Goal: Complete application form

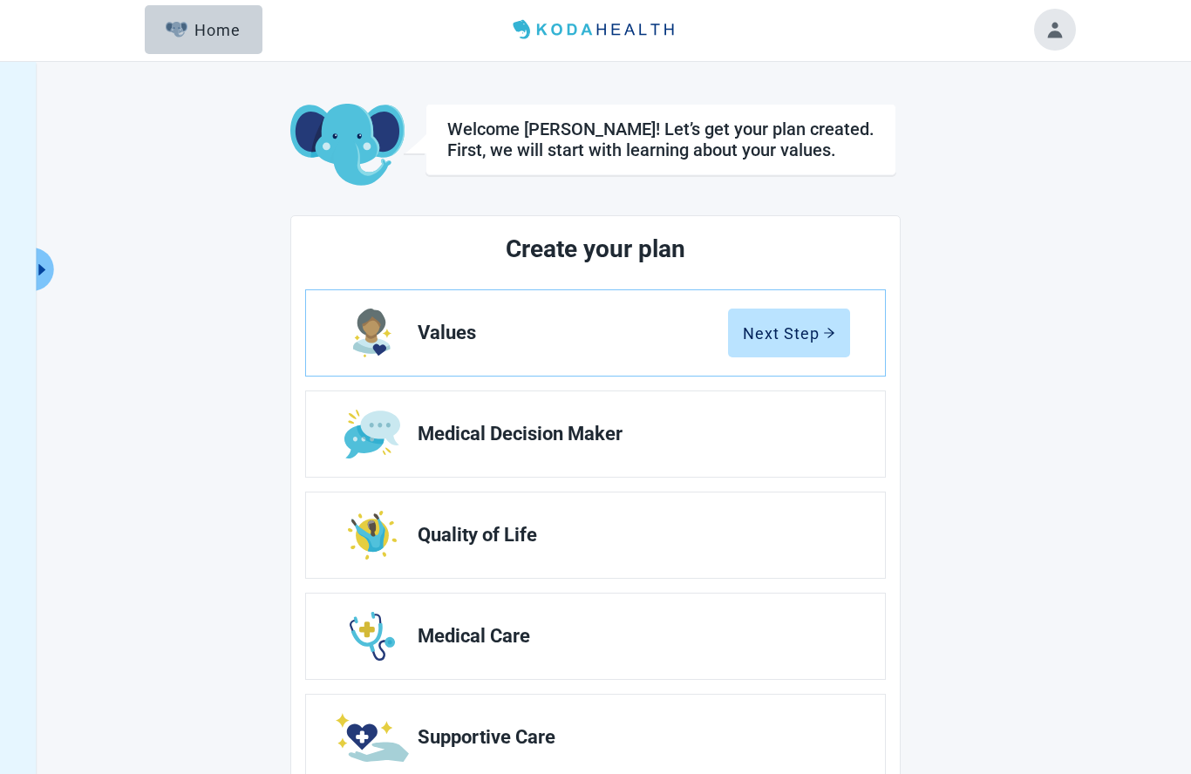
scroll to position [1, 0]
click at [813, 338] on div "Next Step" at bounding box center [789, 333] width 92 height 17
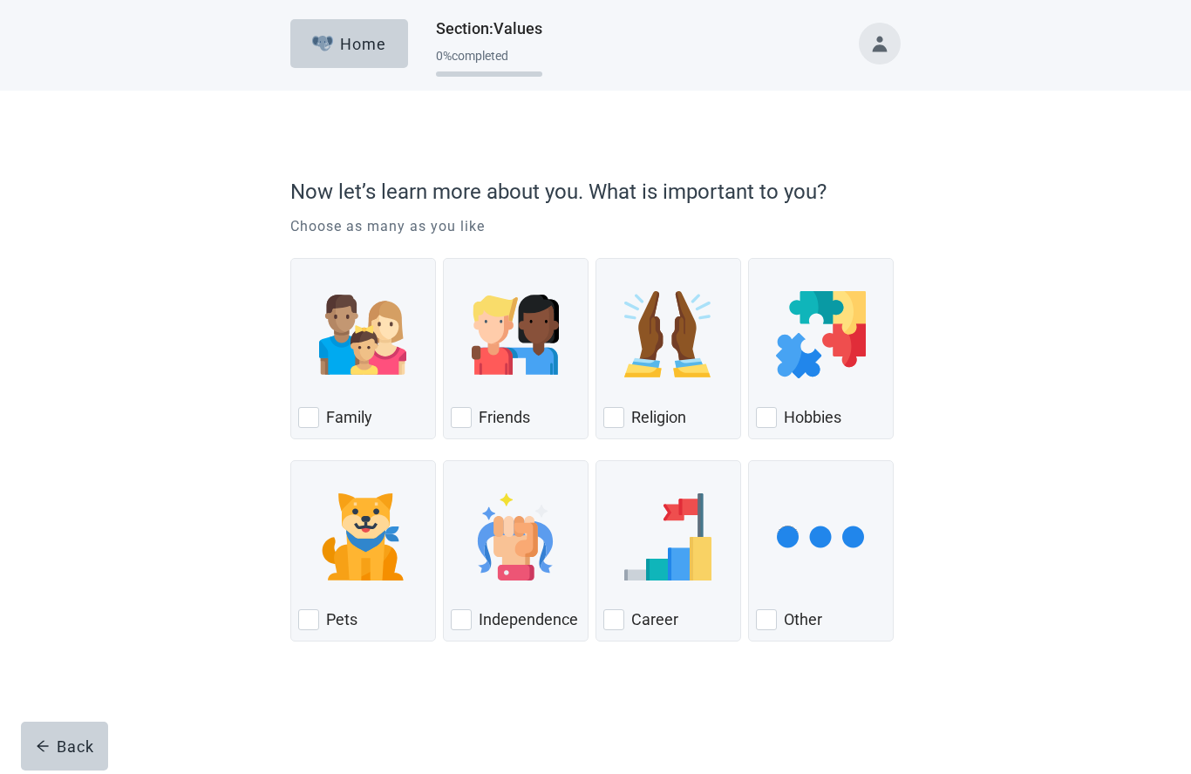
click at [313, 414] on div "Family, checkbox, not checked" at bounding box center [308, 417] width 21 height 21
click at [291, 259] on input "Family" at bounding box center [290, 258] width 1 height 1
checkbox input "true"
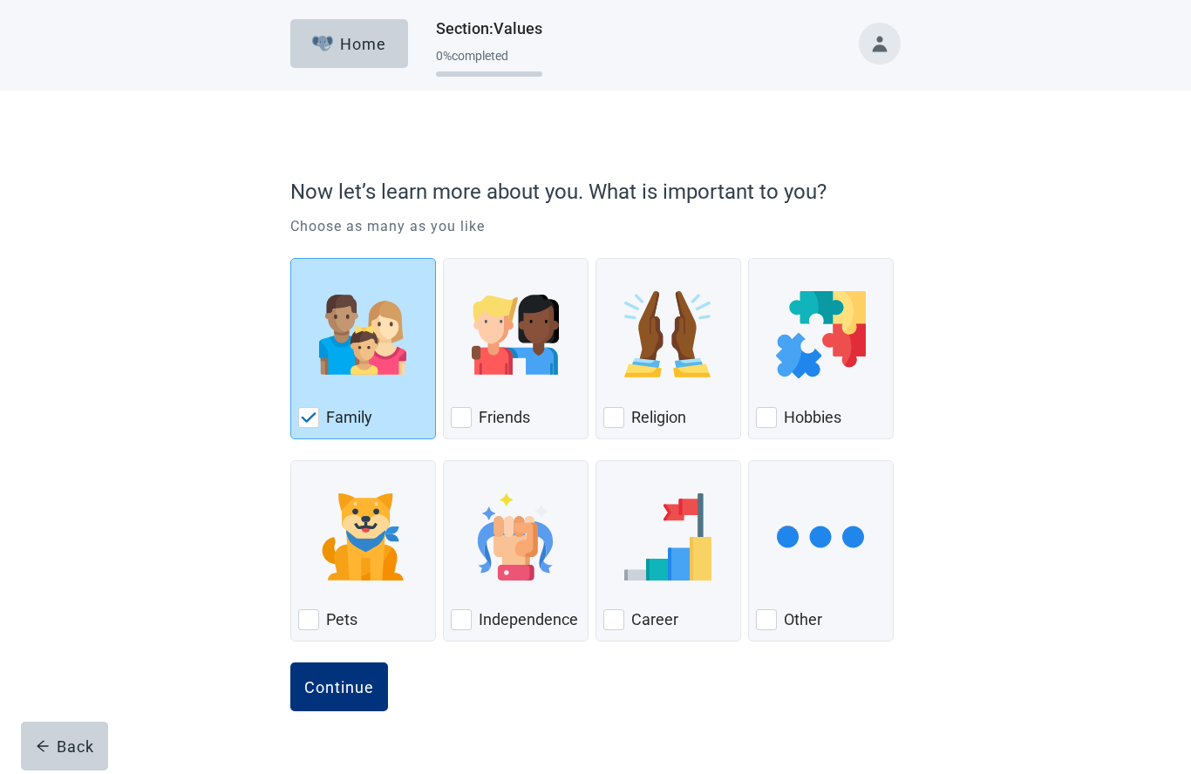
click at [472, 615] on div "Independence" at bounding box center [516, 620] width 130 height 28
click at [444, 461] on input "Independence" at bounding box center [443, 460] width 1 height 1
checkbox input "true"
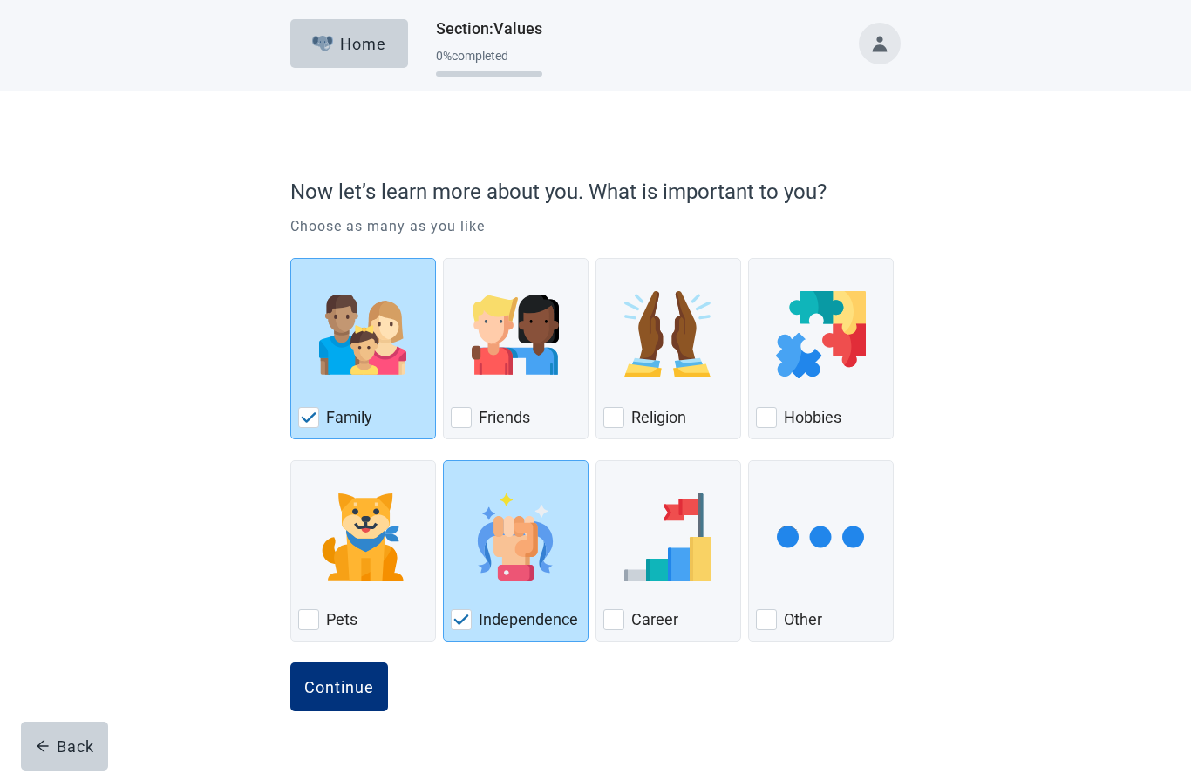
click at [625, 418] on div "Religion" at bounding box center [668, 418] width 130 height 28
click at [596, 259] on input "Religion" at bounding box center [595, 258] width 1 height 1
checkbox input "true"
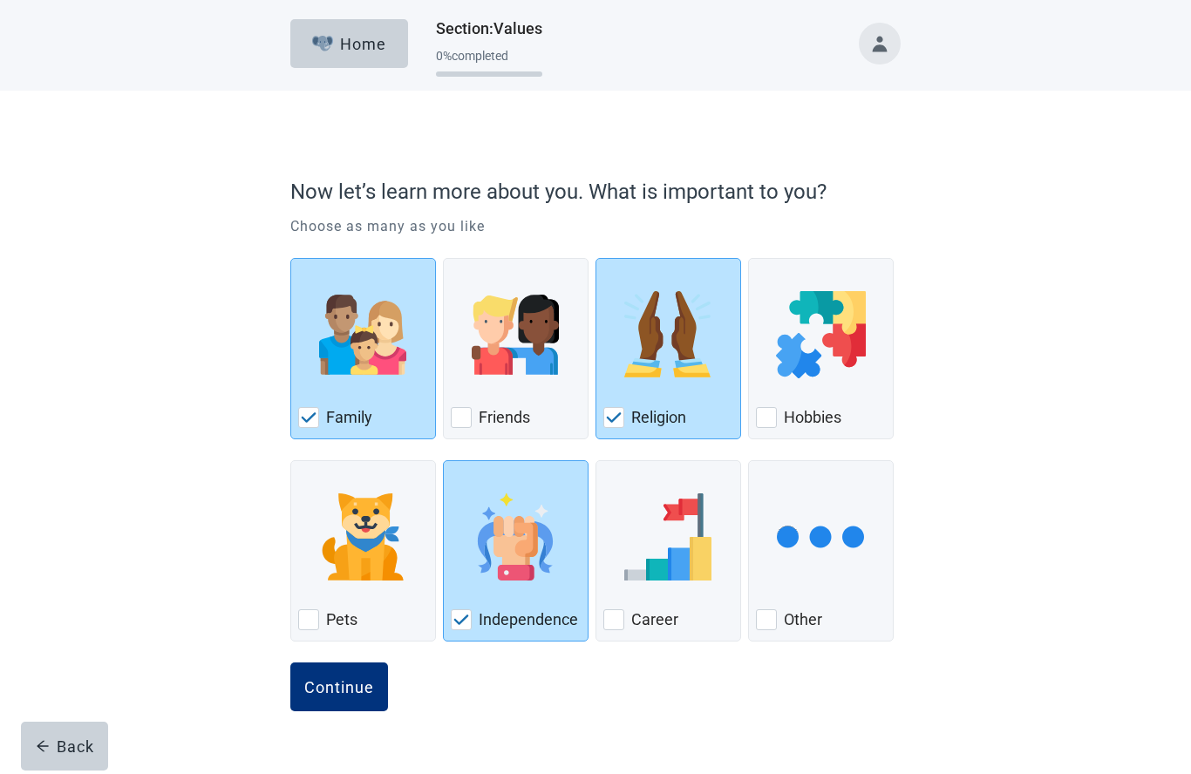
click at [357, 694] on div "Continue" at bounding box center [339, 686] width 70 height 17
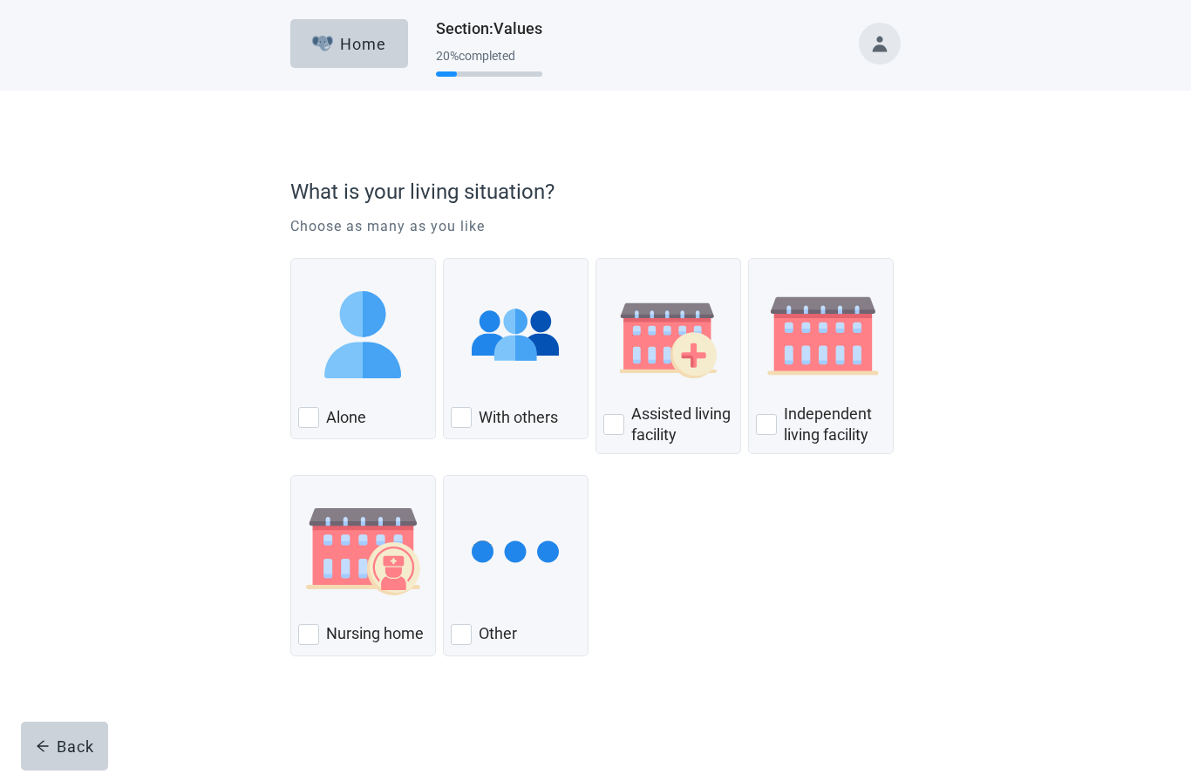
click at [477, 414] on div "With others" at bounding box center [516, 418] width 130 height 28
click at [444, 259] on input "With others" at bounding box center [443, 258] width 1 height 1
checkbox input "true"
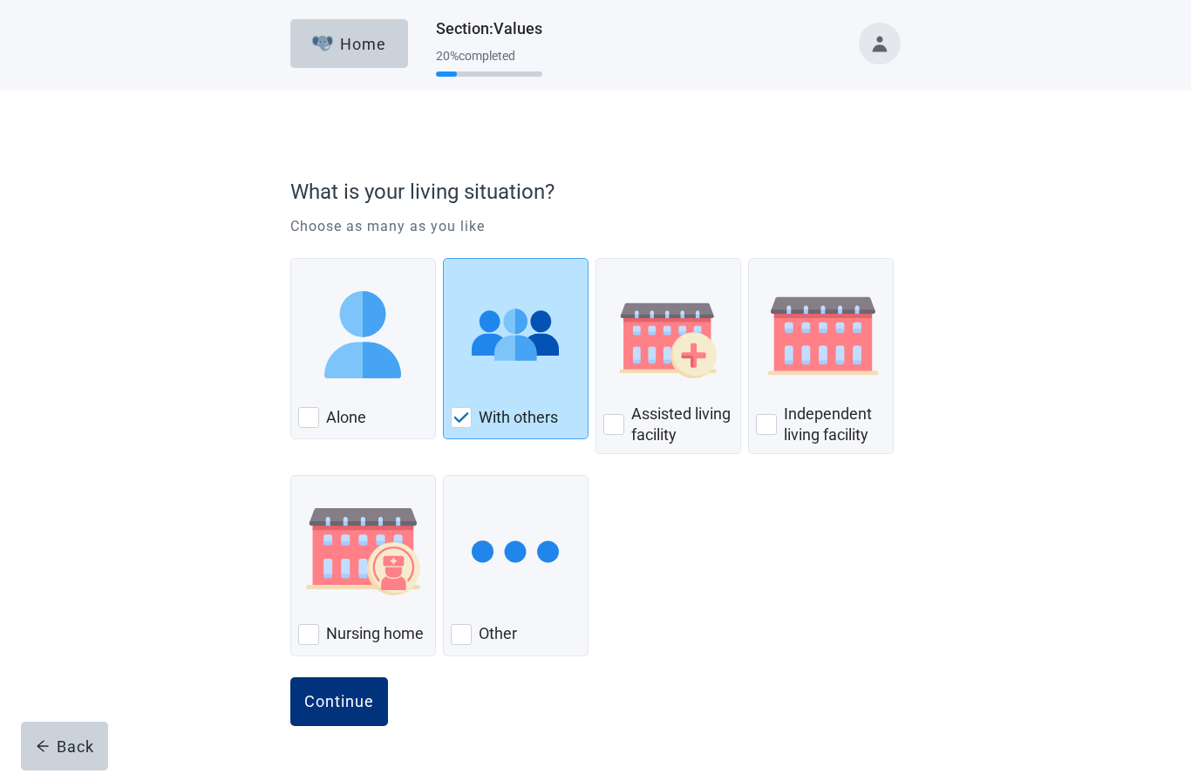
click at [350, 699] on div "Continue" at bounding box center [339, 701] width 70 height 17
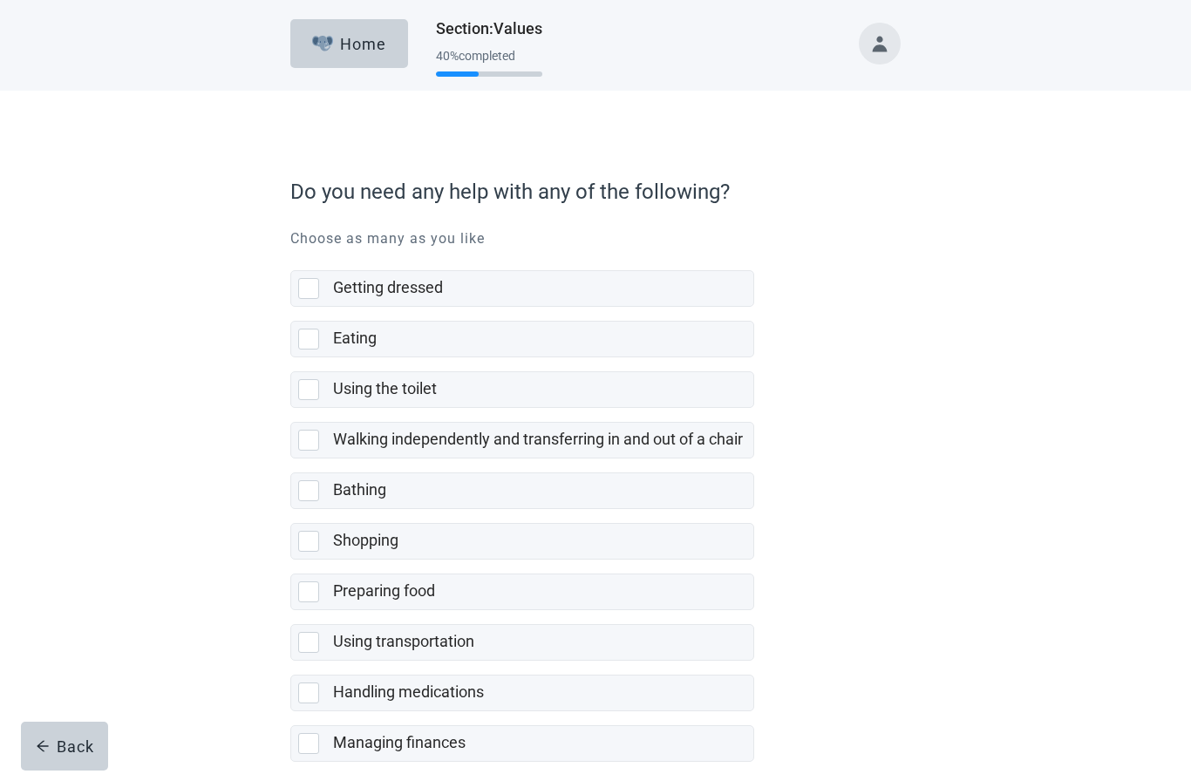
click at [322, 282] on div "Getting dressed, checkbox, not selected" at bounding box center [312, 288] width 28 height 21
click at [291, 257] on input "Getting dressed" at bounding box center [290, 256] width 1 height 1
checkbox input "true"
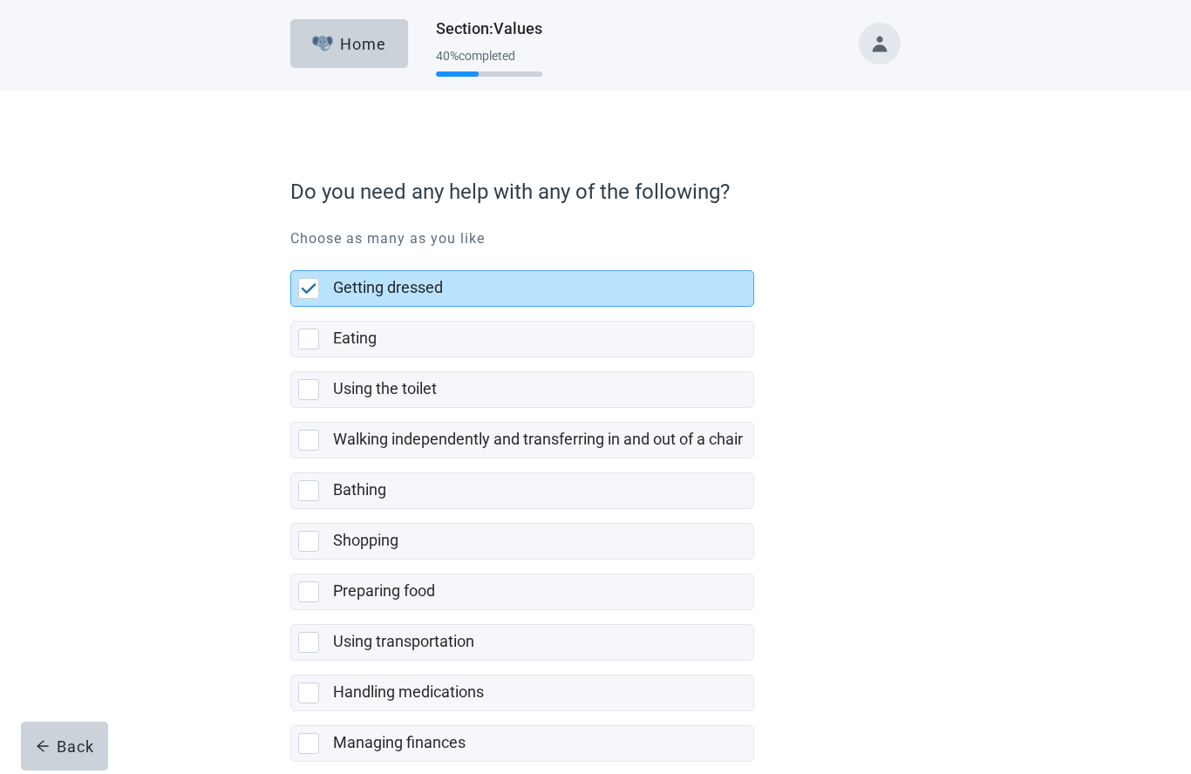
click at [309, 480] on div "Bathing, checkbox, not selected" at bounding box center [308, 490] width 21 height 21
click at [291, 459] on input "Bathing" at bounding box center [290, 459] width 1 height 1
checkbox input "true"
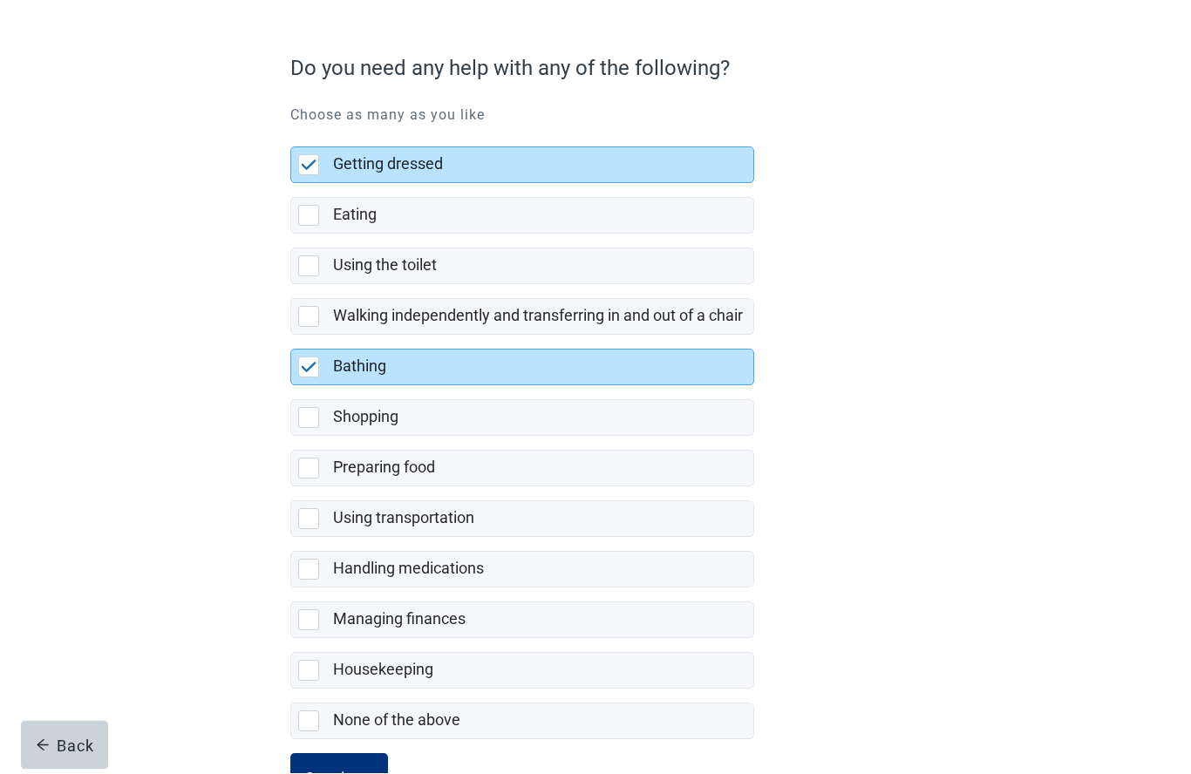
scroll to position [122, 0]
click at [309, 569] on div "Handling medications, checkbox, not selected" at bounding box center [308, 570] width 21 height 21
click at [291, 540] on input "Handling medications" at bounding box center [290, 539] width 1 height 1
checkbox input "true"
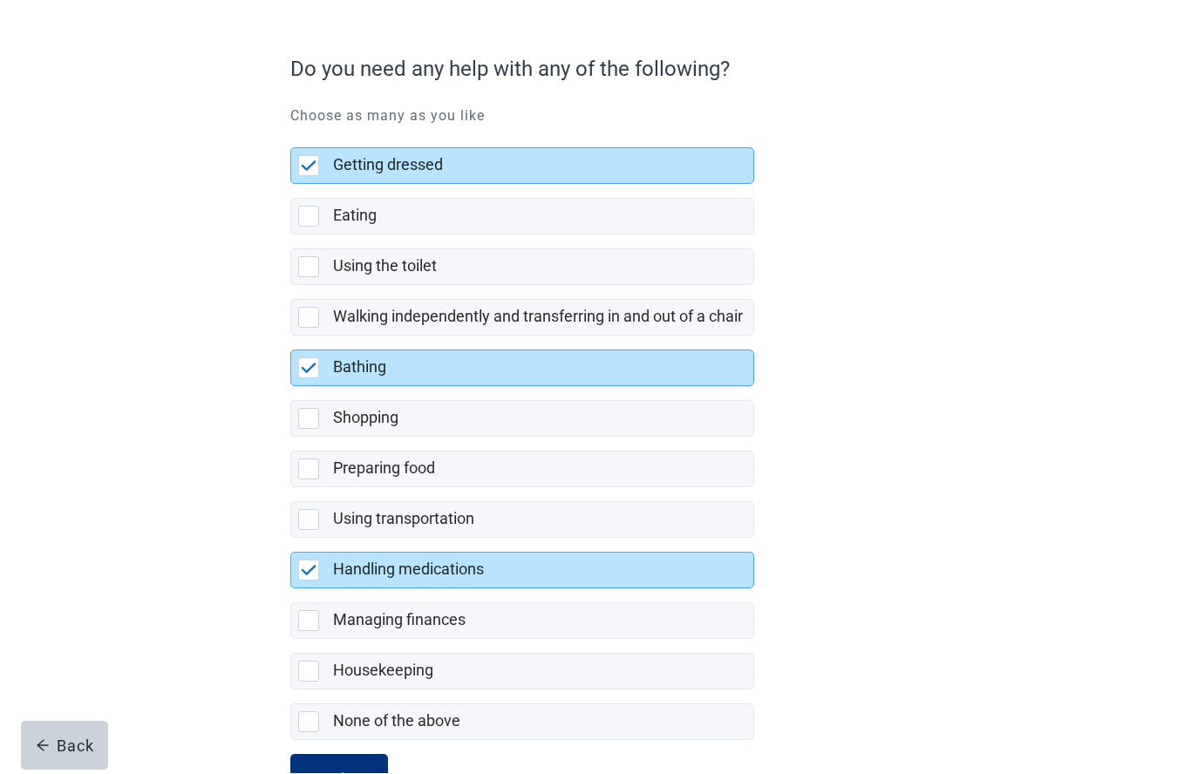
click at [344, 773] on div "Continue" at bounding box center [339, 779] width 70 height 17
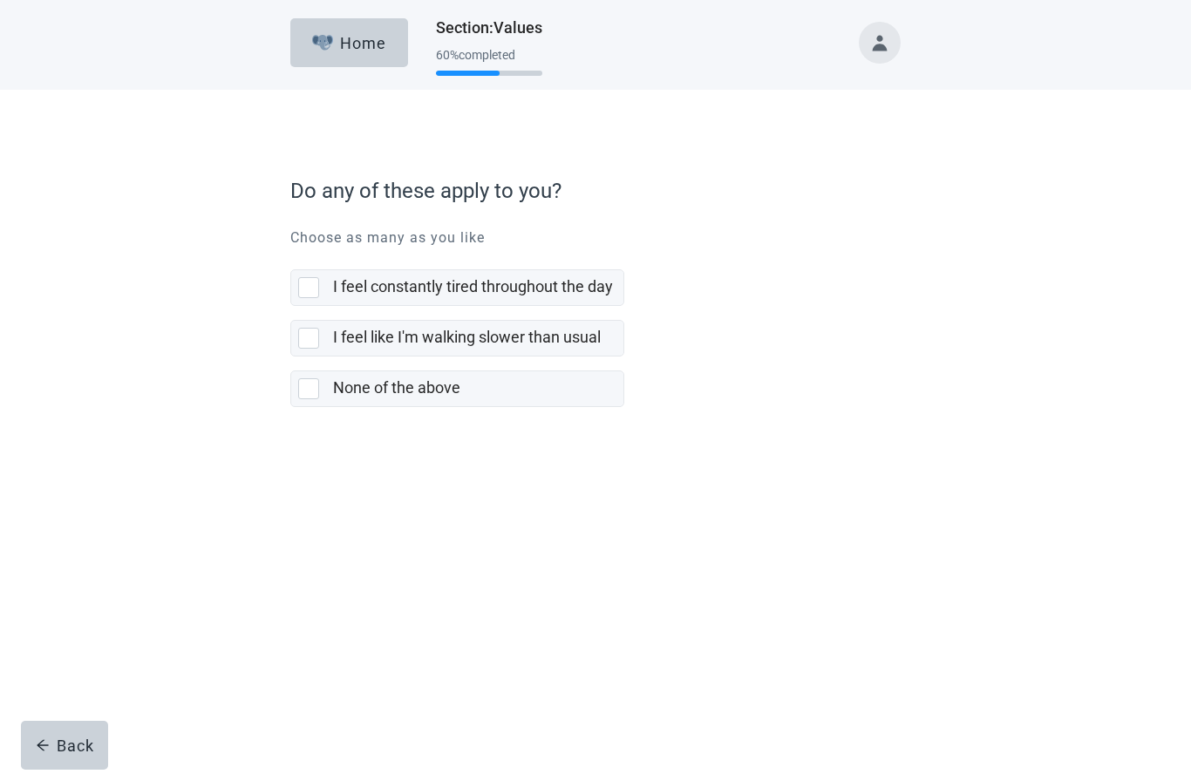
click at [316, 384] on div "None of the above, checkbox, not selected" at bounding box center [308, 389] width 21 height 21
click at [291, 358] on input "None of the above" at bounding box center [290, 357] width 1 height 1
checkbox input "true"
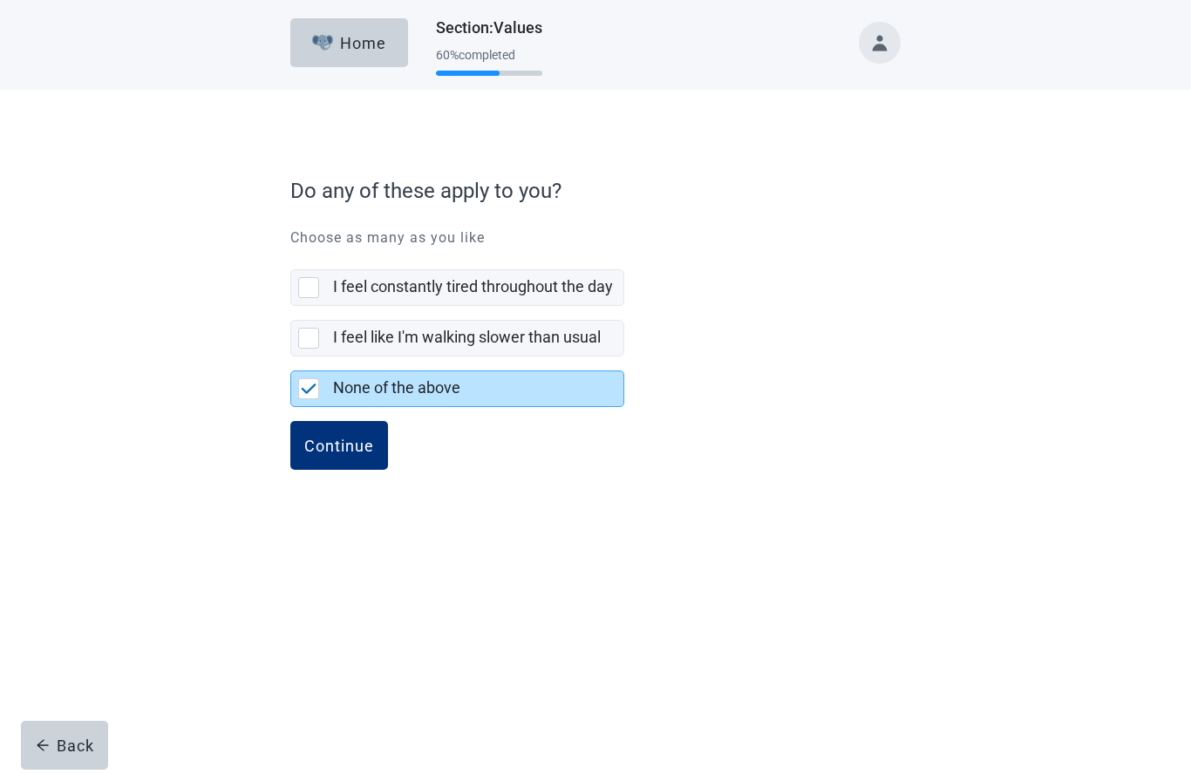
click at [338, 438] on div "Continue" at bounding box center [339, 446] width 70 height 17
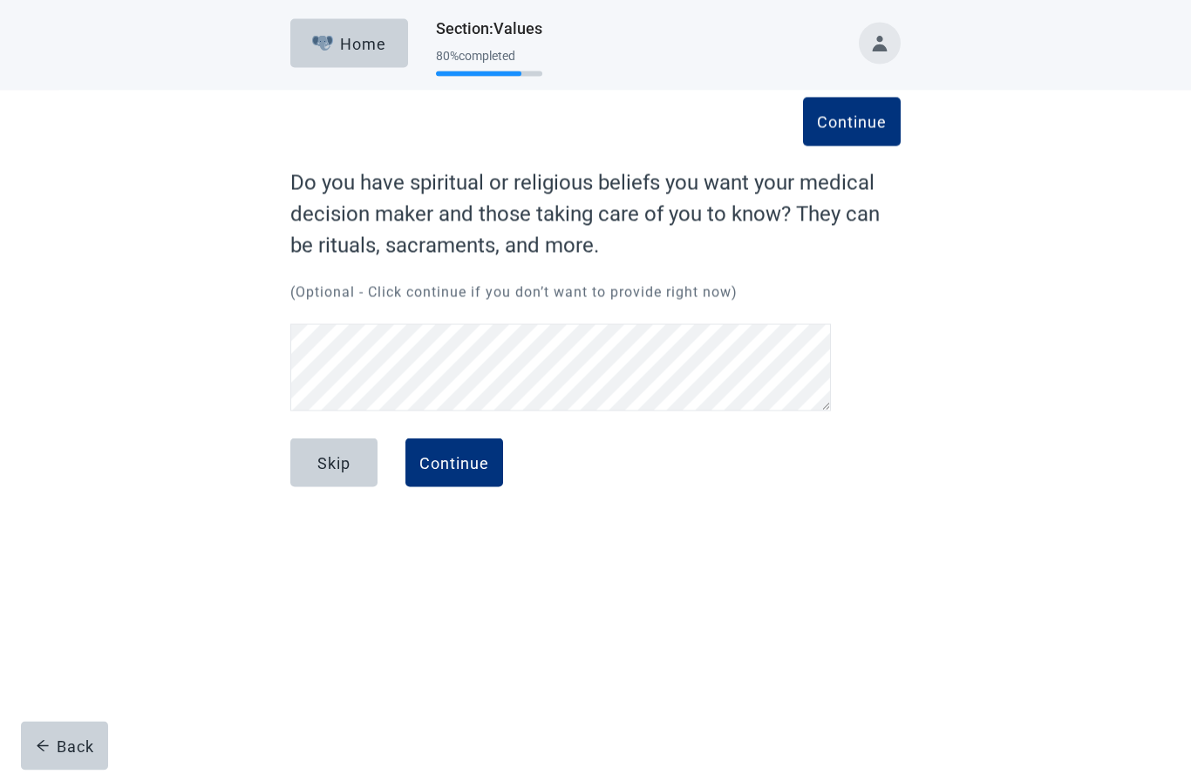
click at [455, 471] on div "Continue" at bounding box center [454, 462] width 70 height 17
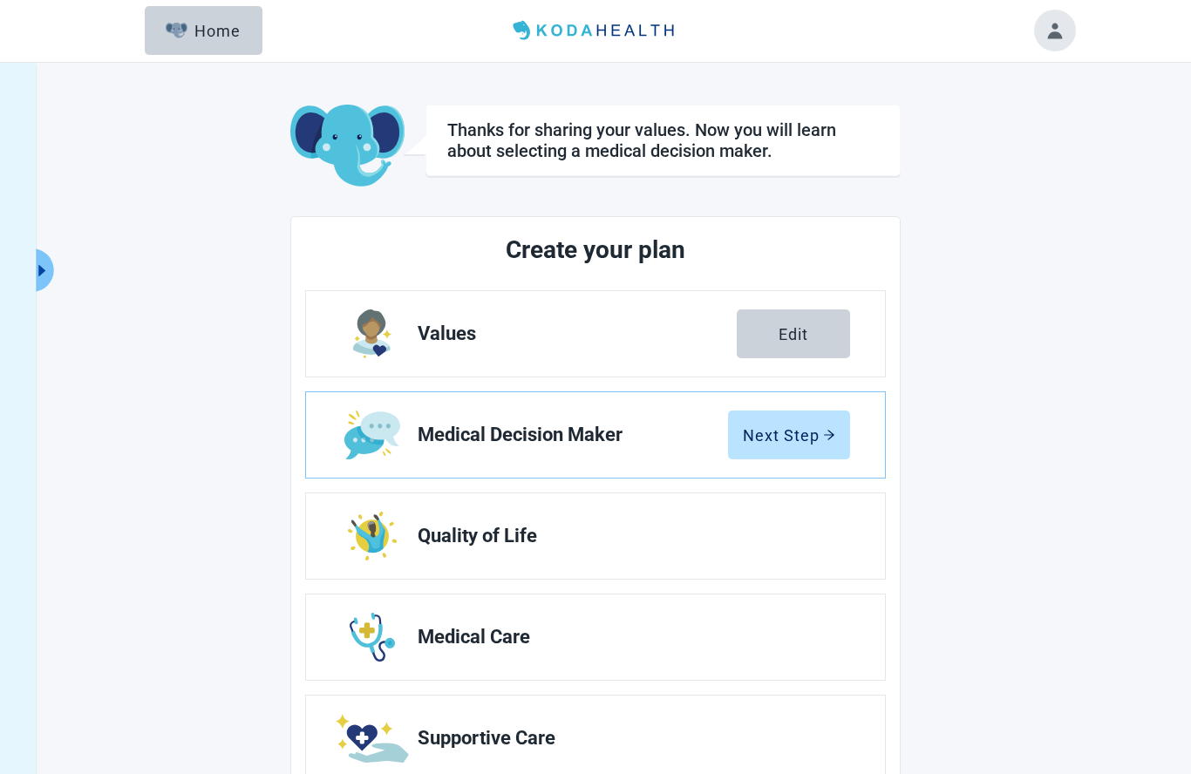
click at [806, 433] on div "Next Step" at bounding box center [789, 434] width 92 height 17
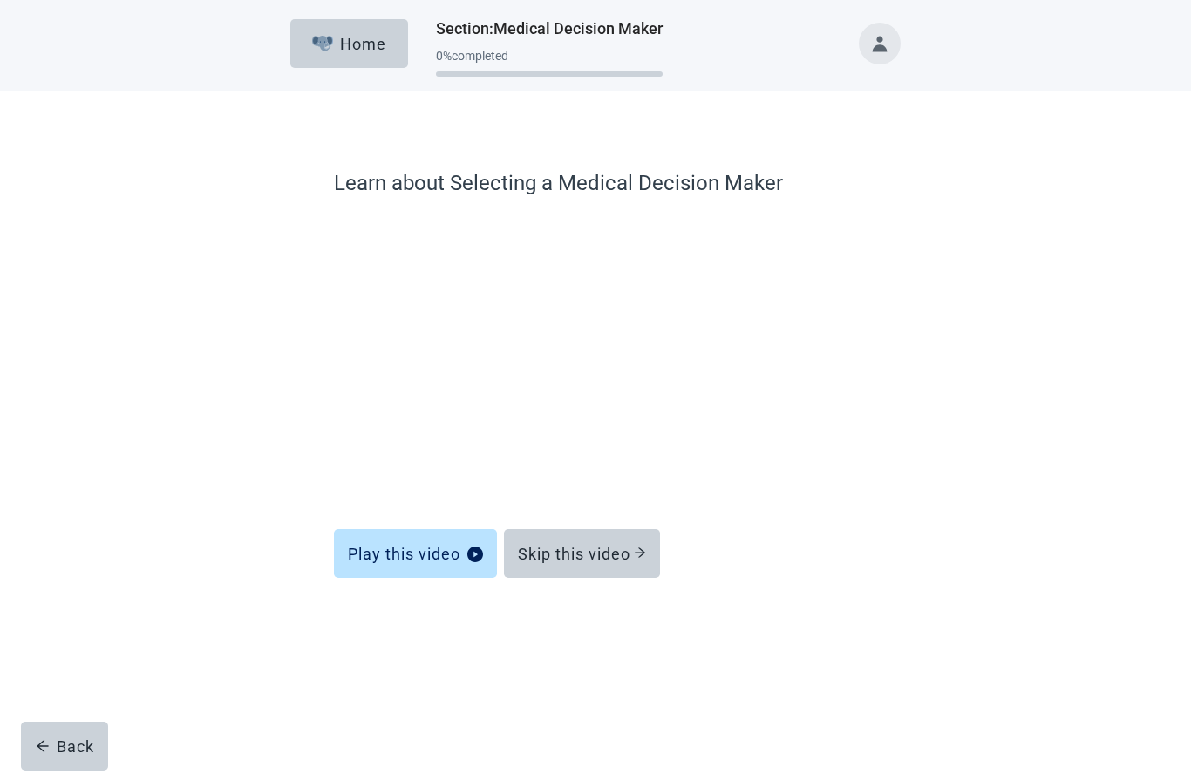
click at [566, 552] on div "Skip this video" at bounding box center [582, 553] width 128 height 17
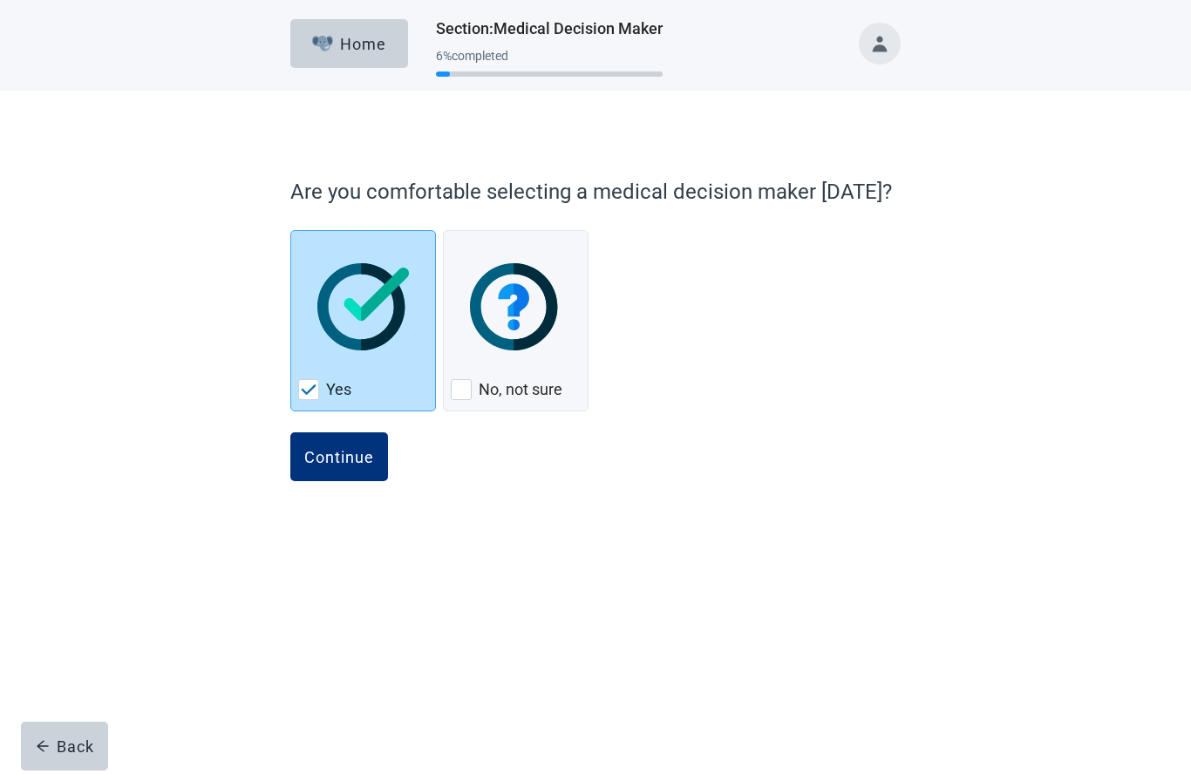
click at [338, 456] on div "Continue" at bounding box center [339, 456] width 70 height 17
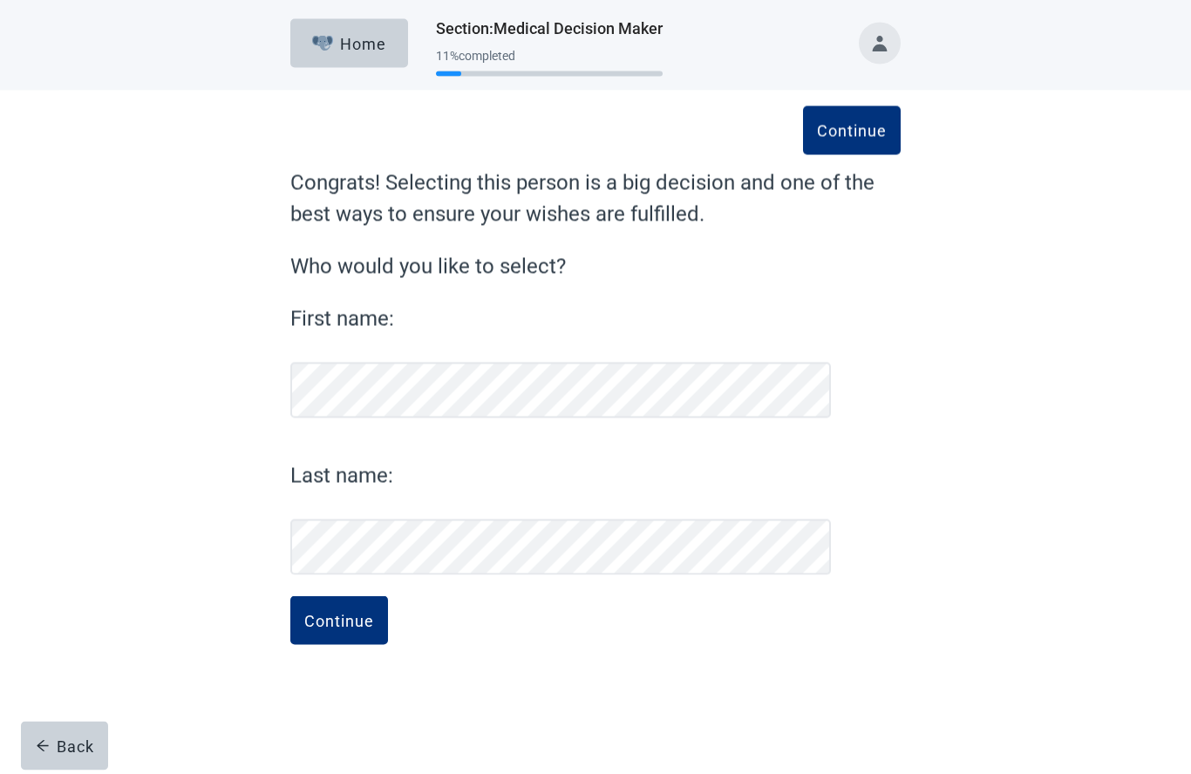
click at [350, 628] on div "Continue" at bounding box center [339, 620] width 70 height 17
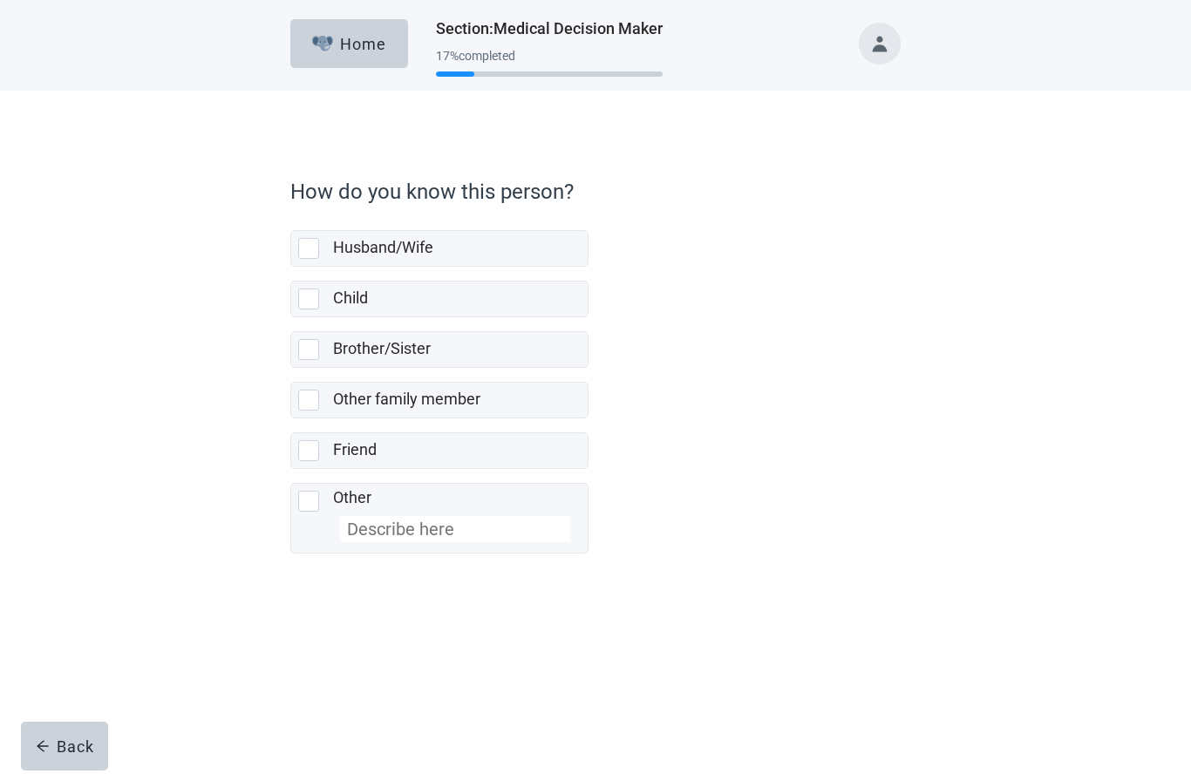
click at [318, 303] on div "Child, checkbox, not selected" at bounding box center [308, 299] width 21 height 21
click at [291, 268] on input "Child" at bounding box center [290, 267] width 1 height 1
checkbox input "true"
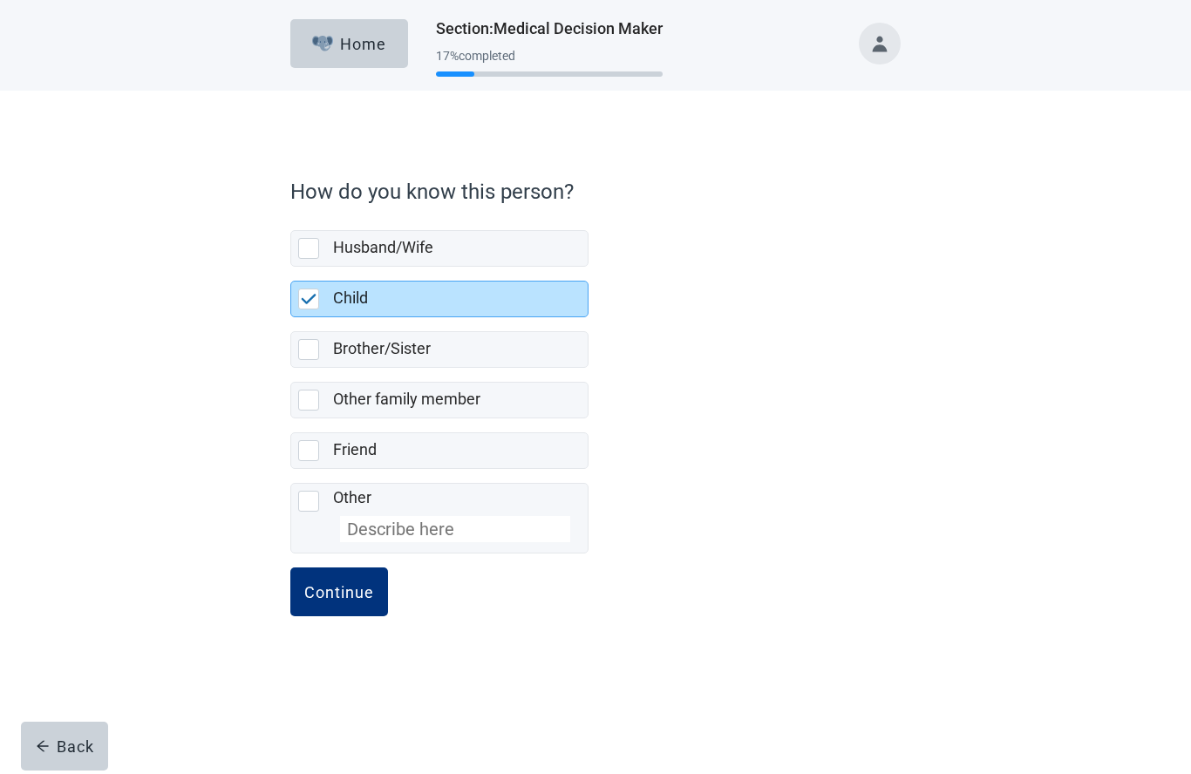
click at [346, 601] on div "Continue" at bounding box center [339, 591] width 70 height 17
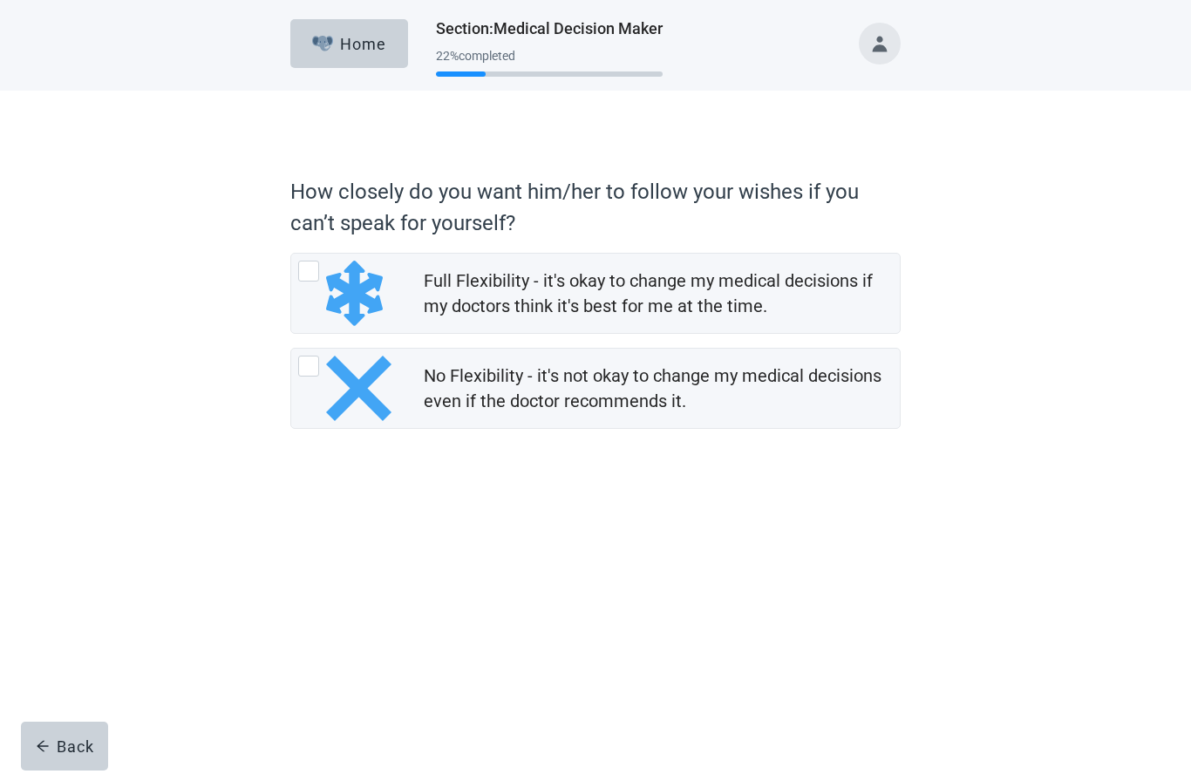
click at [321, 275] on div "Full Flexibility - it's okay to change my medical decisions if my doctors think…" at bounding box center [347, 293] width 98 height 65
click at [291, 254] on input "Full Flexibility - it's okay to change my medical decisions if my doctors think…" at bounding box center [290, 253] width 1 height 1
radio input "true"
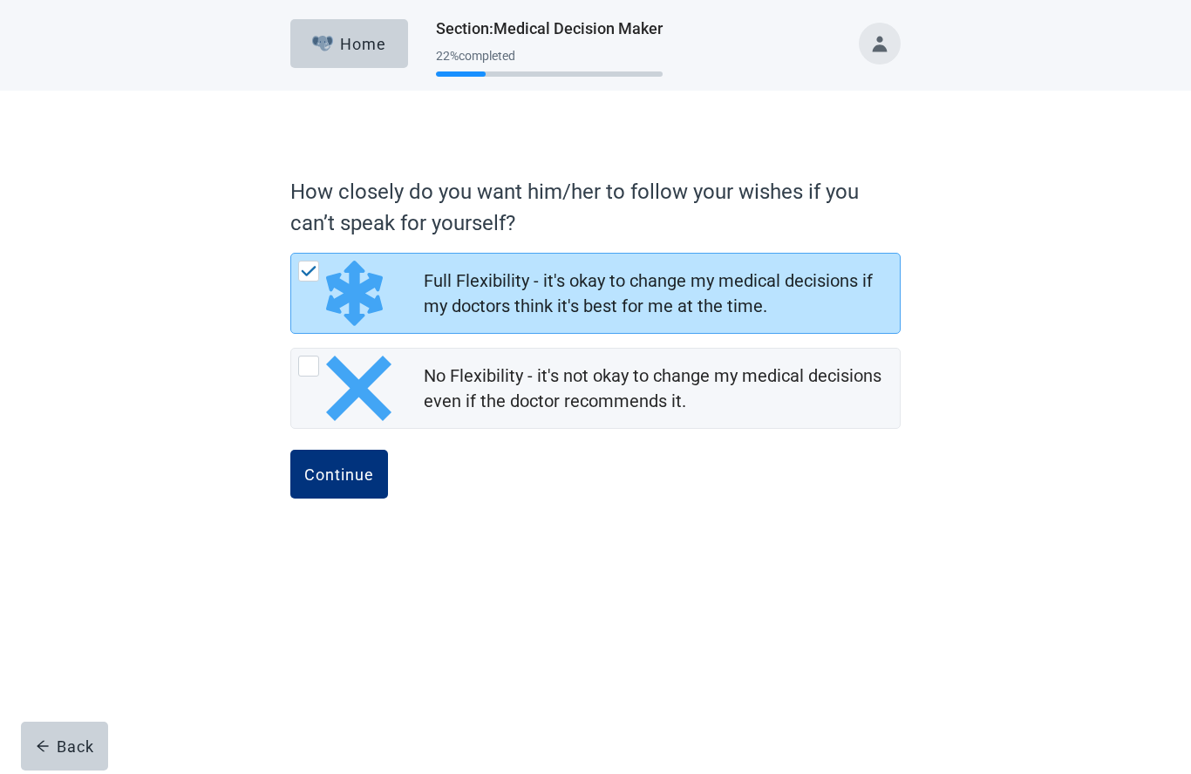
click at [354, 473] on div "Continue" at bounding box center [339, 473] width 70 height 17
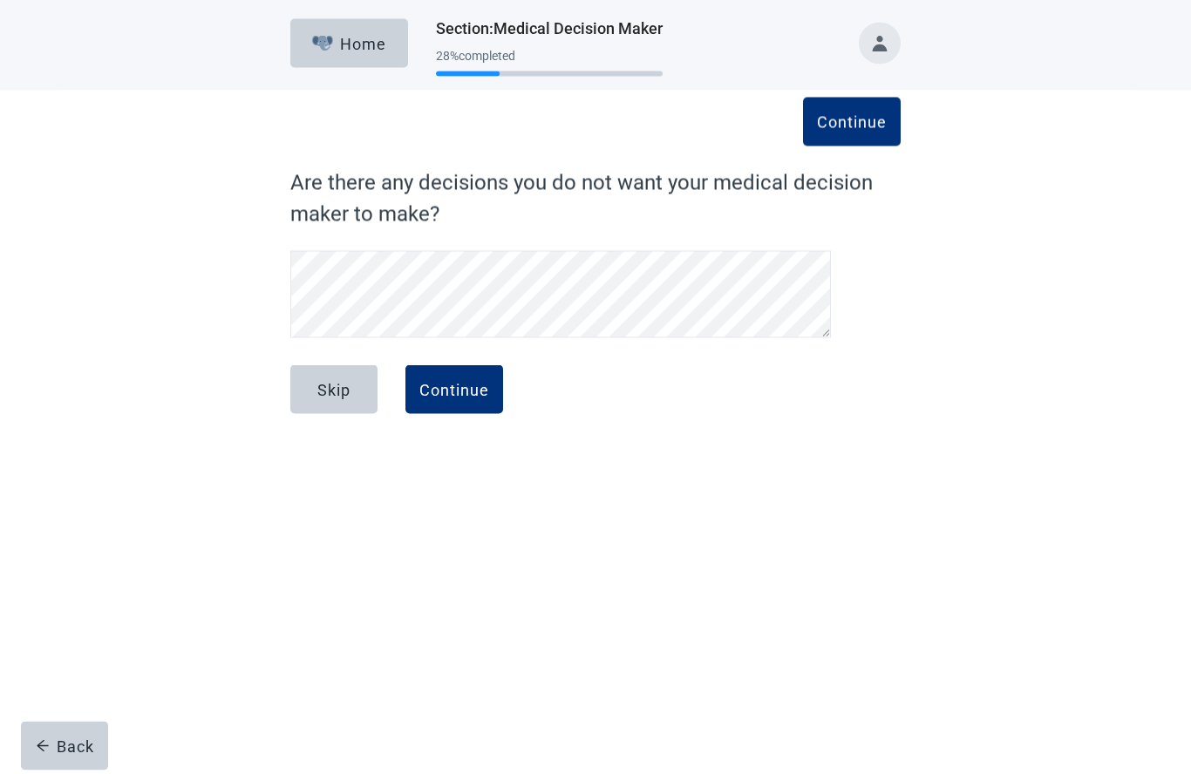
click at [472, 390] on div "Continue" at bounding box center [454, 389] width 70 height 17
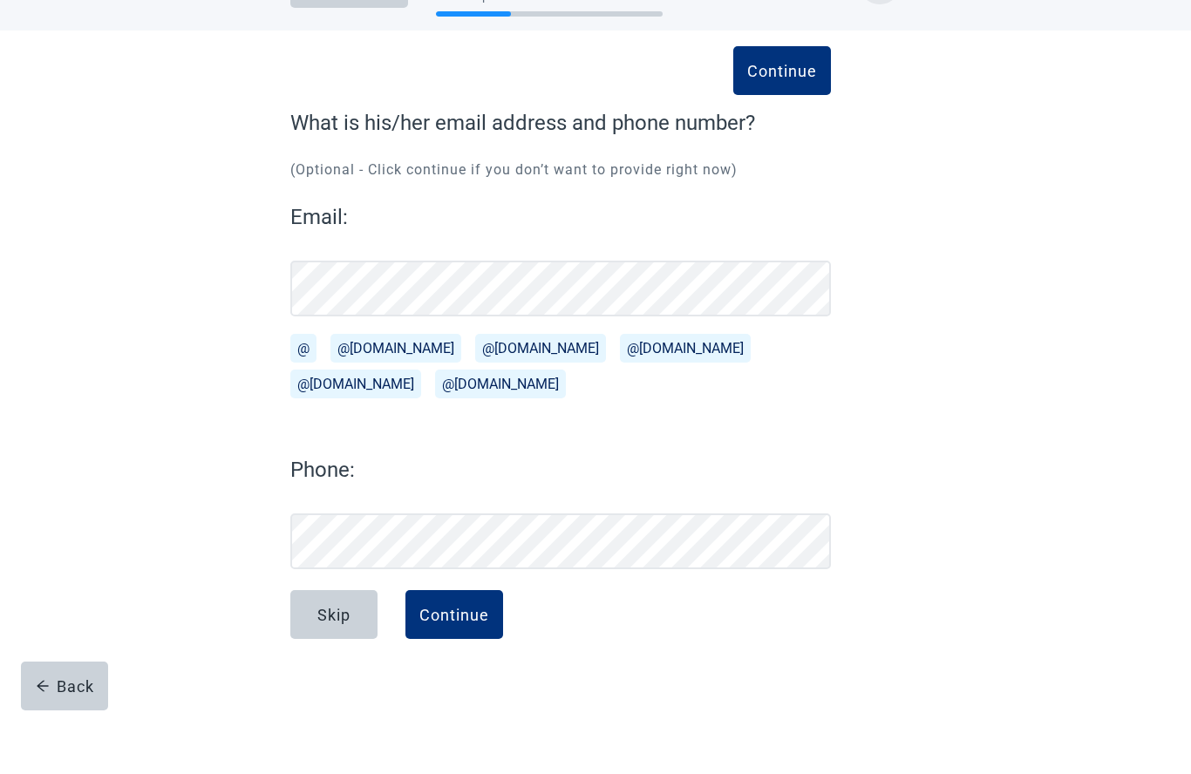
click at [462, 666] on div "Continue" at bounding box center [454, 674] width 70 height 17
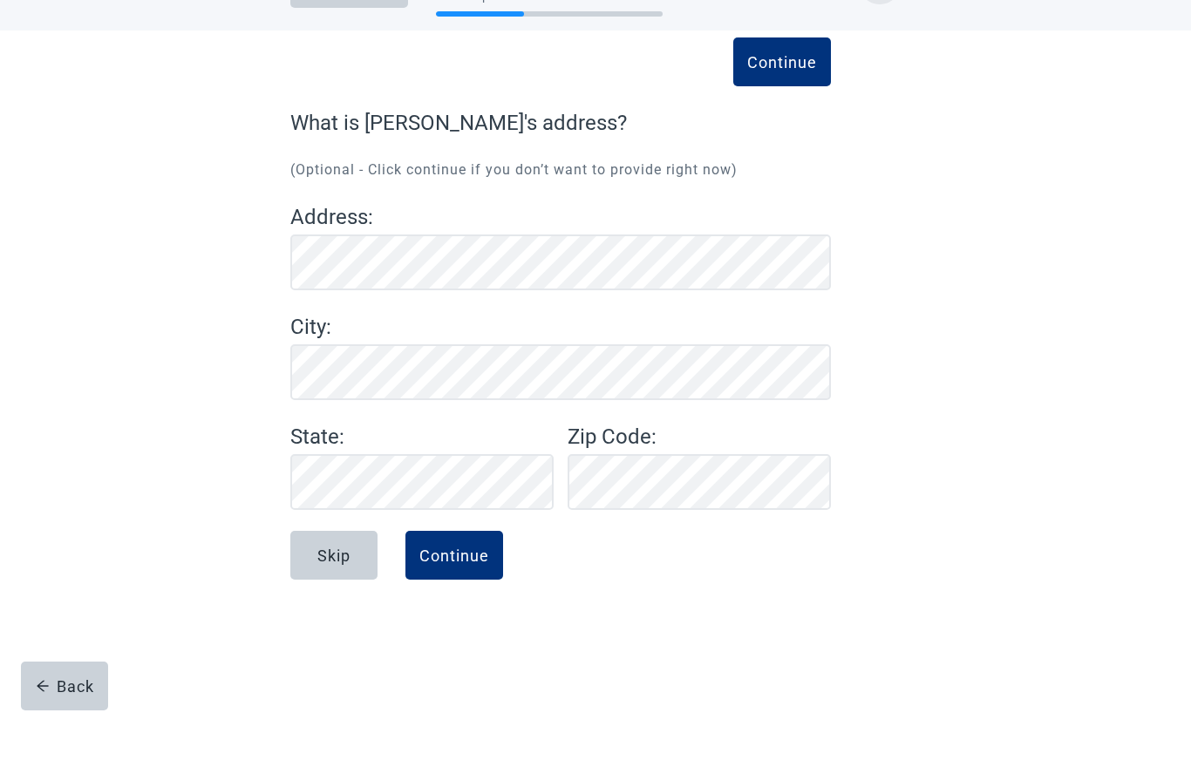
click at [459, 607] on div "Continue" at bounding box center [454, 615] width 70 height 17
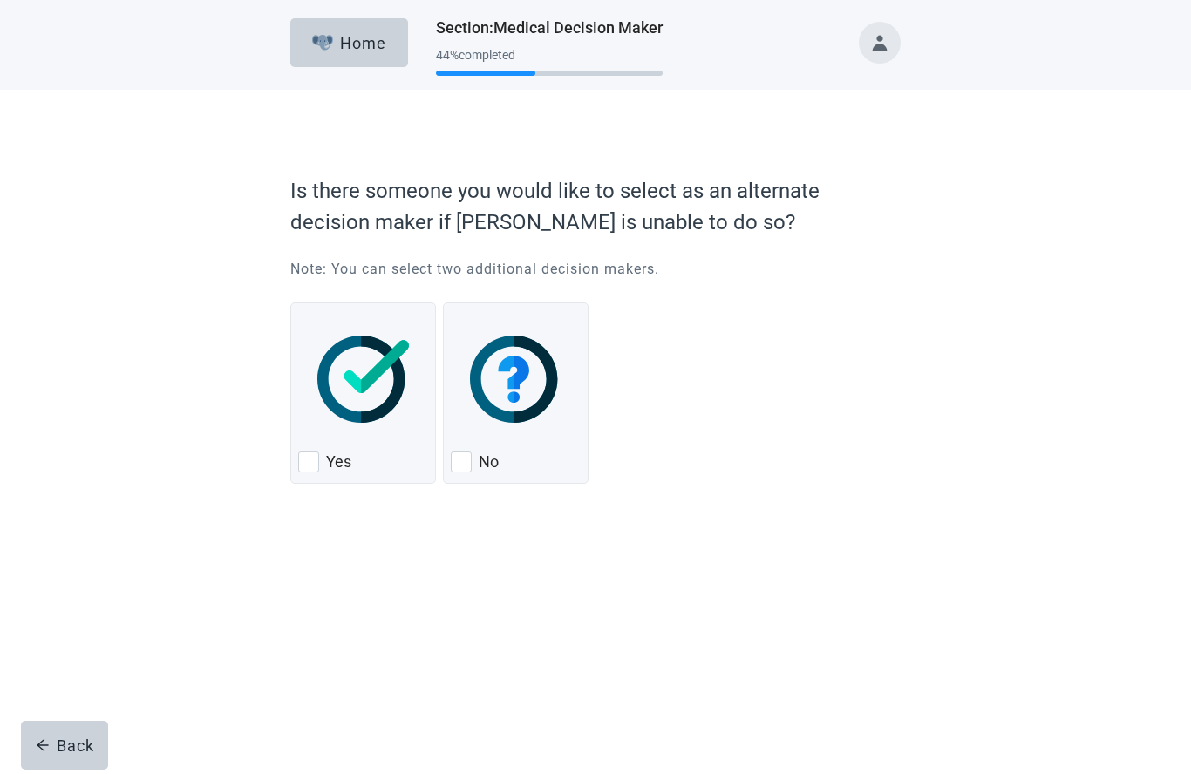
click at [316, 453] on div "Yes, checkbox, not checked" at bounding box center [308, 462] width 21 height 21
click at [291, 304] on input "Yes" at bounding box center [290, 303] width 1 height 1
checkbox input "true"
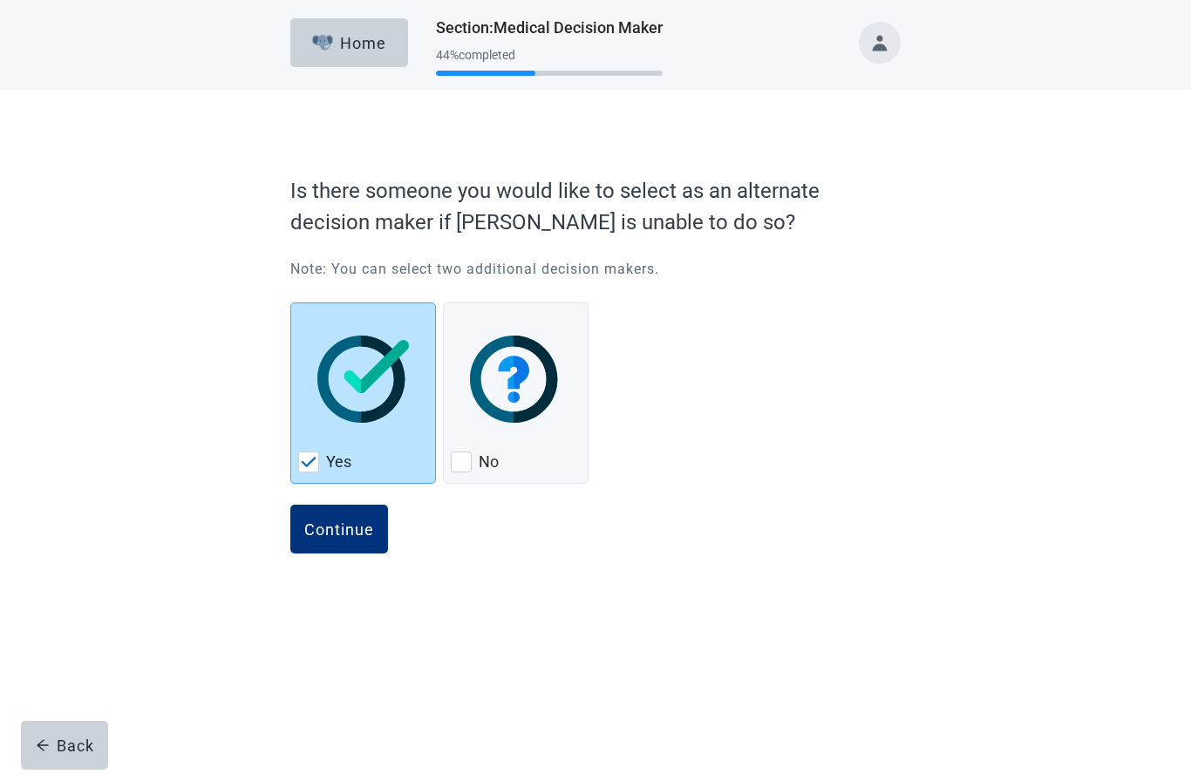
click at [336, 532] on div "Continue" at bounding box center [339, 529] width 70 height 17
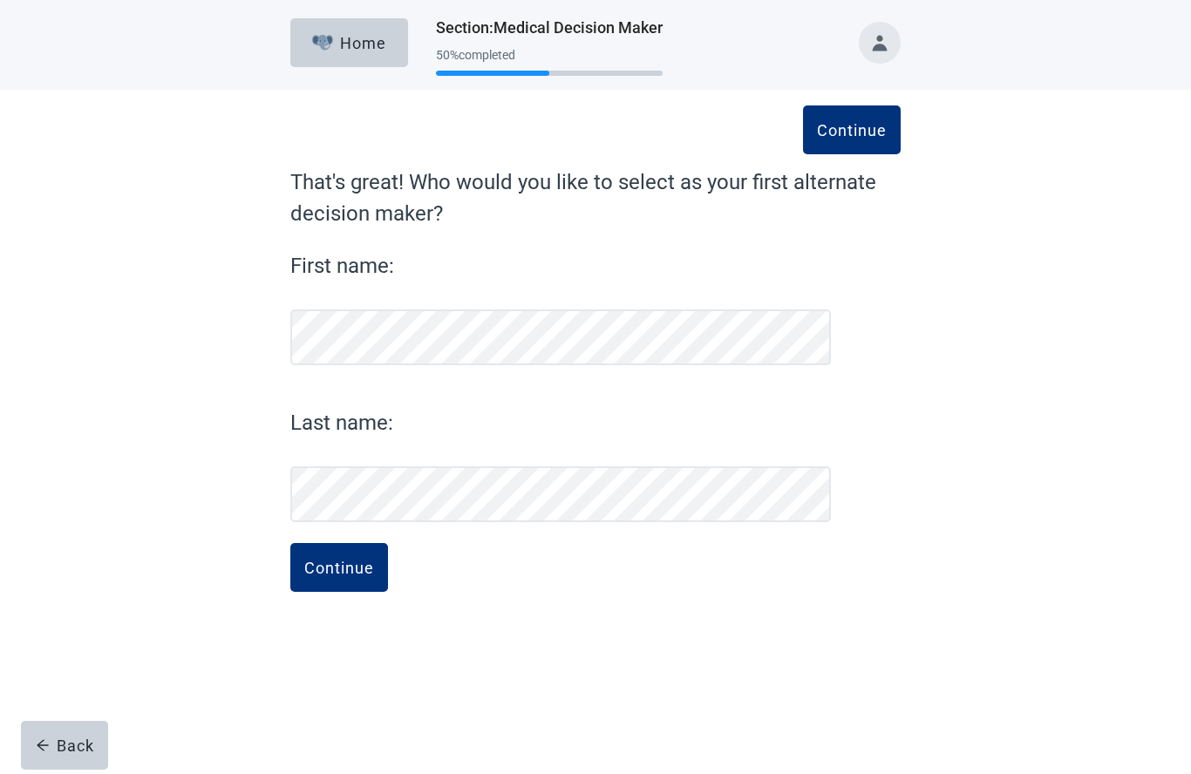
click at [347, 560] on div "Continue" at bounding box center [339, 568] width 70 height 17
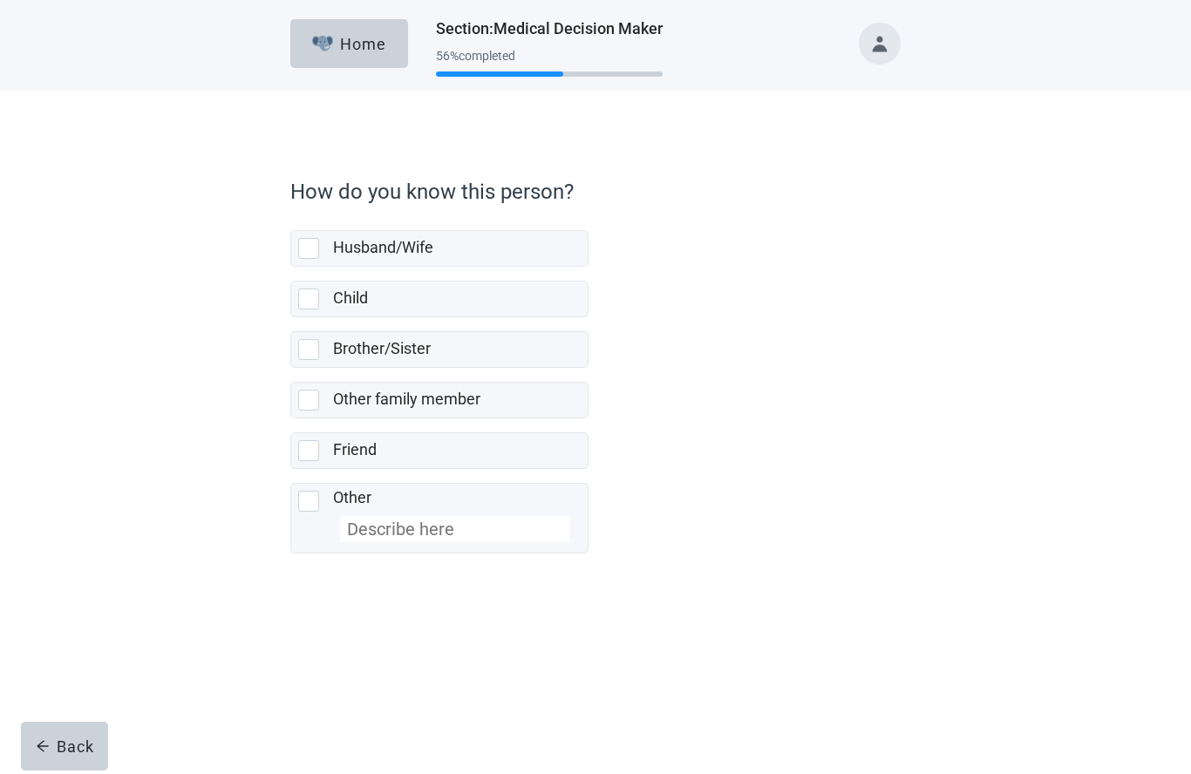
click at [316, 302] on div "Child, checkbox, not selected" at bounding box center [308, 299] width 21 height 21
click at [291, 268] on input "Child" at bounding box center [290, 267] width 1 height 1
checkbox input "true"
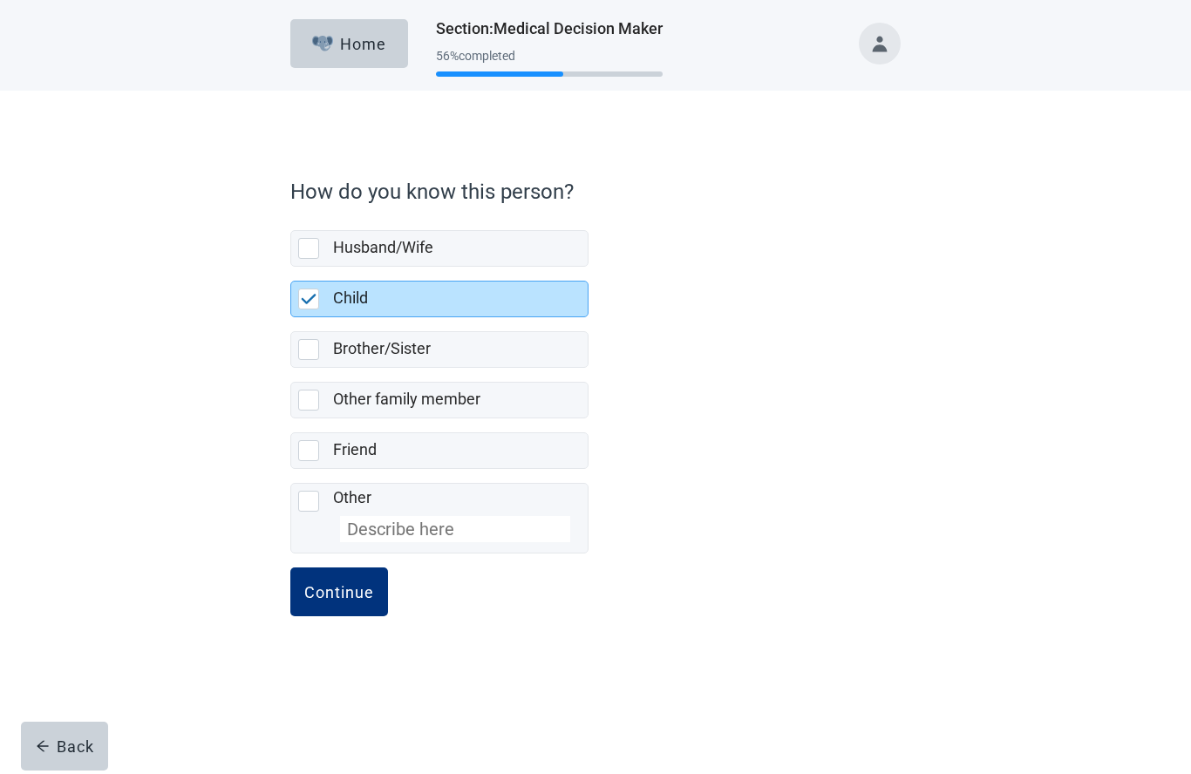
click at [349, 596] on div "Continue" at bounding box center [339, 591] width 70 height 17
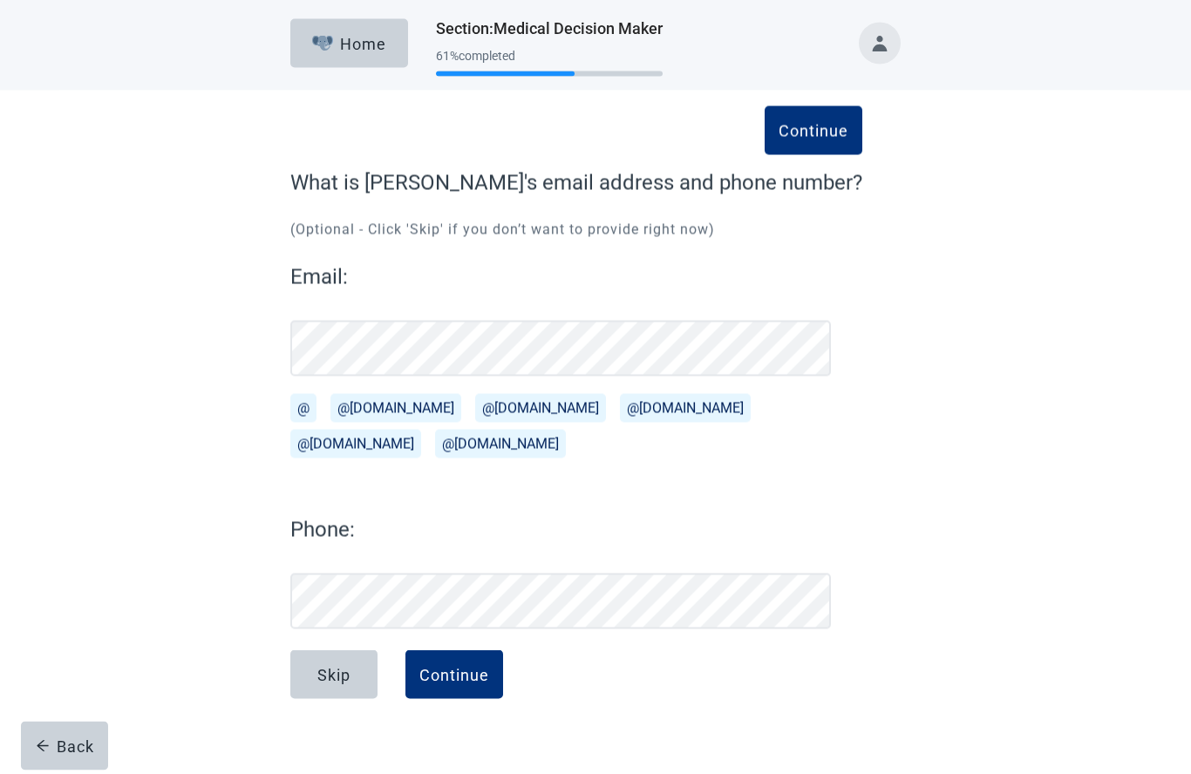
click at [478, 680] on div "Continue" at bounding box center [454, 674] width 70 height 17
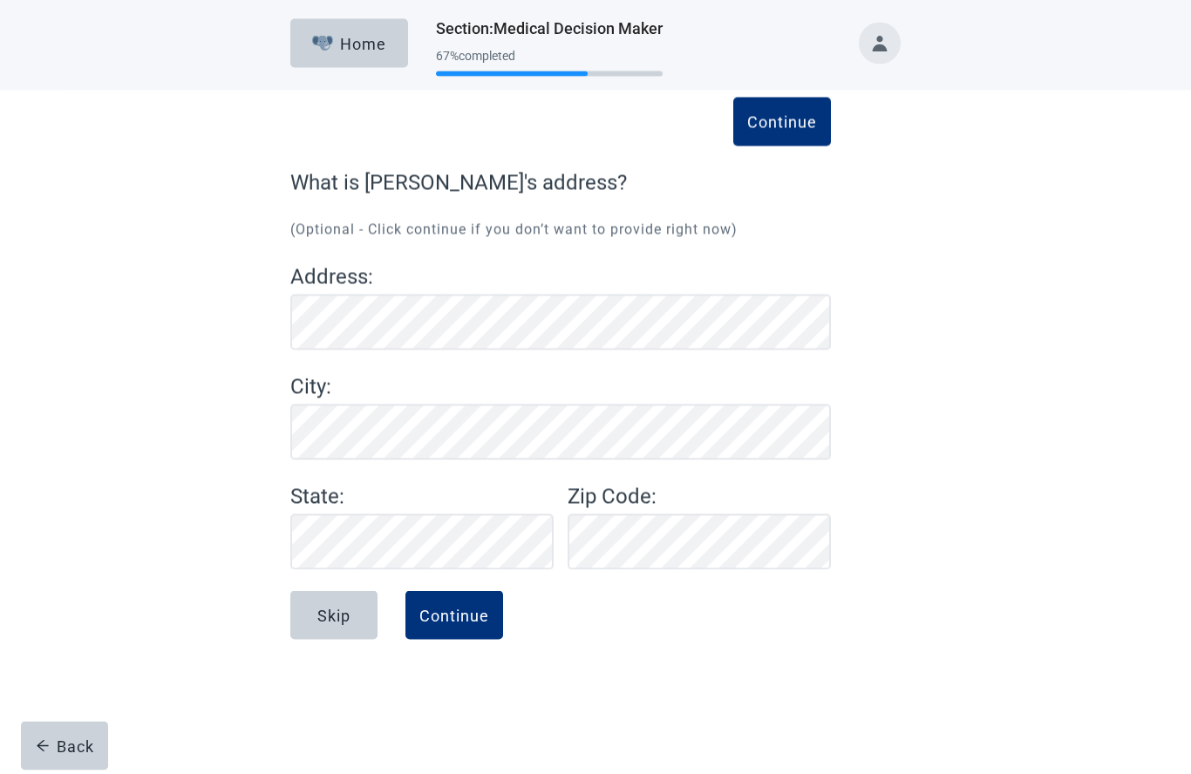
click at [454, 621] on div "Continue" at bounding box center [454, 615] width 70 height 17
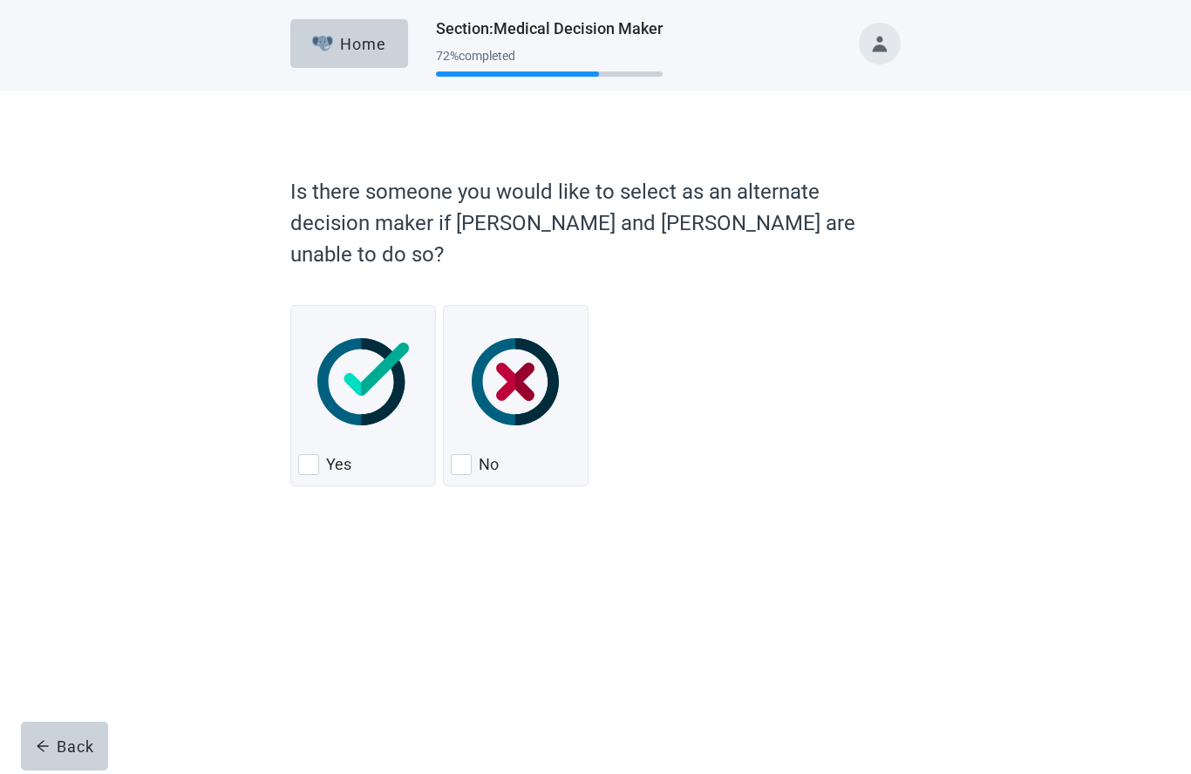
click at [471, 454] on div "No, checkbox, not checked" at bounding box center [461, 464] width 21 height 21
click at [444, 306] on input "No" at bounding box center [443, 305] width 1 height 1
checkbox input "true"
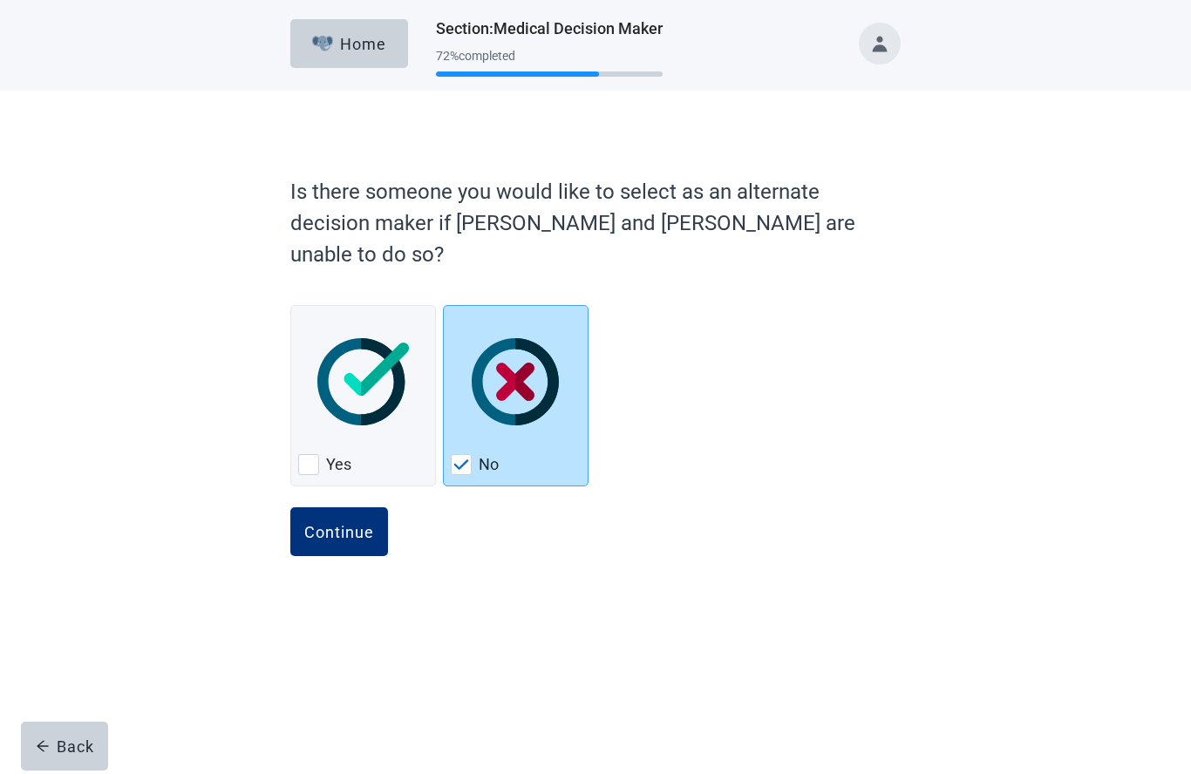
click at [338, 507] on button "Continue" at bounding box center [339, 531] width 98 height 49
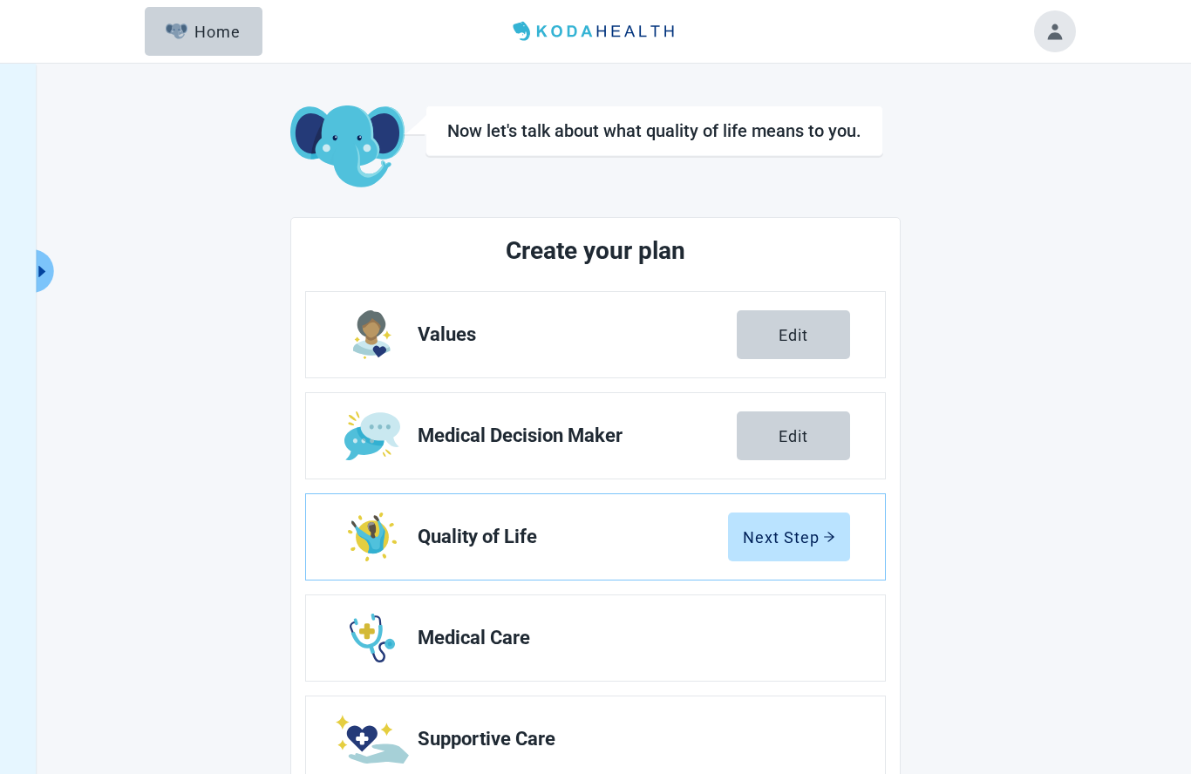
click at [799, 534] on div "Next Step" at bounding box center [789, 536] width 92 height 17
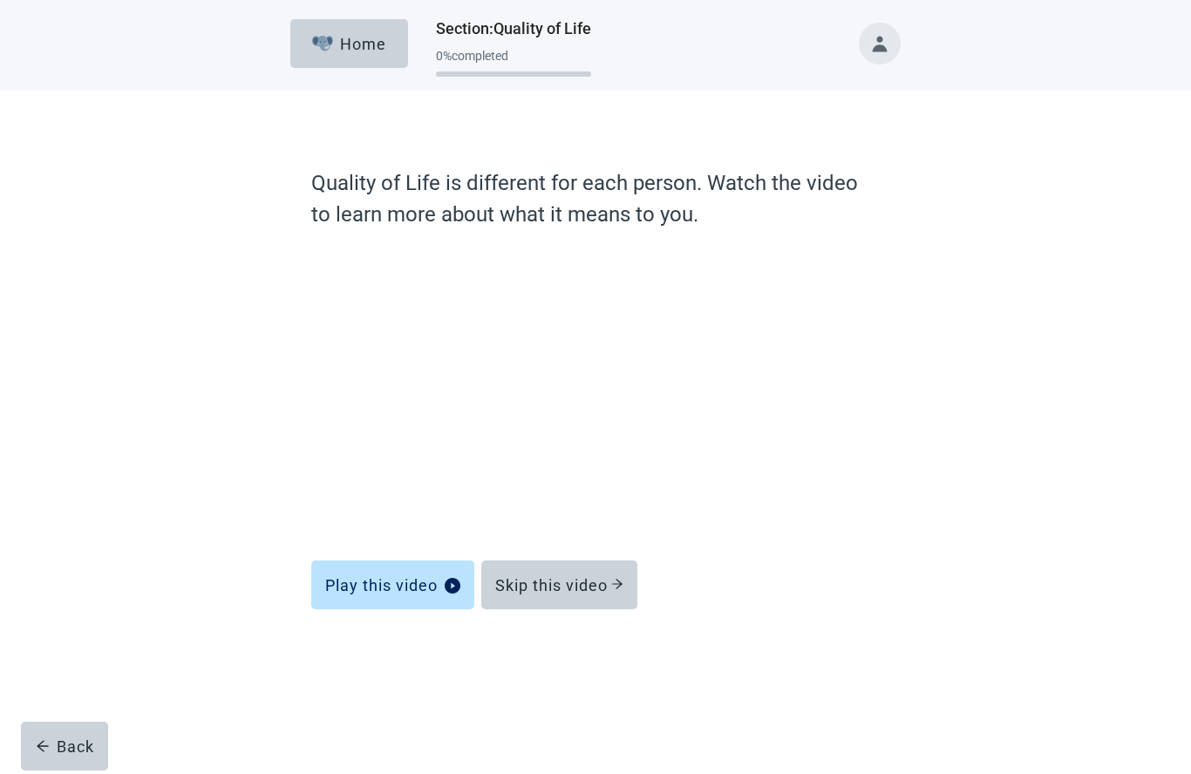
click at [581, 586] on div "Skip this video" at bounding box center [559, 584] width 128 height 17
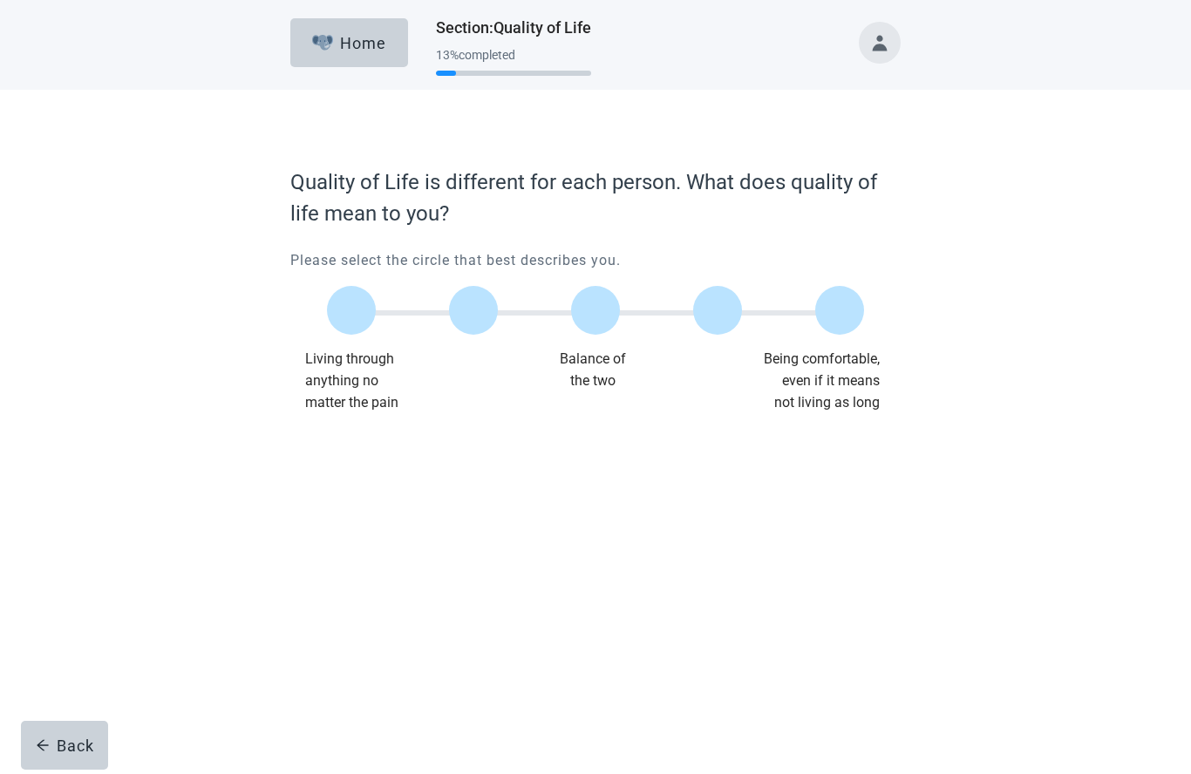
click at [604, 307] on label "Main content" at bounding box center [595, 311] width 49 height 49
click at [595, 311] on input "Quality of life scale: 50 out of 100. Balance of the two" at bounding box center [595, 311] width 0 height 0
click at [350, 452] on div "Continue" at bounding box center [339, 449] width 70 height 17
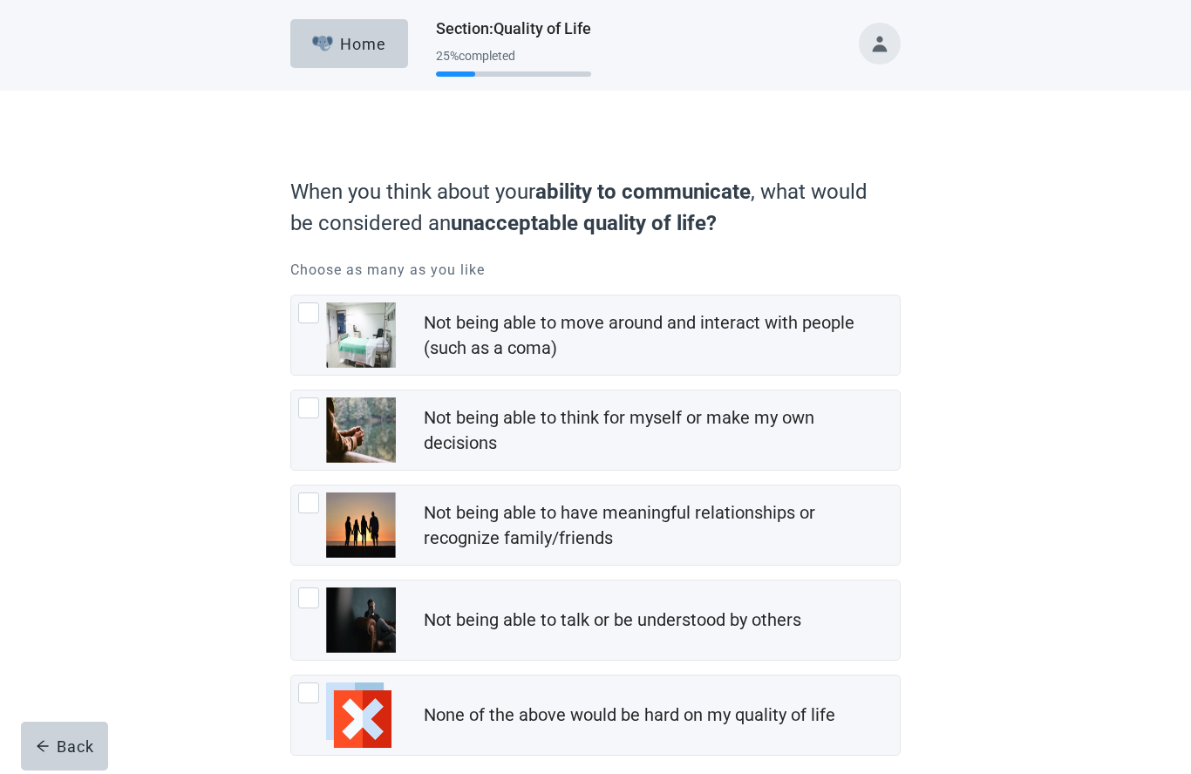
click at [297, 316] on div "Not being able to move around and interact with people (such as a coma)" at bounding box center [595, 335] width 608 height 79
click at [291, 296] on input "Not being able to move around and interact with people (such as a coma)" at bounding box center [290, 295] width 1 height 1
checkbox input "true"
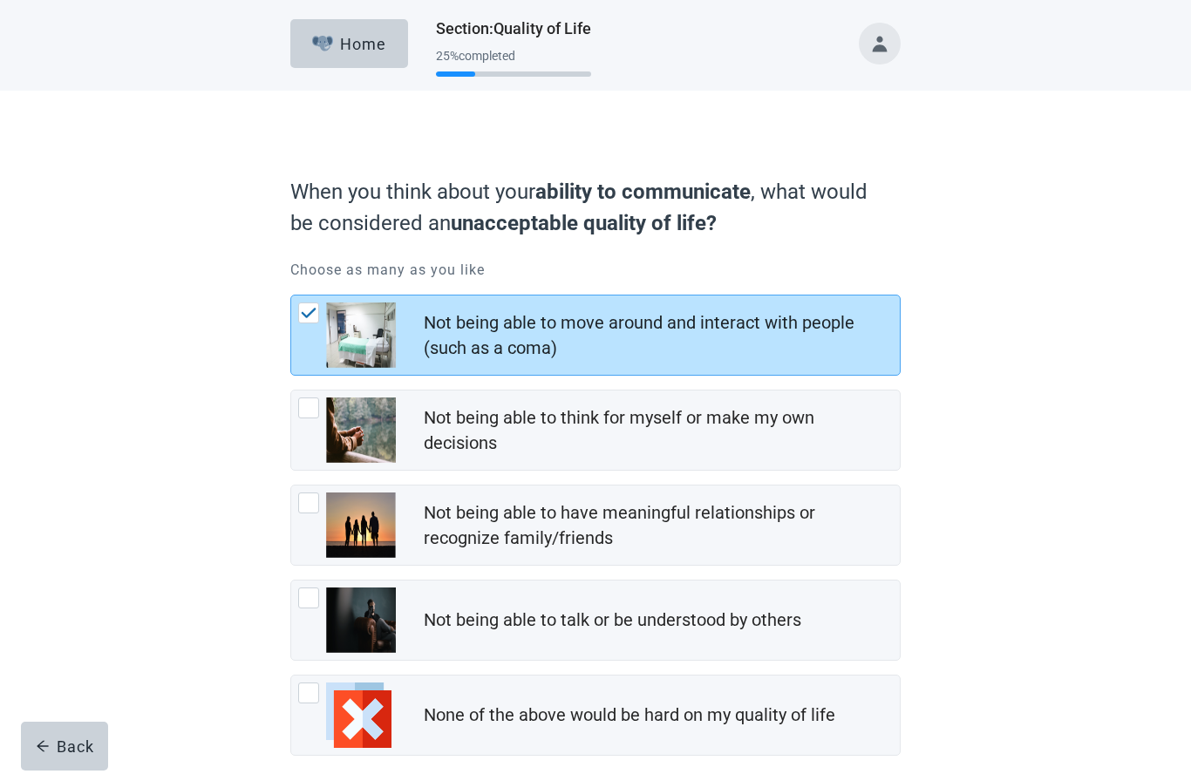
click at [296, 421] on div "Not being able to think for myself or make my own decisions" at bounding box center [595, 430] width 608 height 79
click at [291, 391] on input "Not being able to think for myself or make my own decisions" at bounding box center [290, 390] width 1 height 1
checkbox input "true"
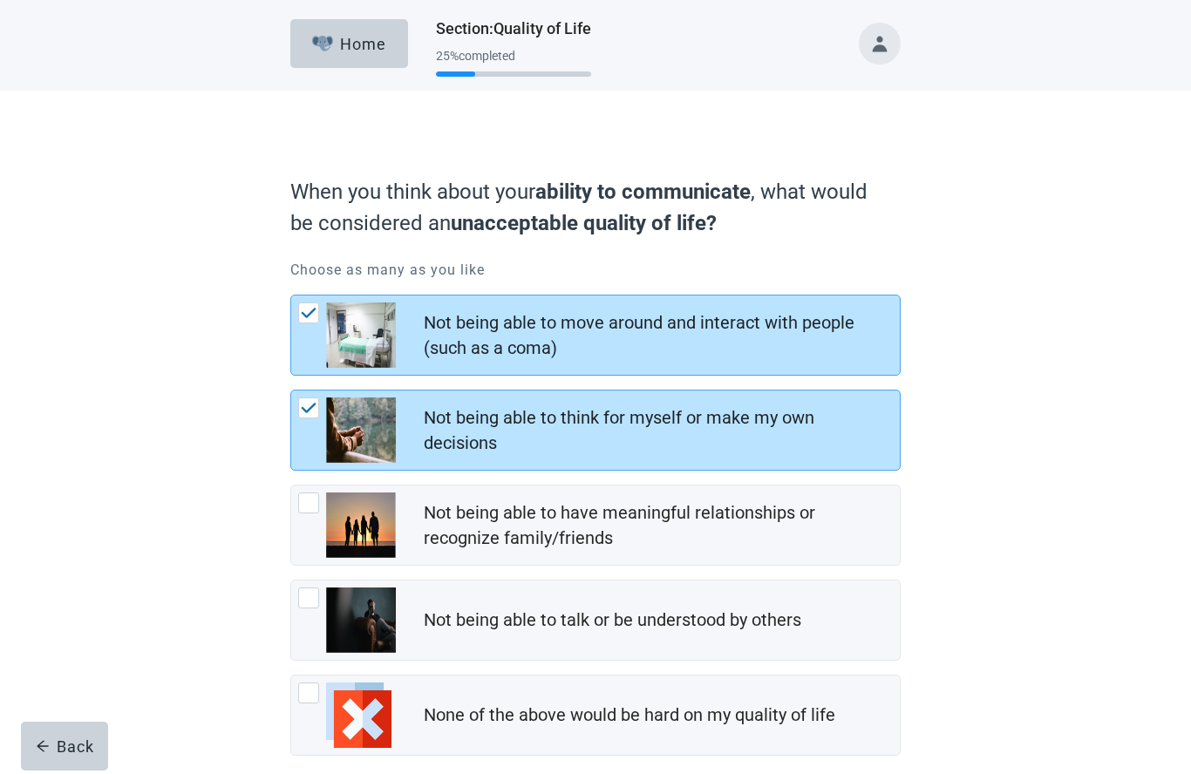
click at [300, 513] on div "Not being able to have meaningful relationships or recognize family/friends, ch…" at bounding box center [347, 525] width 98 height 65
click at [291, 486] on input "Not being able to have meaningful relationships or recognize family/friends" at bounding box center [290, 485] width 1 height 1
checkbox input "true"
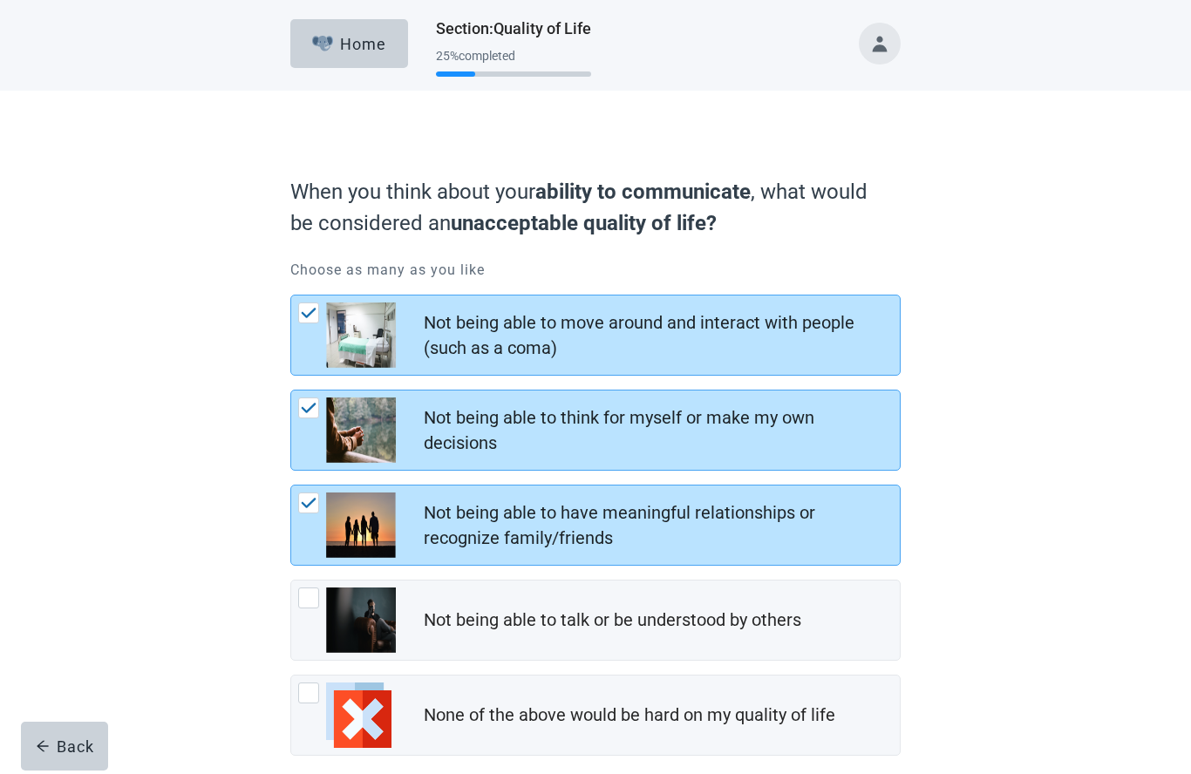
click at [313, 606] on div "Not being able to talk or be understood by others, checkbox, not checked" at bounding box center [308, 598] width 21 height 21
click at [291, 581] on input "Not being able to talk or be understood by others" at bounding box center [290, 580] width 1 height 1
checkbox input "true"
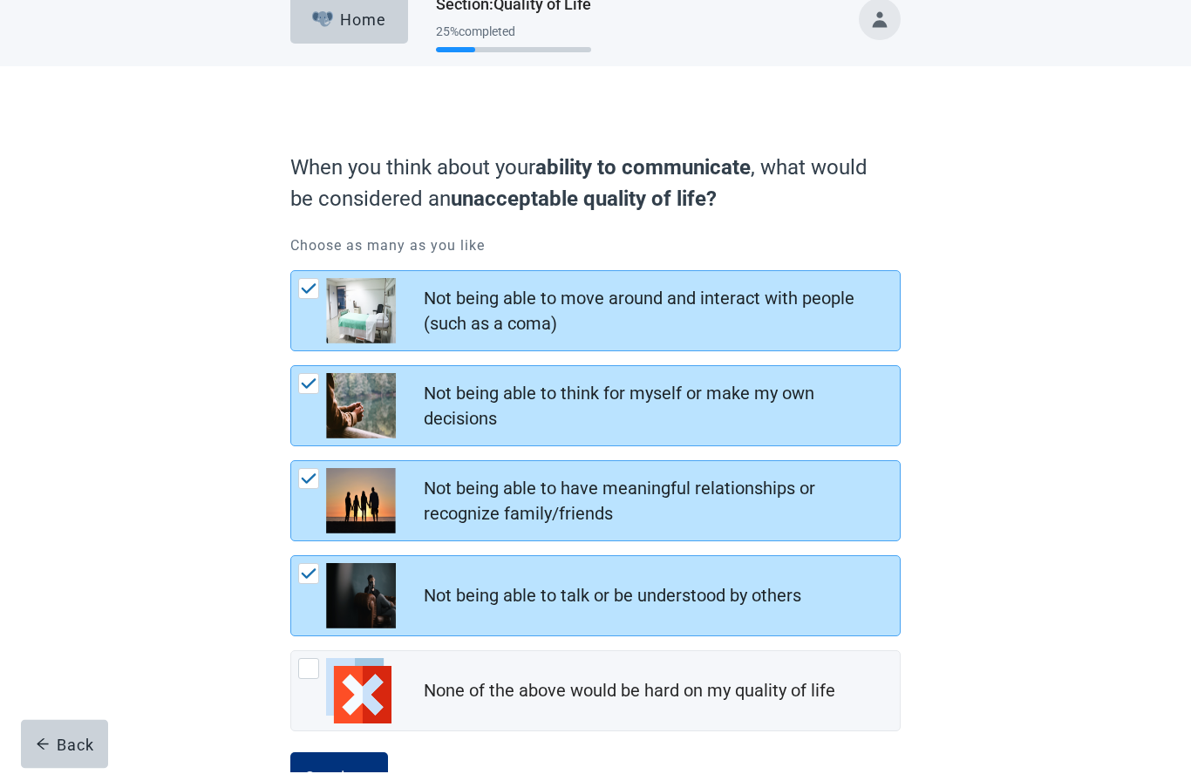
scroll to position [22, 0]
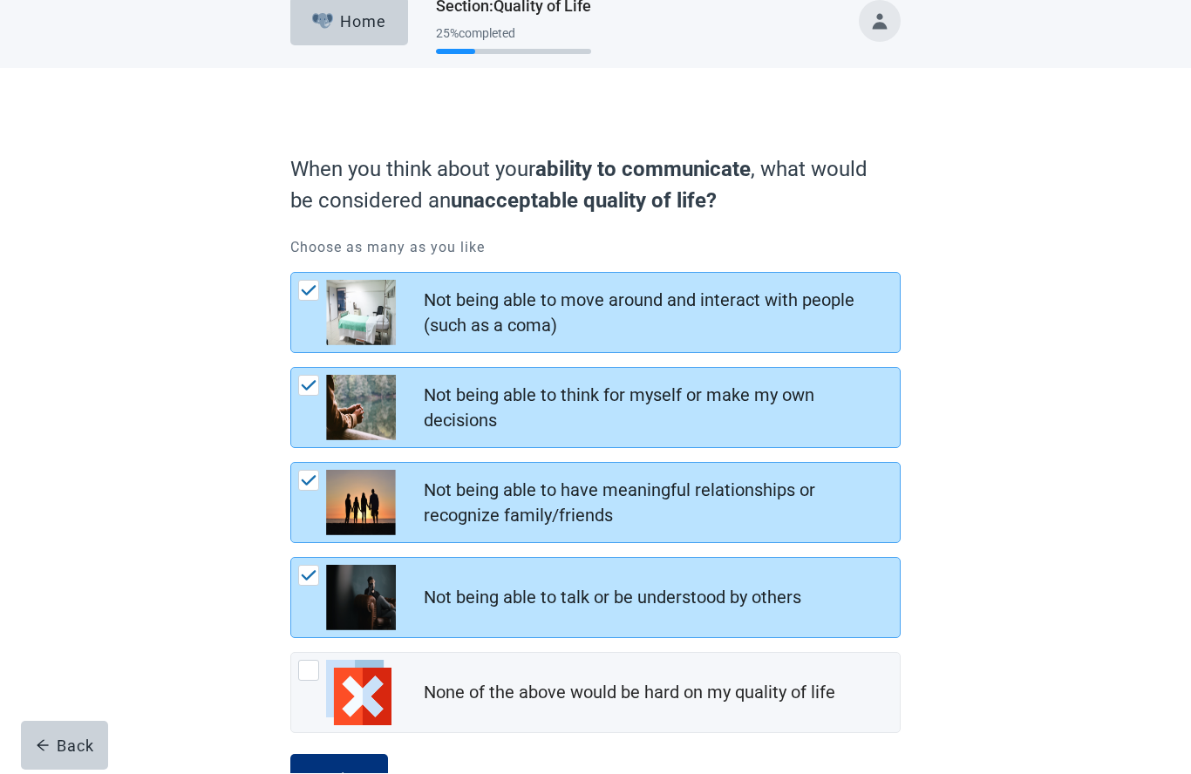
click at [349, 773] on div "Continue" at bounding box center [339, 779] width 70 height 17
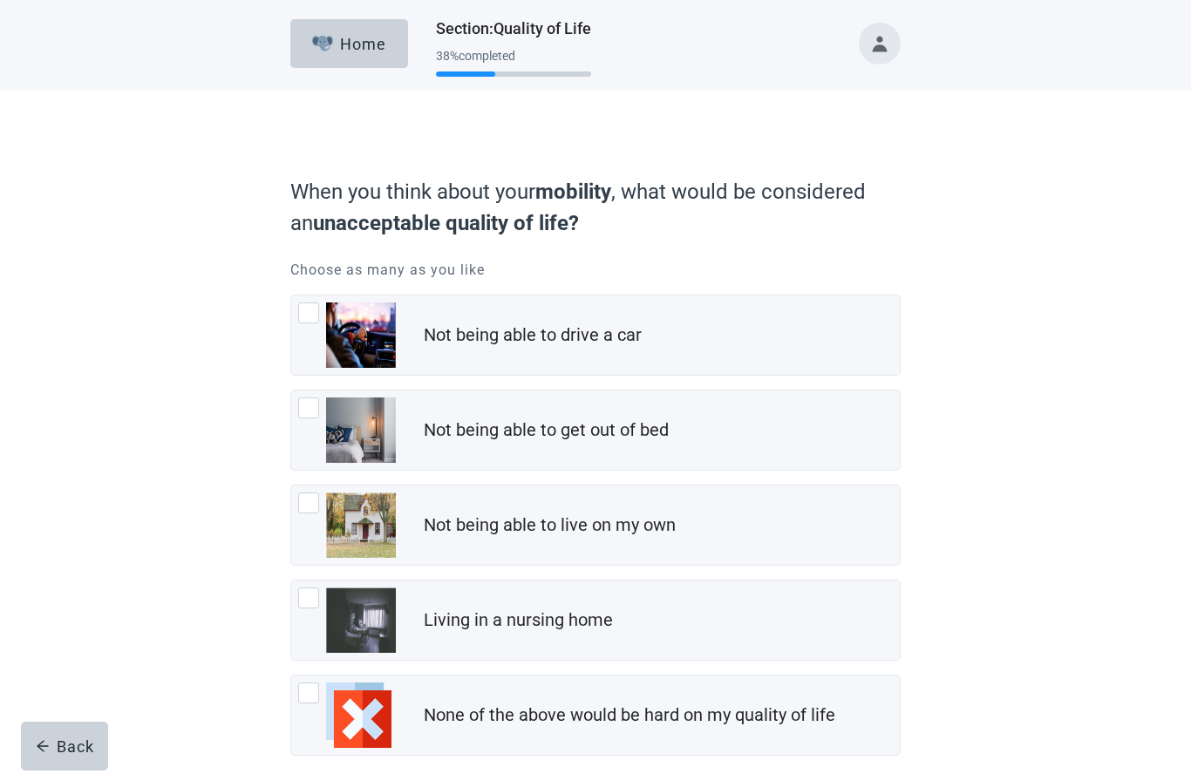
click at [311, 404] on div "Not being able to get out of bed, checkbox, not checked" at bounding box center [308, 407] width 21 height 21
click at [291, 391] on input "Not being able to get out of bed" at bounding box center [290, 390] width 1 height 1
checkbox input "true"
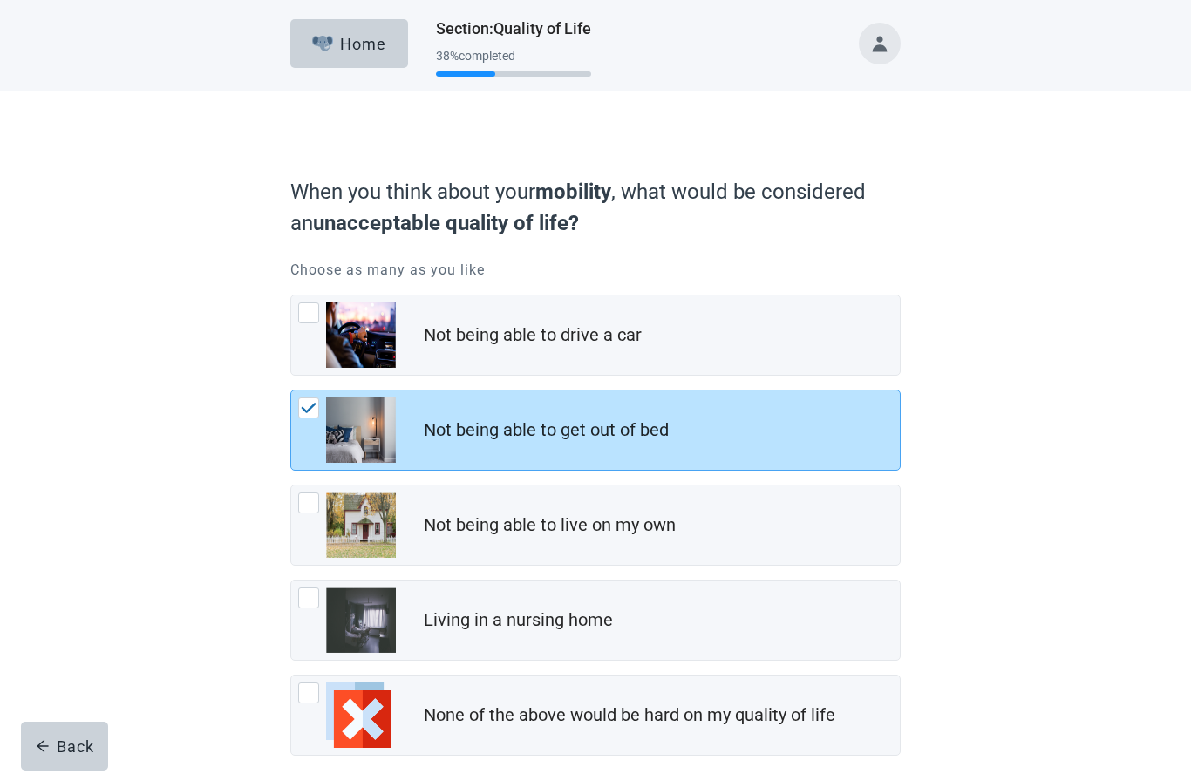
click at [317, 609] on div "Living in a nursing home, checkbox, not checked" at bounding box center [347, 620] width 98 height 65
click at [291, 581] on input "Living in a nursing home" at bounding box center [290, 580] width 1 height 1
checkbox input "true"
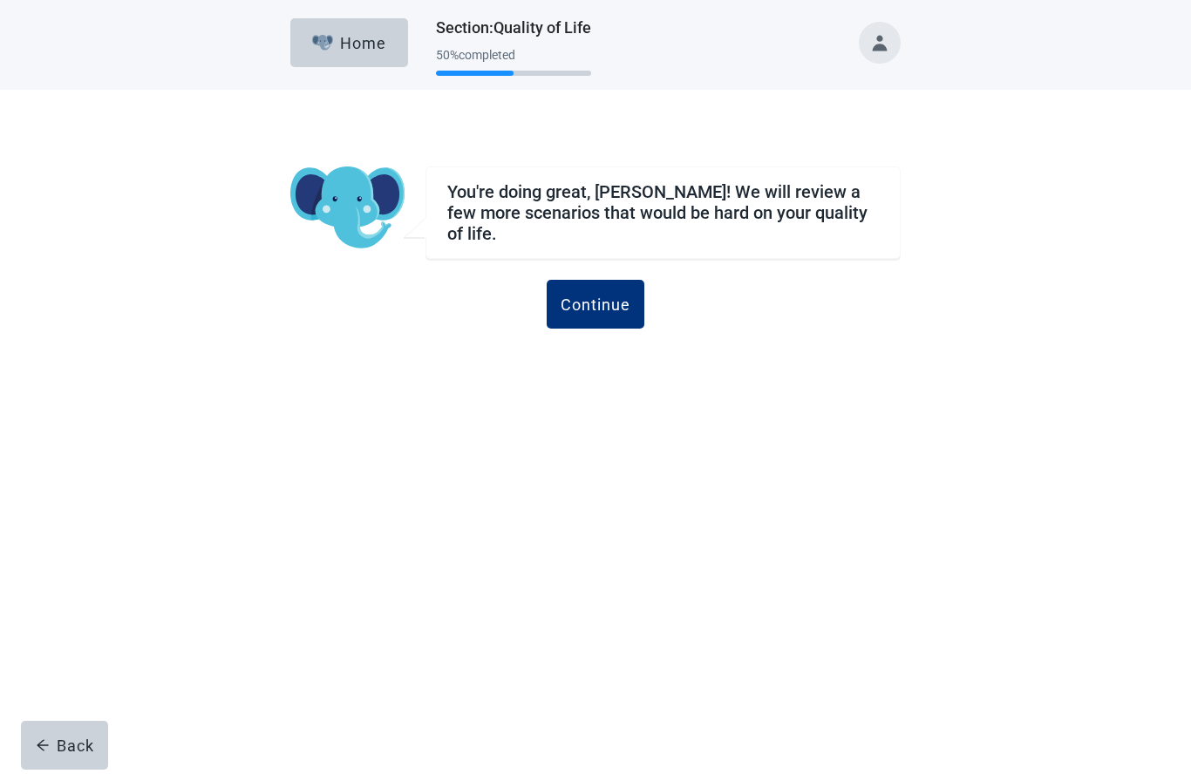
click at [600, 298] on div "Continue" at bounding box center [595, 304] width 70 height 17
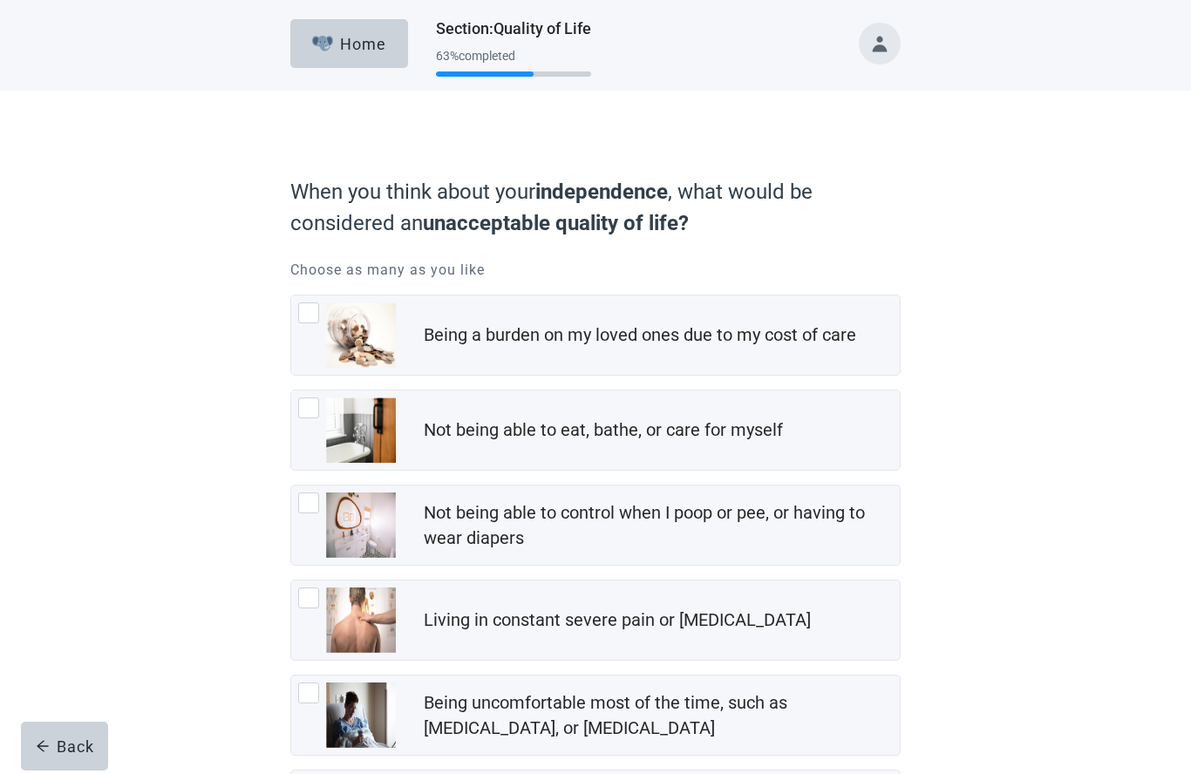
click at [316, 412] on div "Not being able to eat, bathe, or care for myself, checkbox, not checked" at bounding box center [308, 407] width 21 height 21
click at [291, 391] on input "Not being able to eat, bathe, or care for myself" at bounding box center [290, 390] width 1 height 1
checkbox input "true"
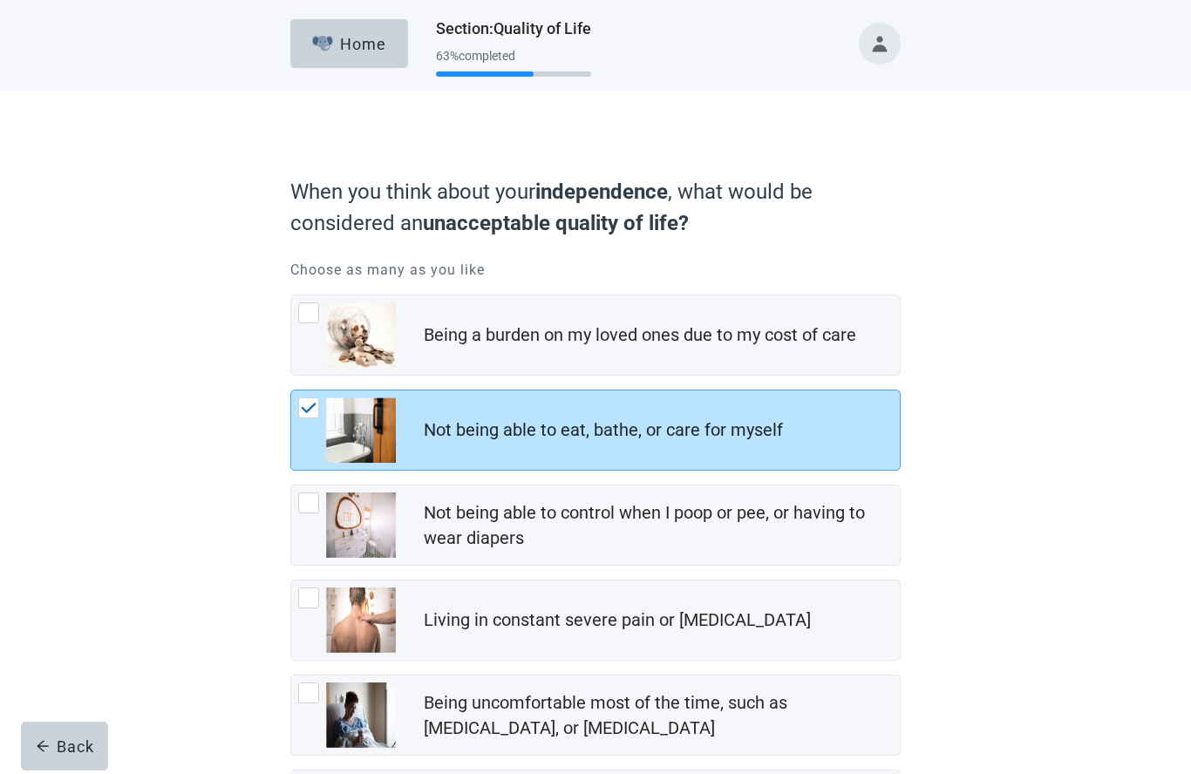
click at [317, 313] on div "Being a burden on my loved ones due to my cost of care, checkbox, not checked" at bounding box center [308, 312] width 21 height 21
click at [291, 296] on input "Being a burden on my loved ones due to my cost of care" at bounding box center [290, 295] width 1 height 1
checkbox input "true"
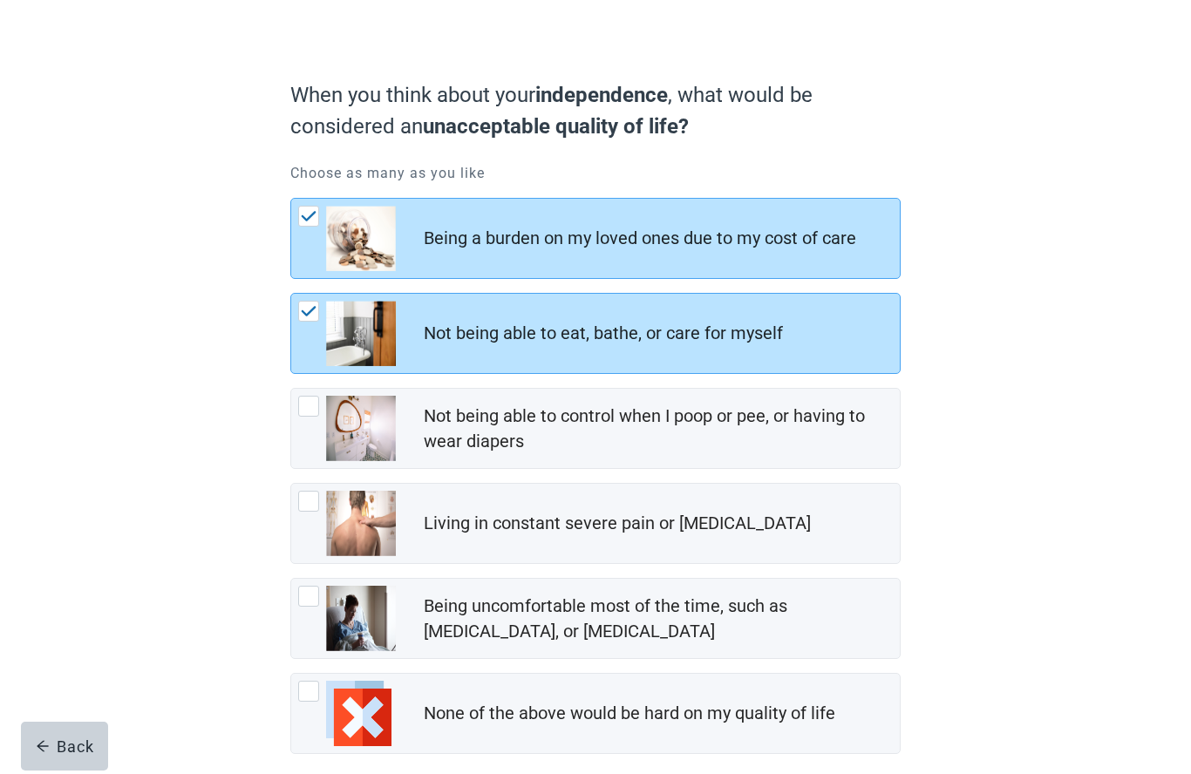
scroll to position [100, 0]
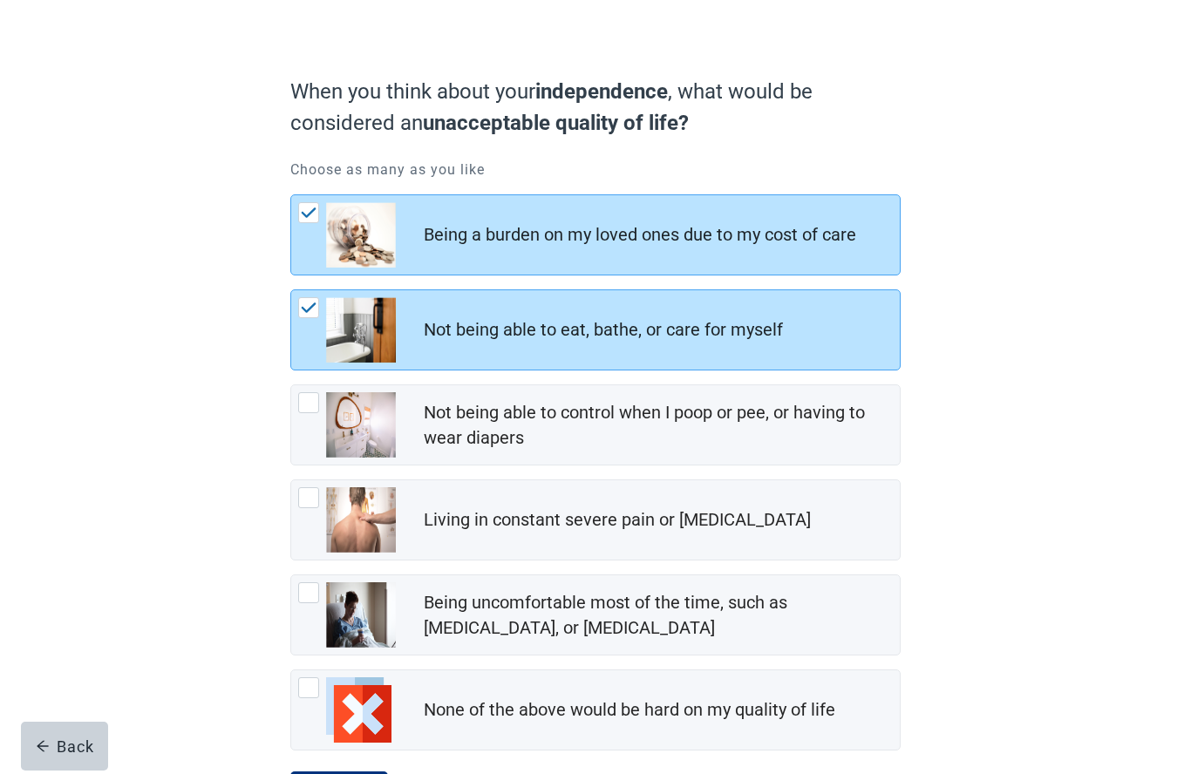
click at [328, 501] on img "Living in constant severe pain or shortness of breath, checkbox, not checked" at bounding box center [361, 519] width 70 height 65
click at [291, 480] on input "Living in constant severe pain or [MEDICAL_DATA]" at bounding box center [290, 479] width 1 height 1
checkbox input "true"
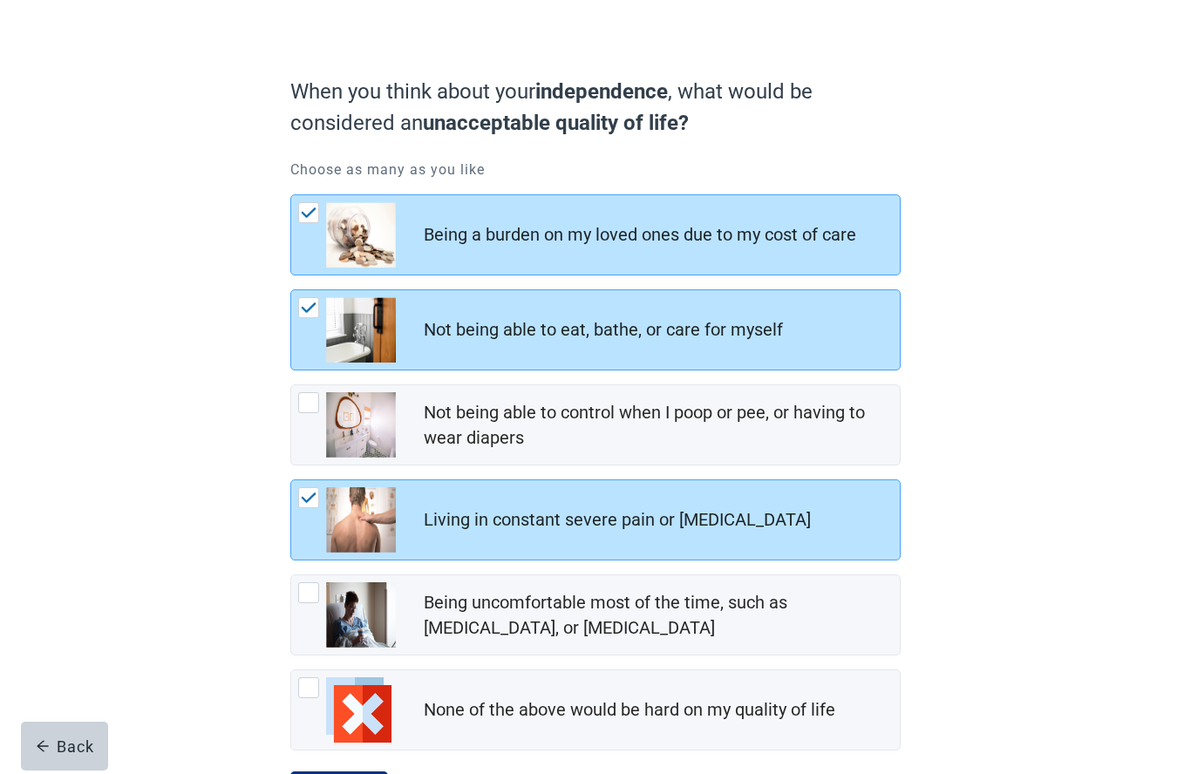
click at [312, 594] on div "Being uncomfortable most of the time, such as nausea, vomiting, or diarrhea, ch…" at bounding box center [308, 592] width 21 height 21
click at [291, 575] on input "Being uncomfortable most of the time, such as [MEDICAL_DATA], or [MEDICAL_DATA]" at bounding box center [290, 574] width 1 height 1
checkbox input "true"
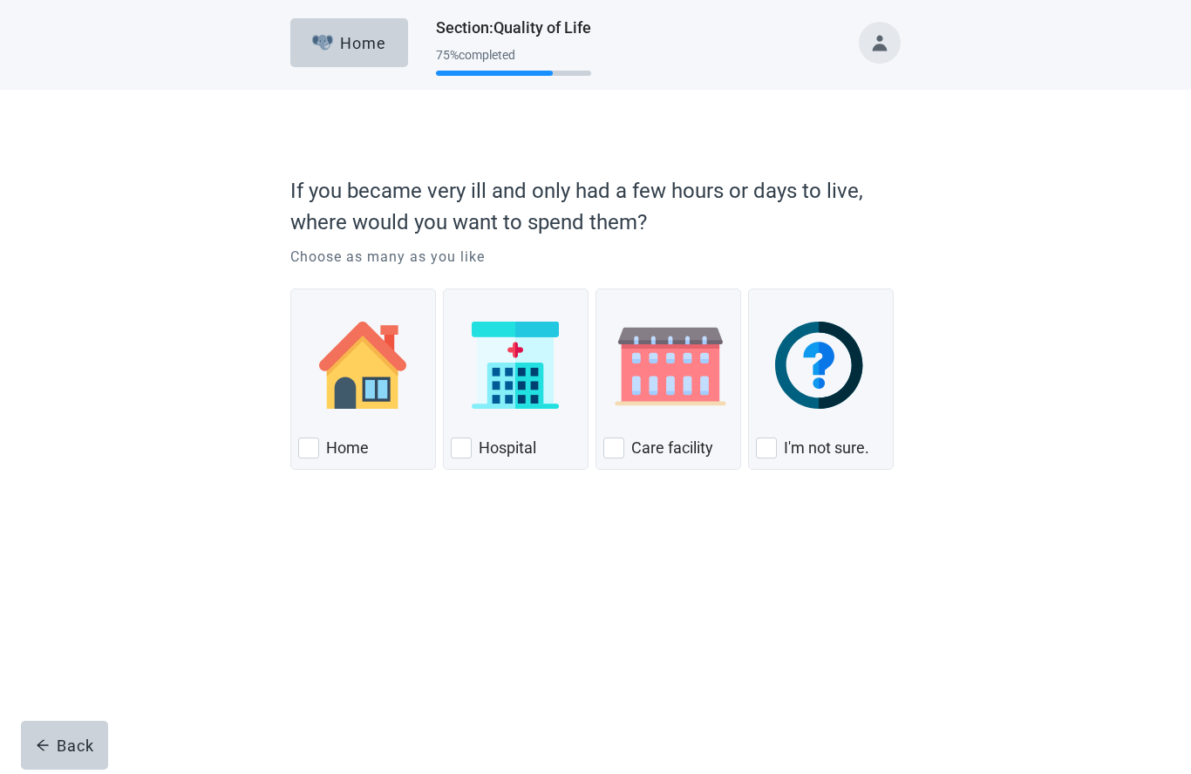
click at [329, 452] on label "Home" at bounding box center [347, 448] width 43 height 21
checkbox input "true"
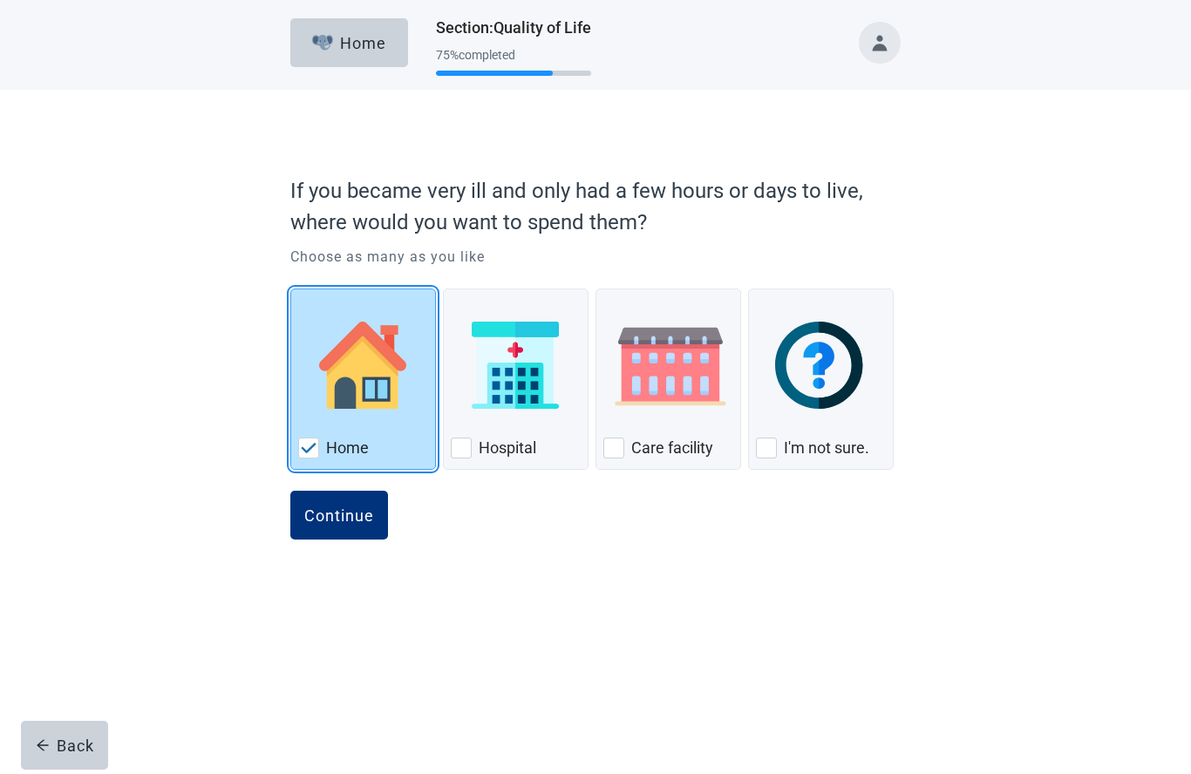
click at [345, 523] on div "Continue" at bounding box center [339, 515] width 70 height 17
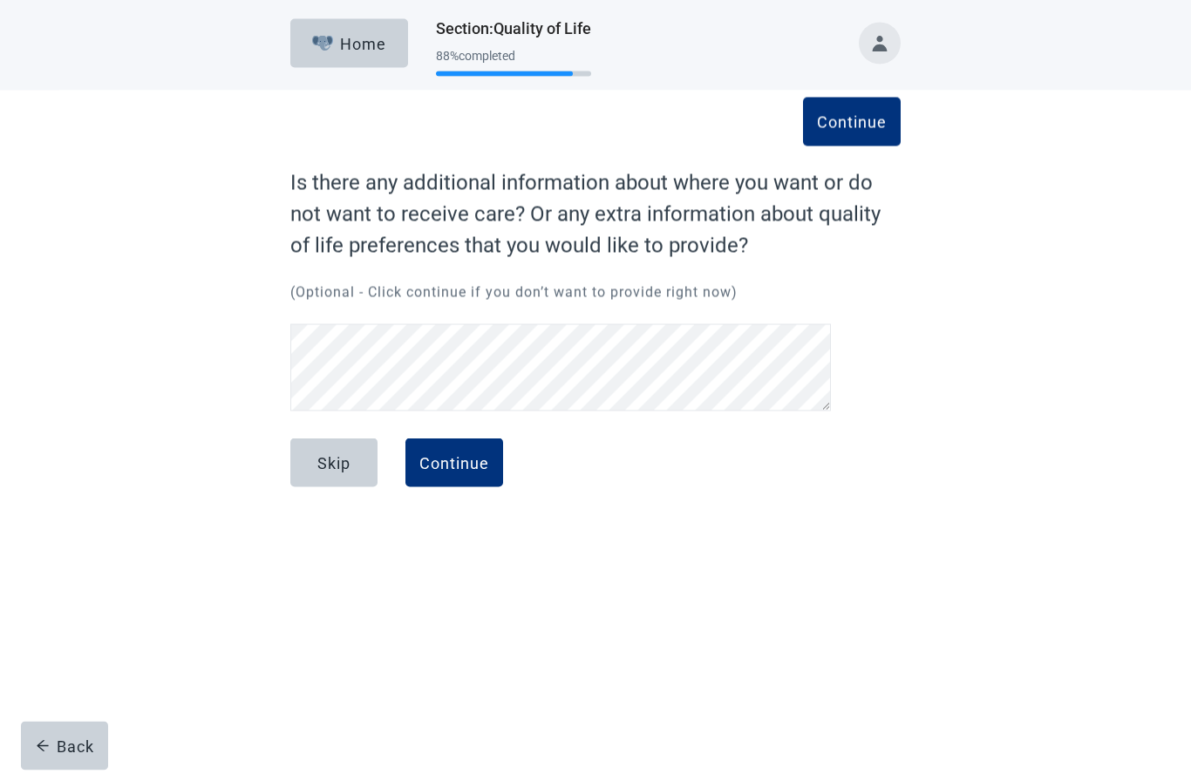
click at [355, 461] on button "Skip" at bounding box center [333, 462] width 87 height 49
click at [463, 461] on div "Continue" at bounding box center [454, 462] width 70 height 17
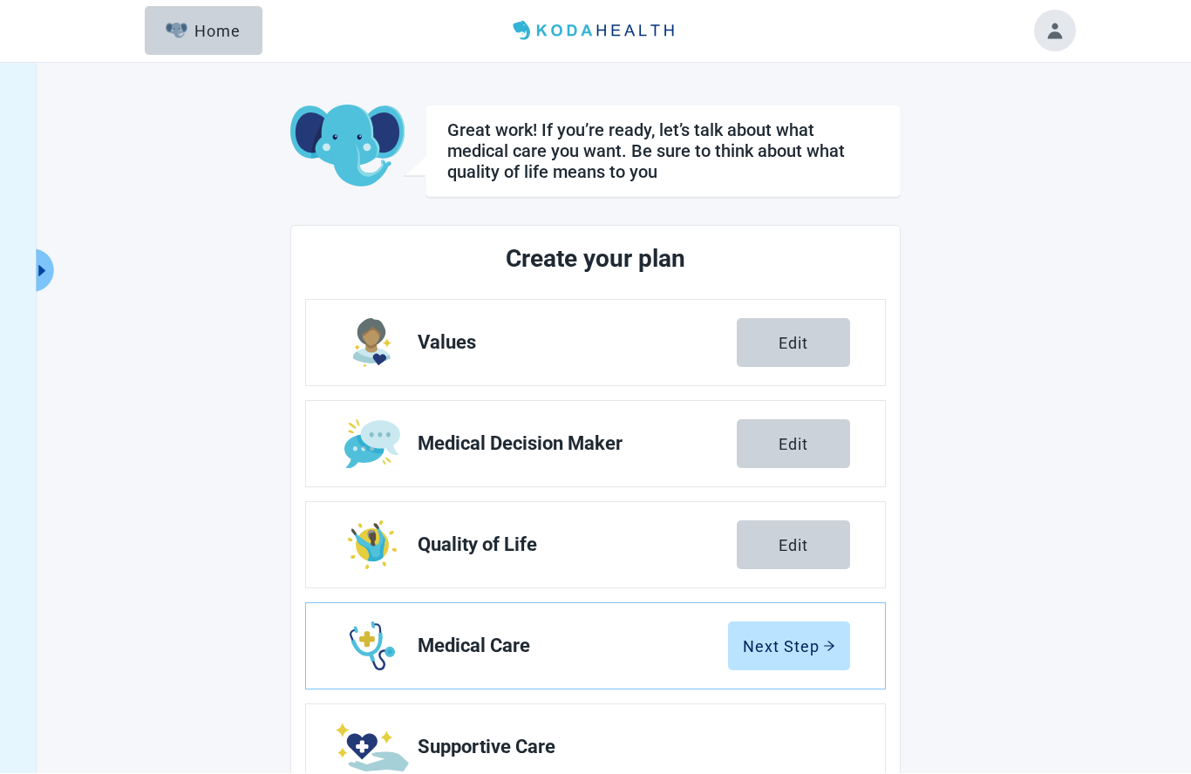
scroll to position [1, 0]
click at [792, 646] on div "Next Step" at bounding box center [789, 645] width 92 height 17
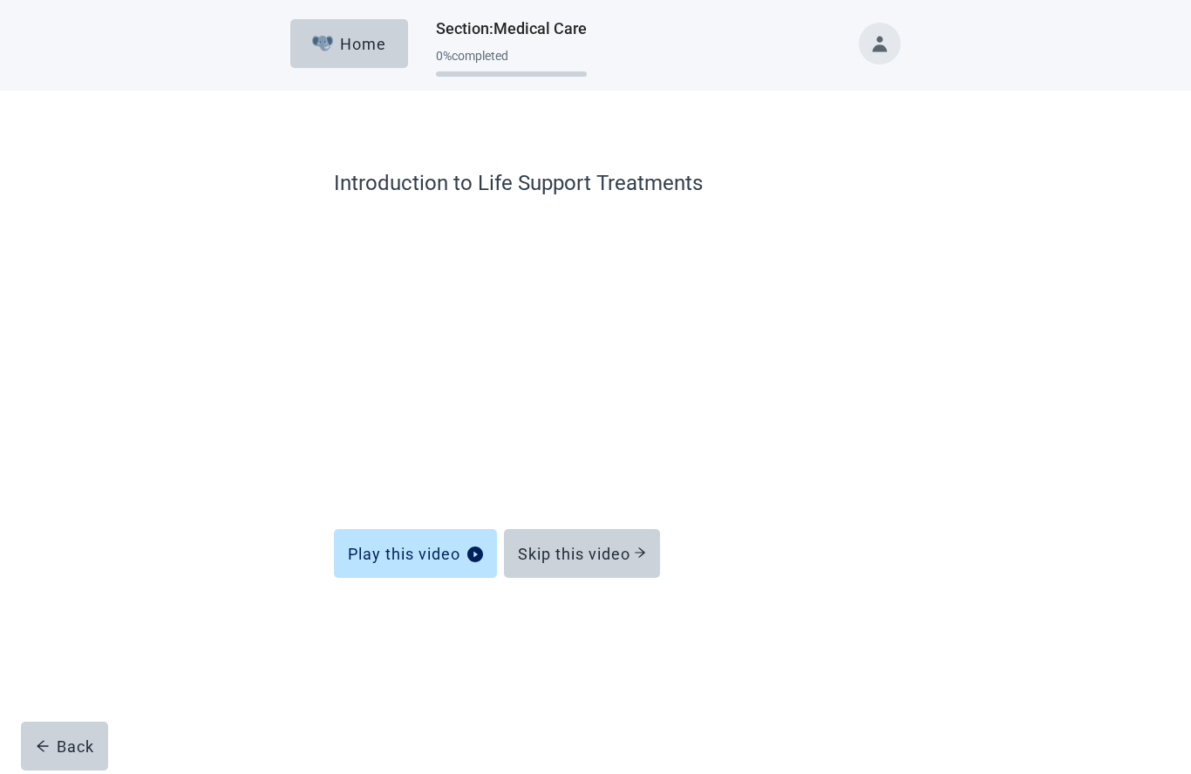
click at [585, 557] on div "Skip this video" at bounding box center [582, 553] width 128 height 17
click at [574, 553] on div "Skip this video" at bounding box center [582, 553] width 128 height 17
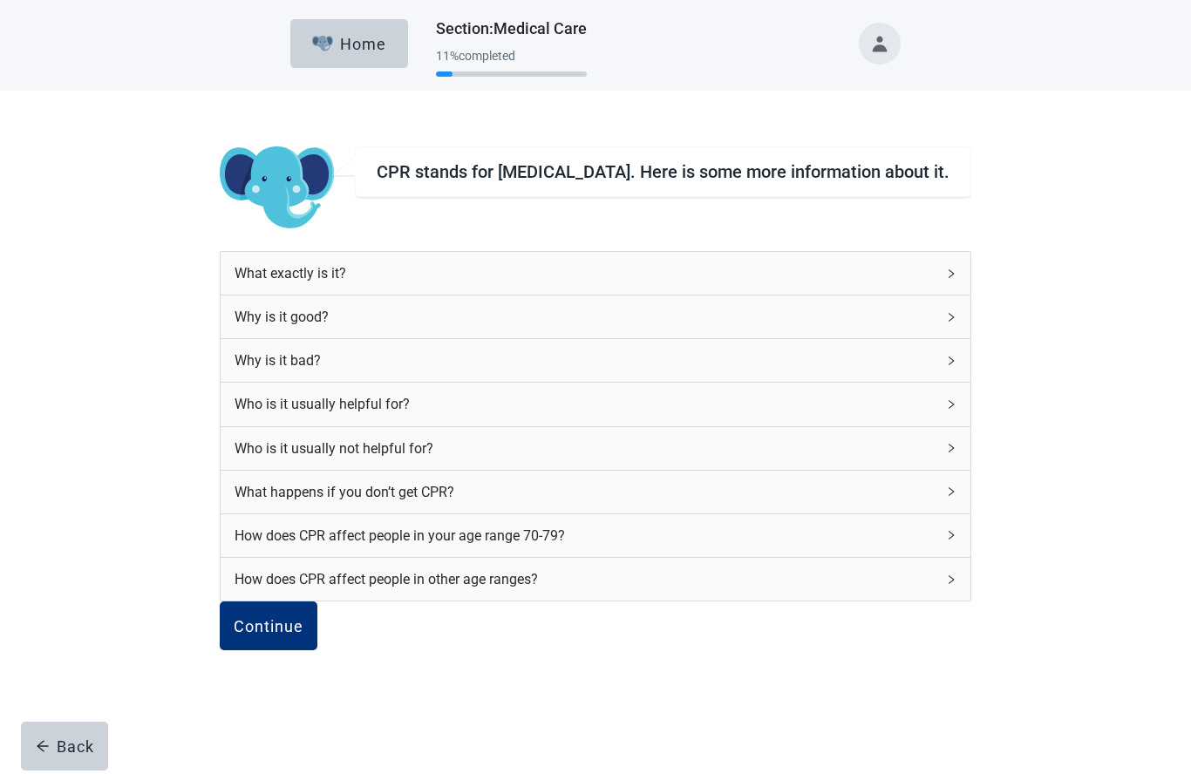
click at [303, 635] on div "Continue" at bounding box center [269, 625] width 70 height 17
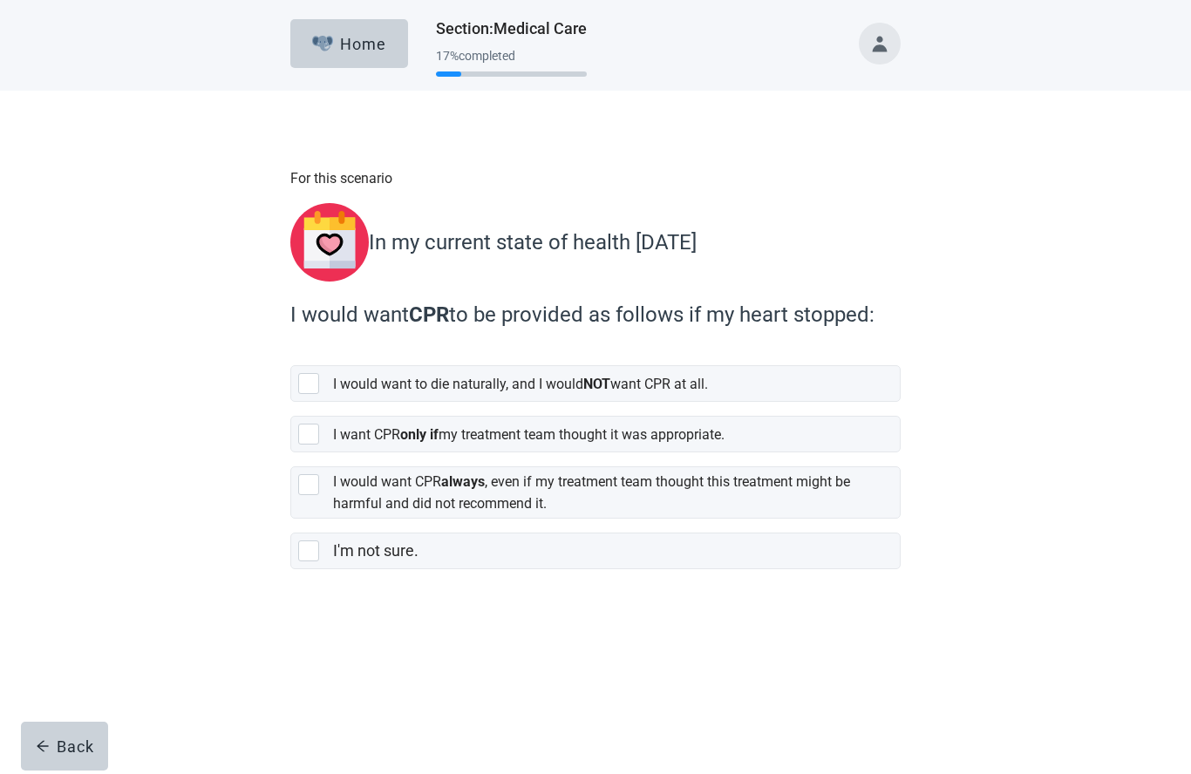
click at [323, 383] on div "[object Object], checkbox, not selected" at bounding box center [312, 383] width 28 height 21
click at [291, 352] on input "I would want to die naturally, and I would NOT want CPR at all." at bounding box center [290, 351] width 1 height 1
checkbox input "true"
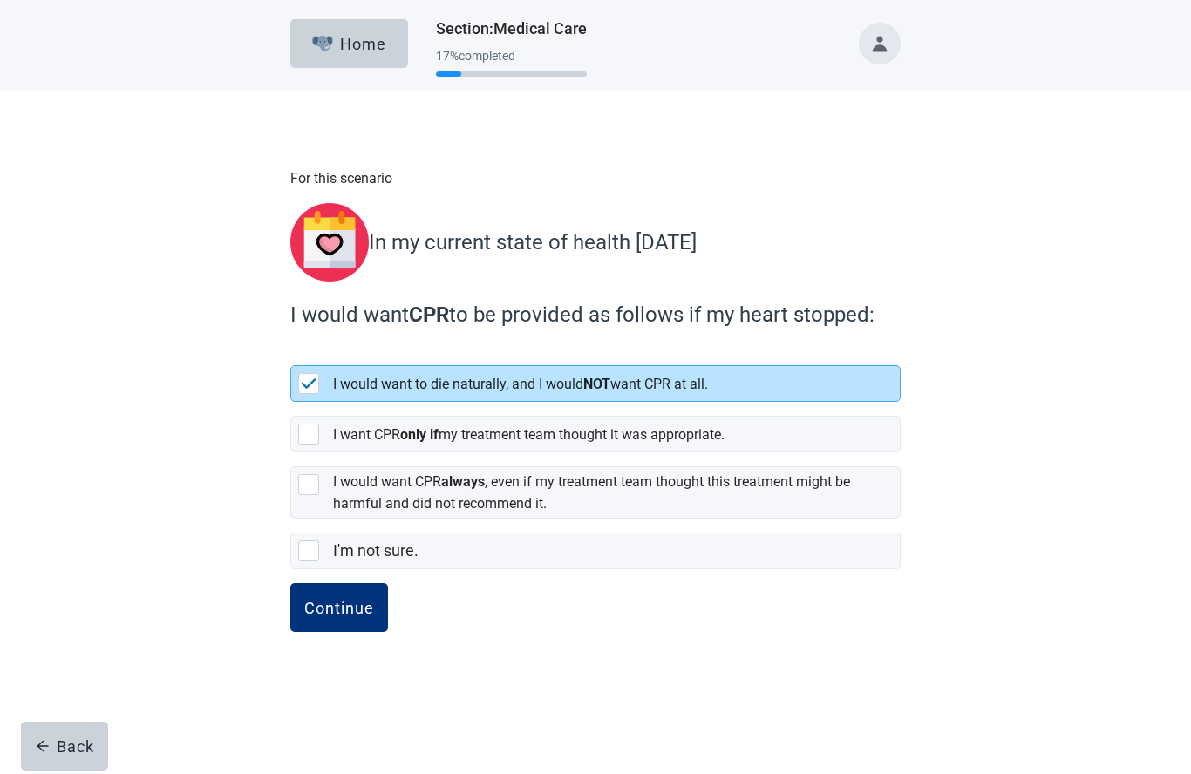
click at [344, 607] on div "Continue" at bounding box center [339, 607] width 70 height 17
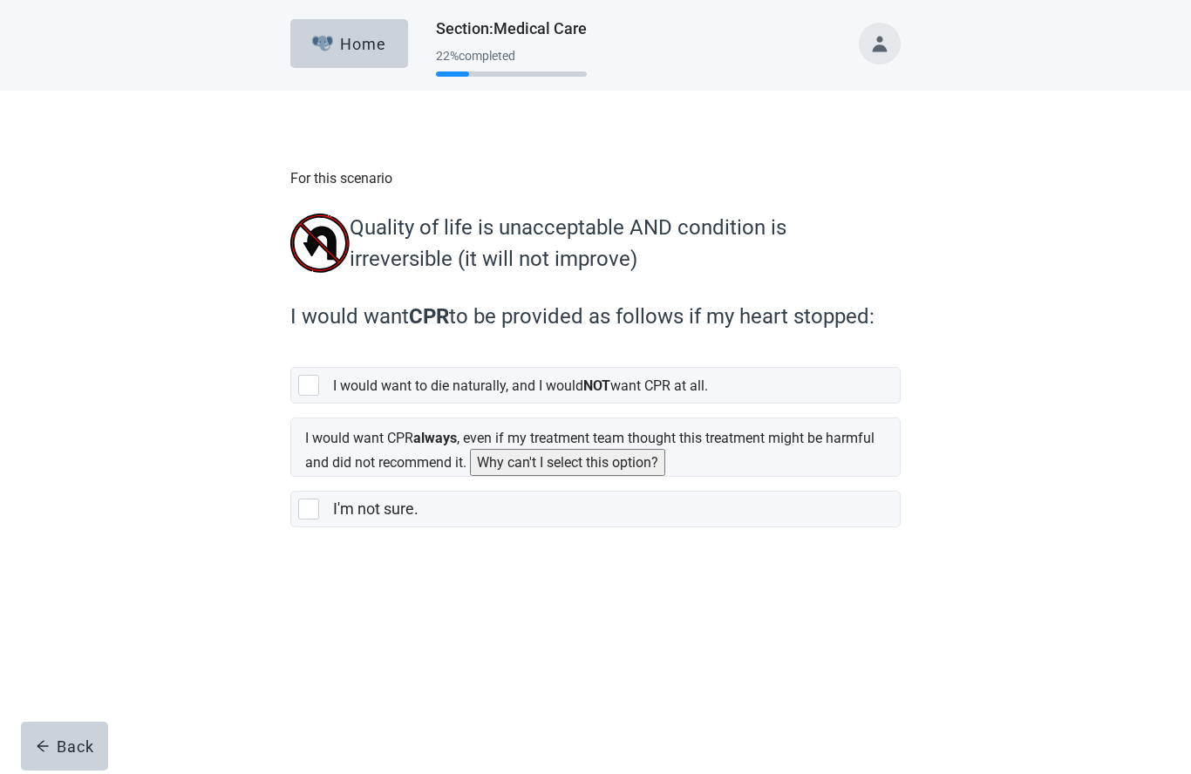
click at [315, 389] on div "[object Object], checkbox, not selected" at bounding box center [308, 385] width 21 height 21
click at [291, 354] on input "I would want to die naturally, and I would NOT want CPR at all." at bounding box center [290, 353] width 1 height 1
checkbox input "true"
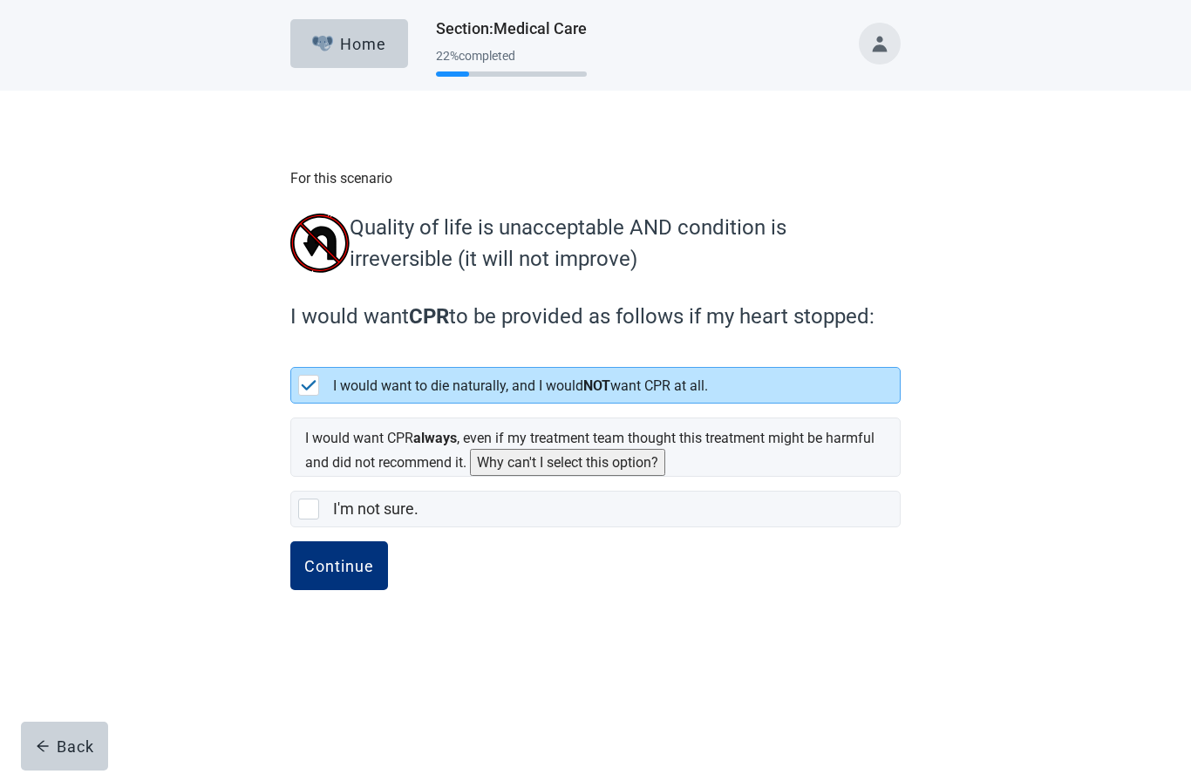
click at [349, 570] on div "Continue" at bounding box center [339, 565] width 70 height 17
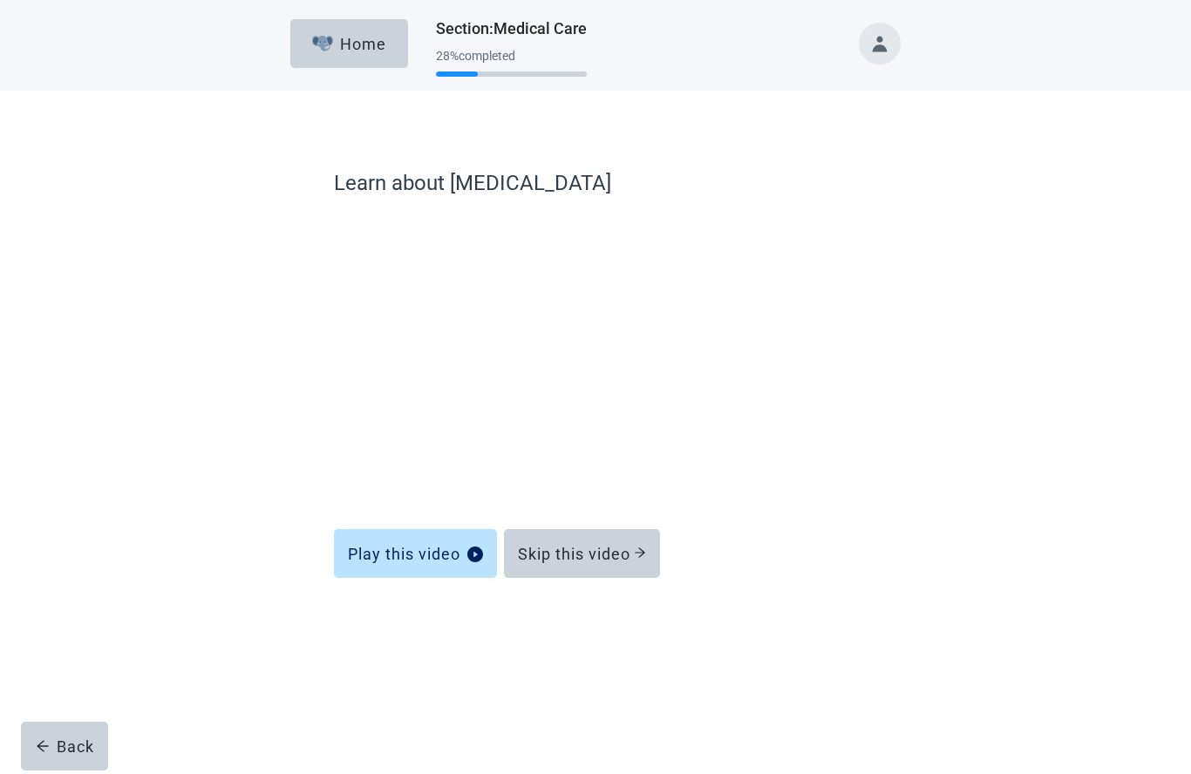
click at [588, 555] on div "Skip this video" at bounding box center [582, 553] width 128 height 17
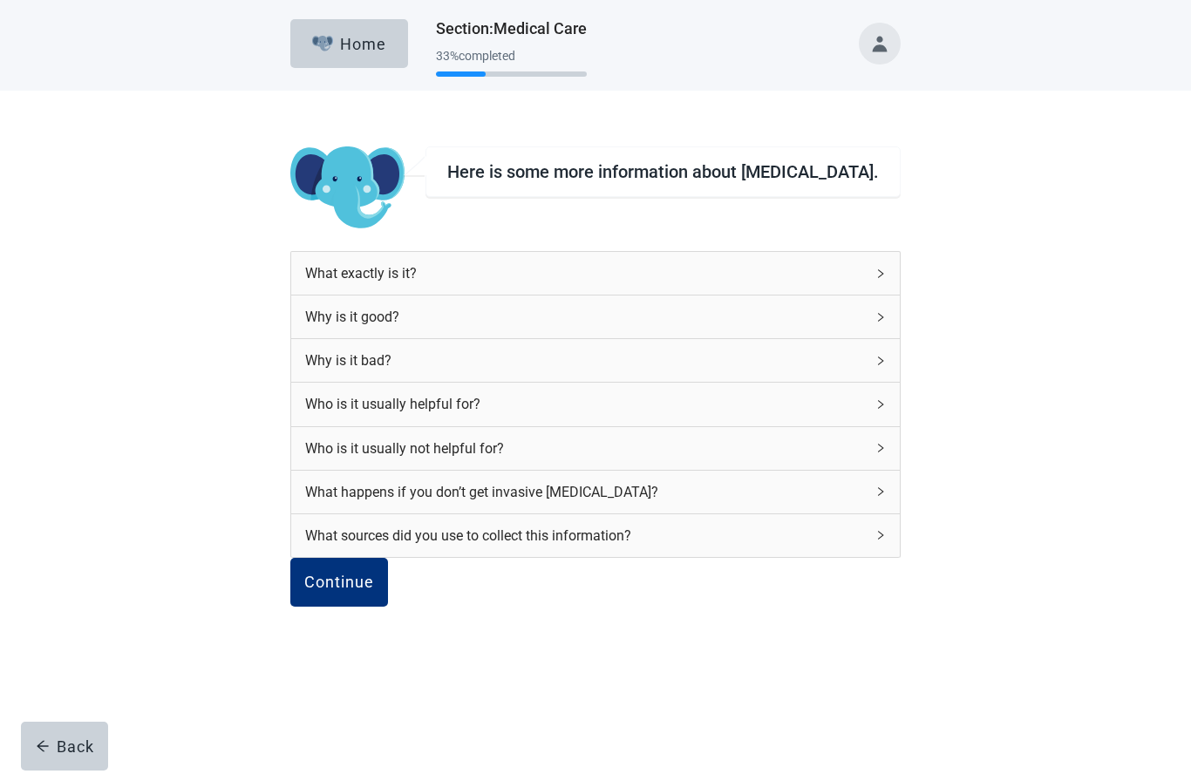
click at [374, 591] on div "Continue" at bounding box center [339, 582] width 70 height 17
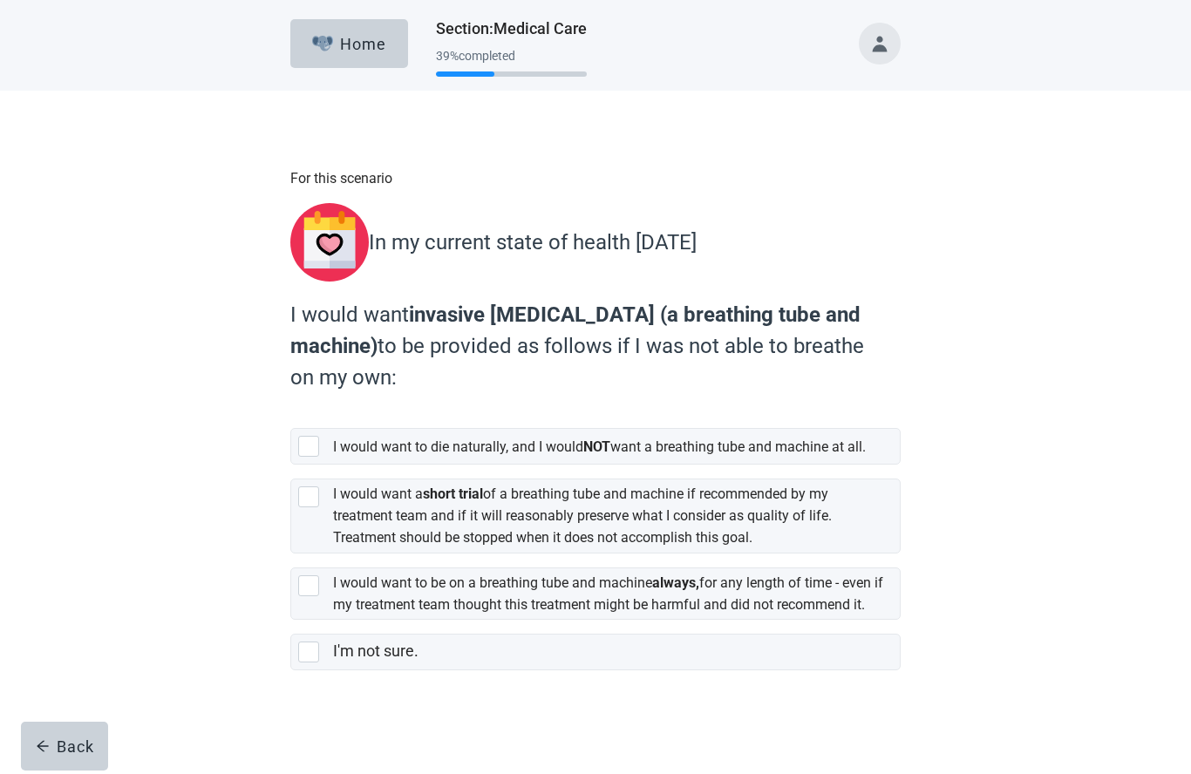
click at [316, 445] on div "[object Object], checkbox, not selected" at bounding box center [308, 446] width 21 height 21
click at [291, 415] on input "I would want to die naturally, and I would NOT want a breathing tube and machin…" at bounding box center [290, 414] width 1 height 1
checkbox input "true"
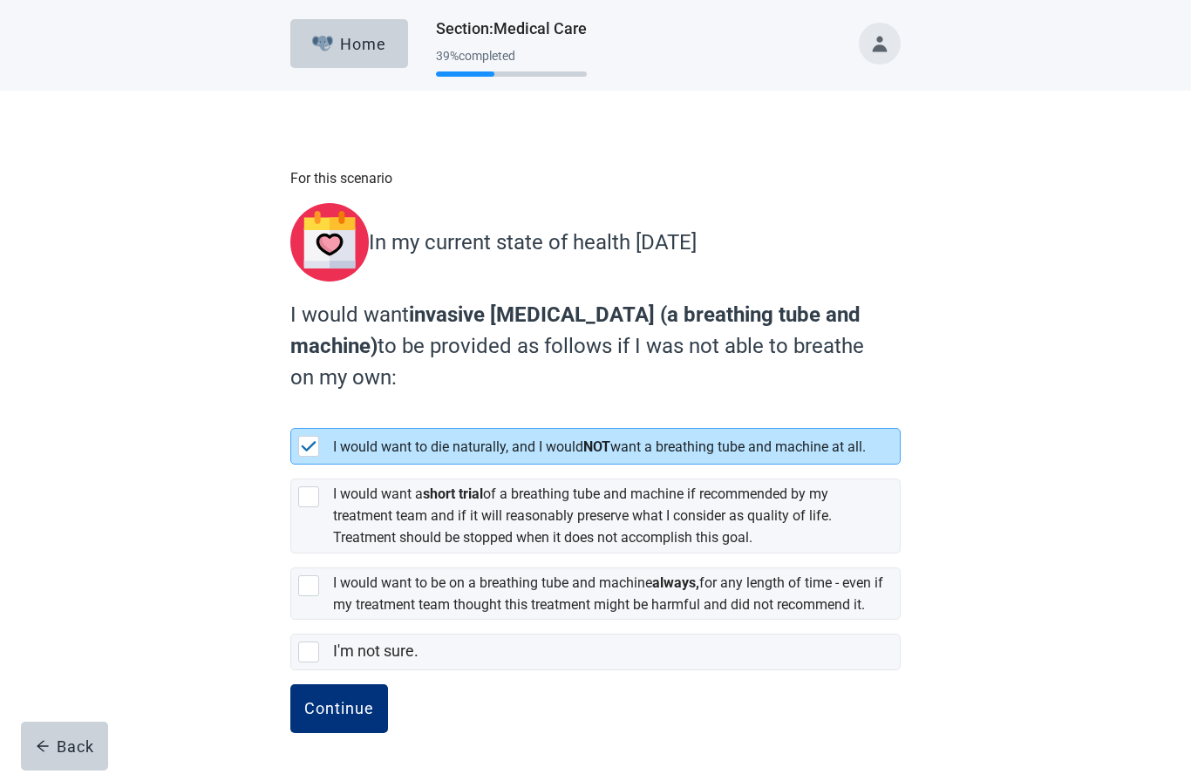
click at [343, 717] on div "Continue" at bounding box center [339, 708] width 70 height 17
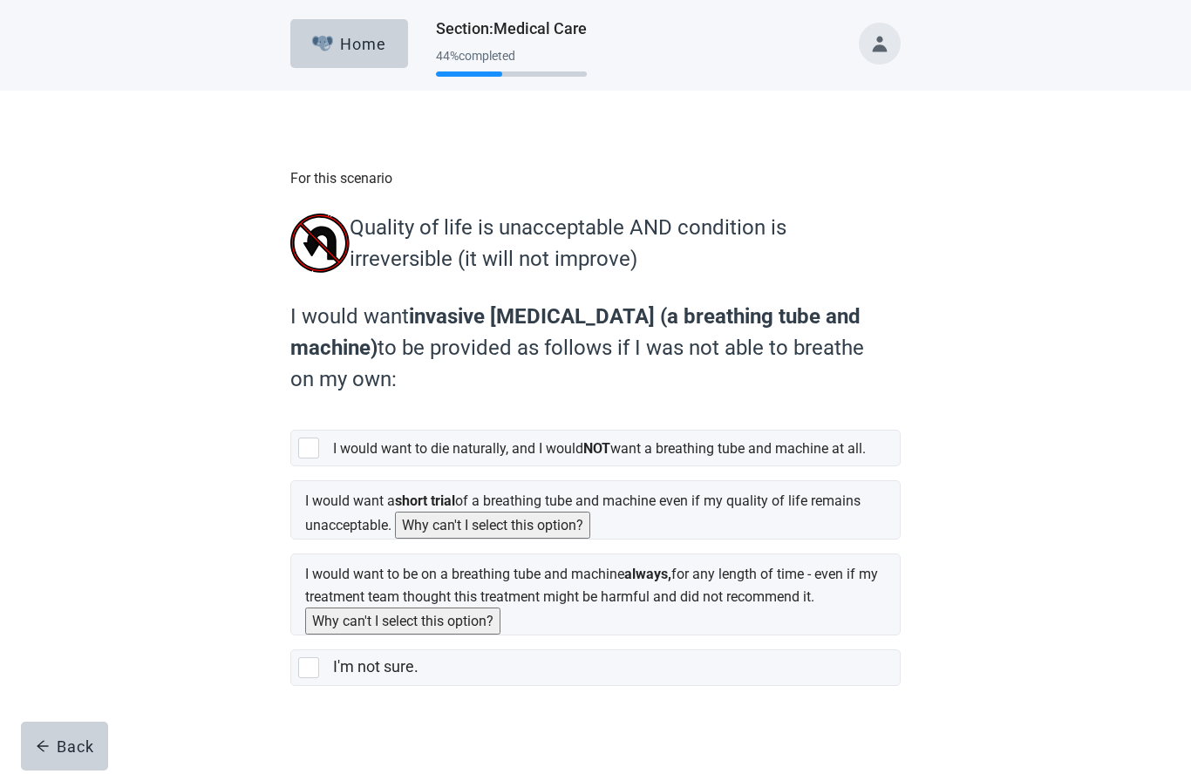
click at [309, 464] on div "I would want to die naturally, and I would NOT want a breathing tube and machin…" at bounding box center [595, 448] width 608 height 35
click at [291, 417] on input "I would want to die naturally, and I would NOT want a breathing tube and machin…" at bounding box center [290, 416] width 1 height 1
checkbox input "true"
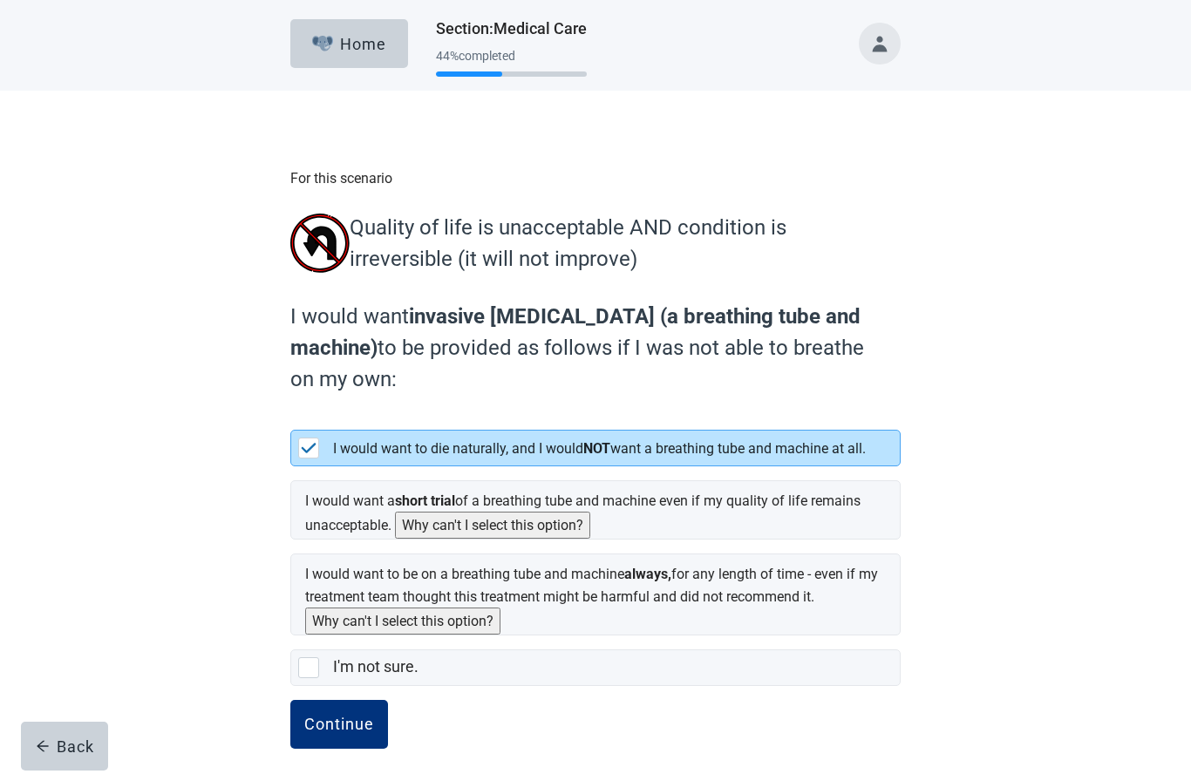
click at [350, 733] on div "Continue" at bounding box center [339, 724] width 70 height 17
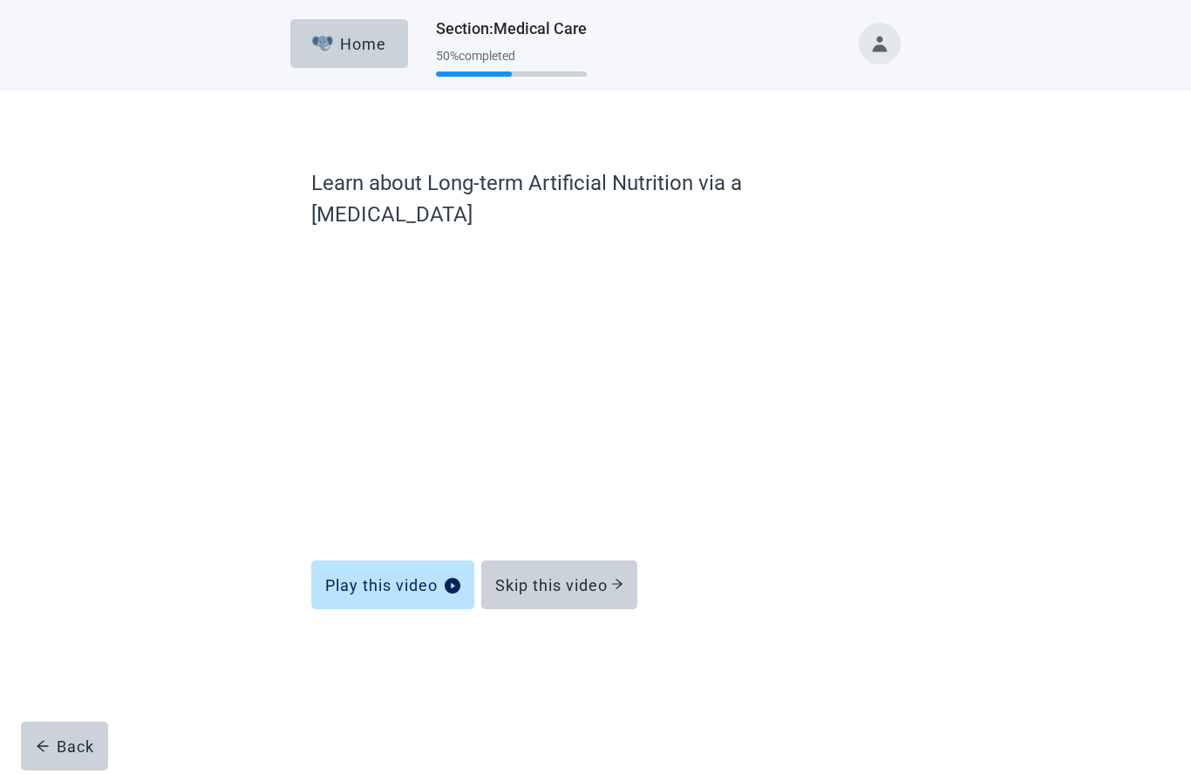
click at [592, 576] on div "Skip this video" at bounding box center [559, 584] width 128 height 17
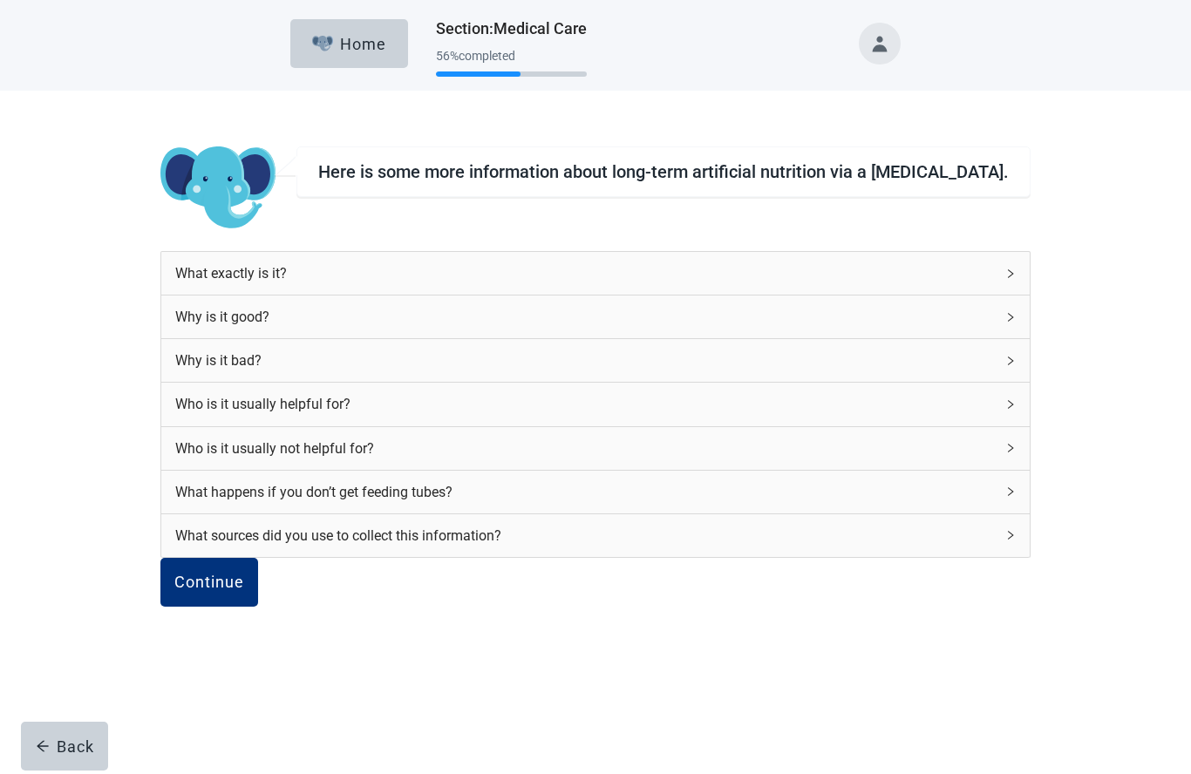
click at [244, 591] on div "Continue" at bounding box center [209, 582] width 70 height 17
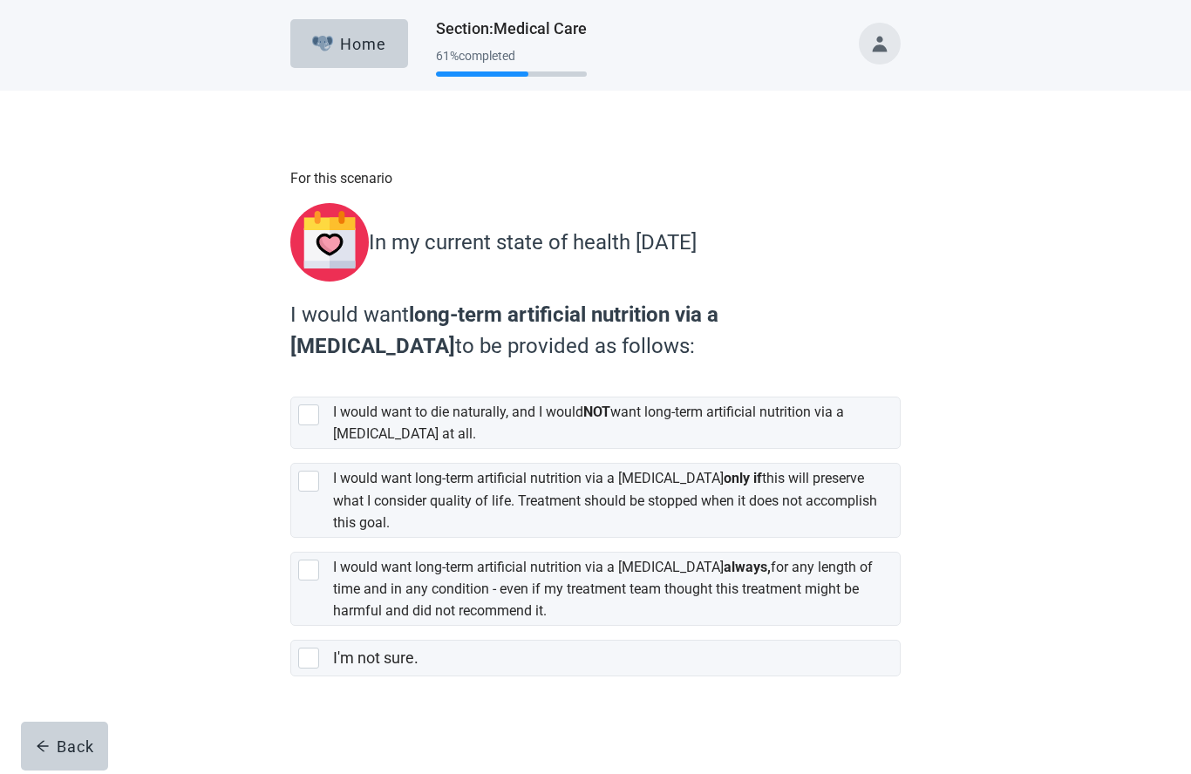
click at [323, 404] on div "[object Object], checkbox, not selected" at bounding box center [312, 414] width 28 height 21
click at [291, 384] on input "I would want to die naturally, and I would NOT want long-term artificial nutrit…" at bounding box center [290, 383] width 1 height 1
checkbox input "true"
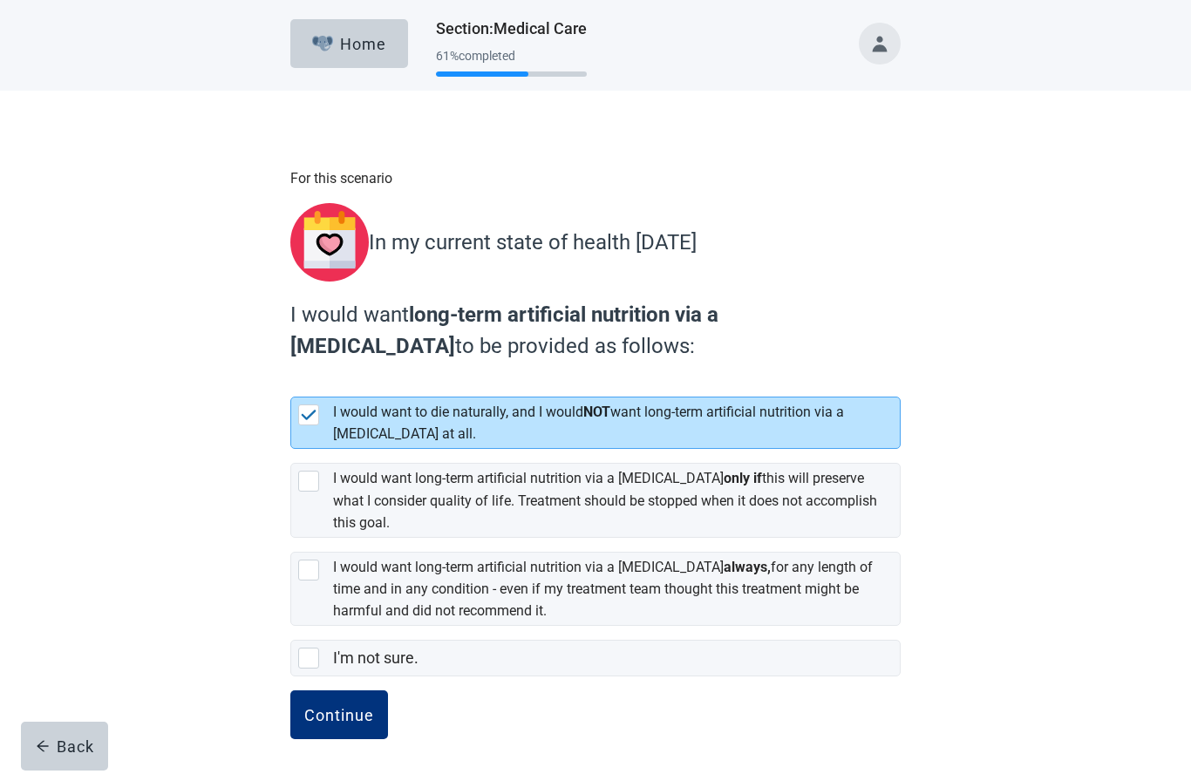
click at [354, 710] on div "Continue" at bounding box center [339, 714] width 70 height 17
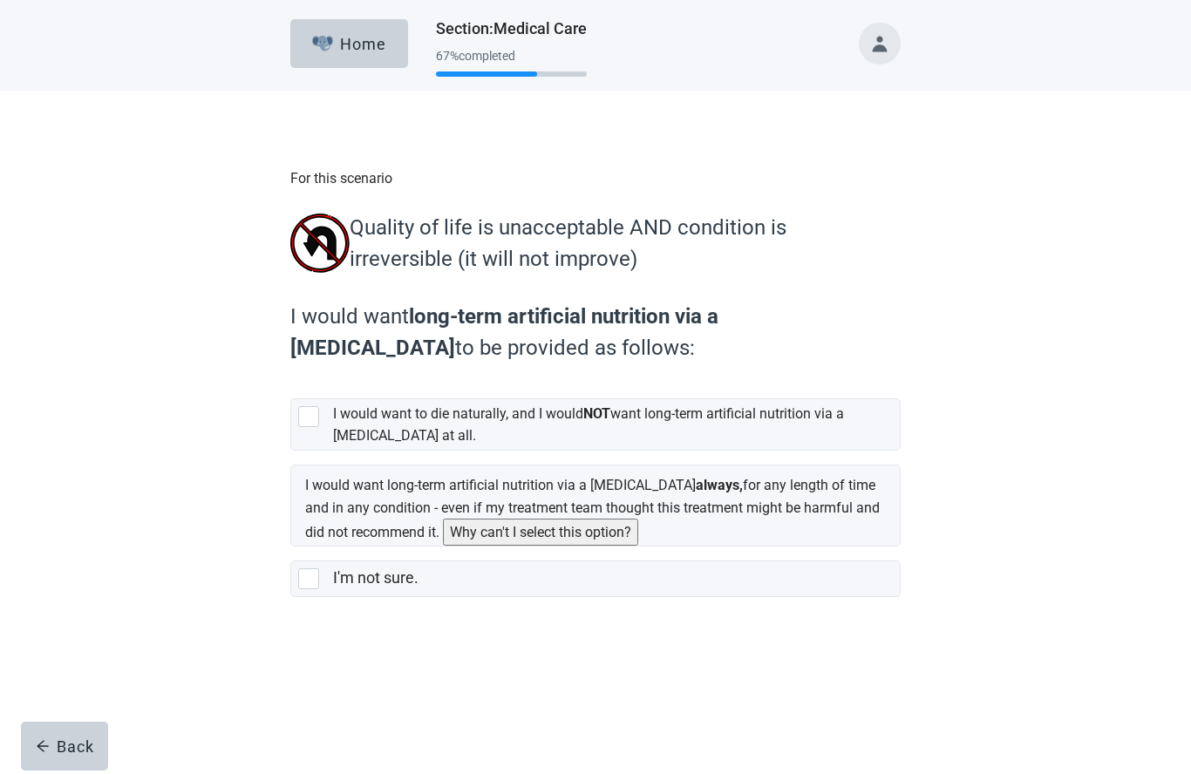
click at [307, 418] on div "[object Object], checkbox, not selected" at bounding box center [308, 416] width 21 height 21
click at [291, 385] on input "I would want to die naturally, and I would NOT want long-term artificial nutrit…" at bounding box center [290, 384] width 1 height 1
checkbox input "true"
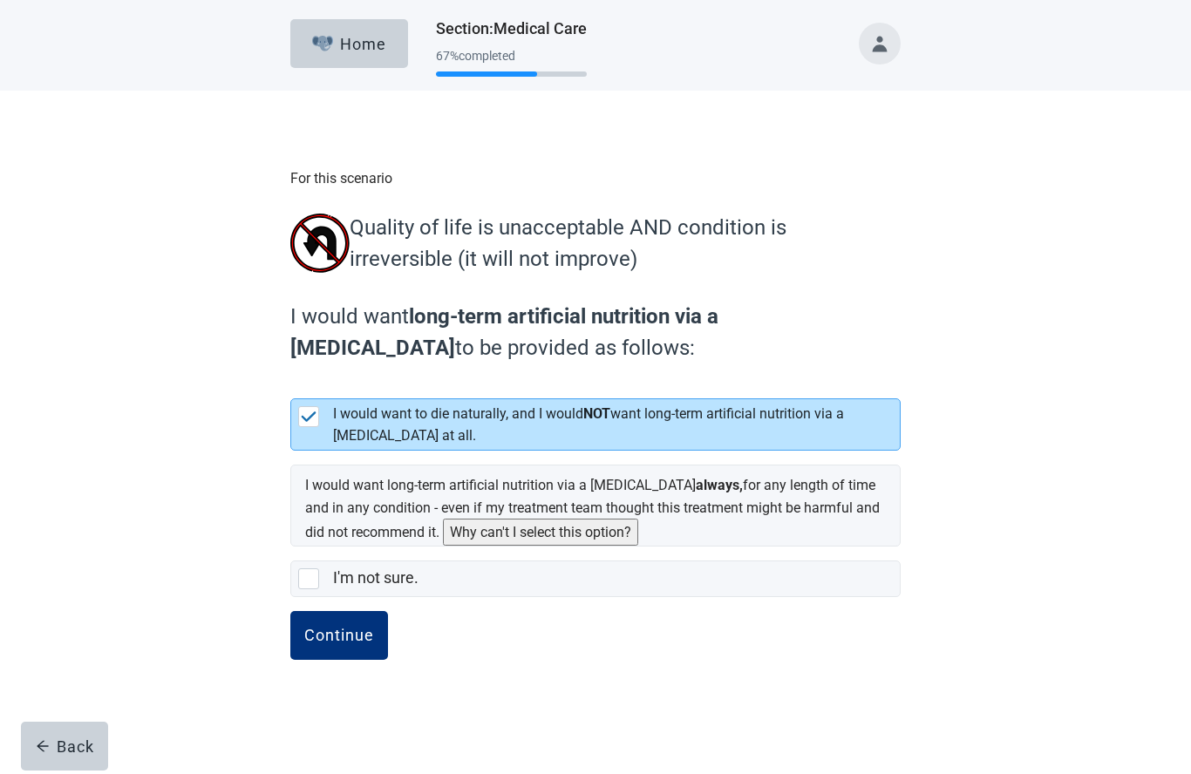
click at [338, 644] on div "Continue" at bounding box center [339, 635] width 70 height 17
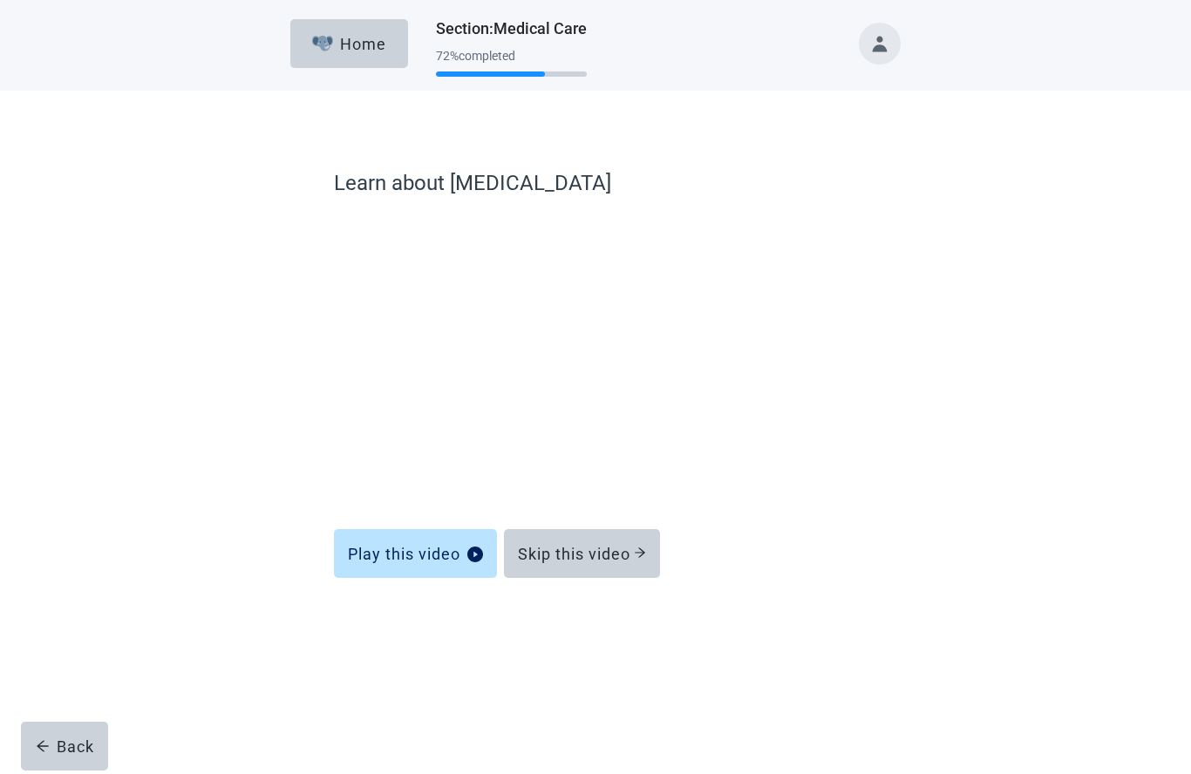
click at [601, 559] on div "Skip this video" at bounding box center [582, 553] width 128 height 17
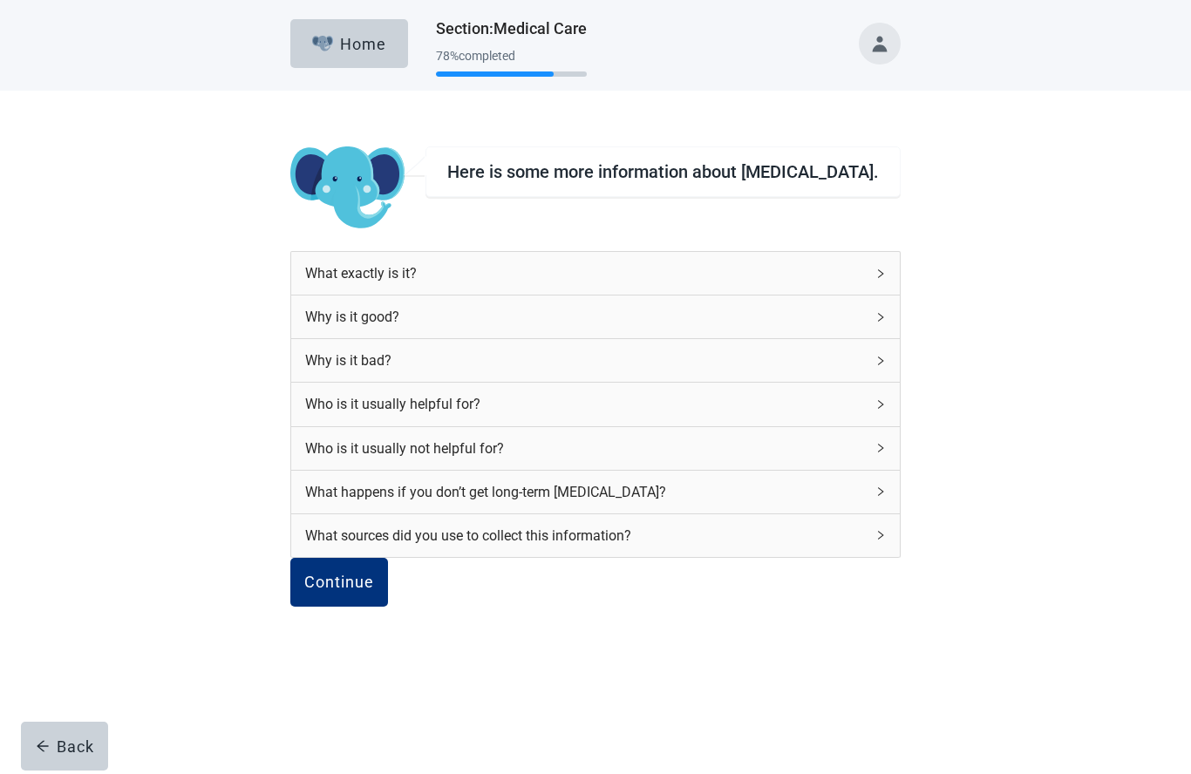
click at [374, 591] on div "Continue" at bounding box center [339, 582] width 70 height 17
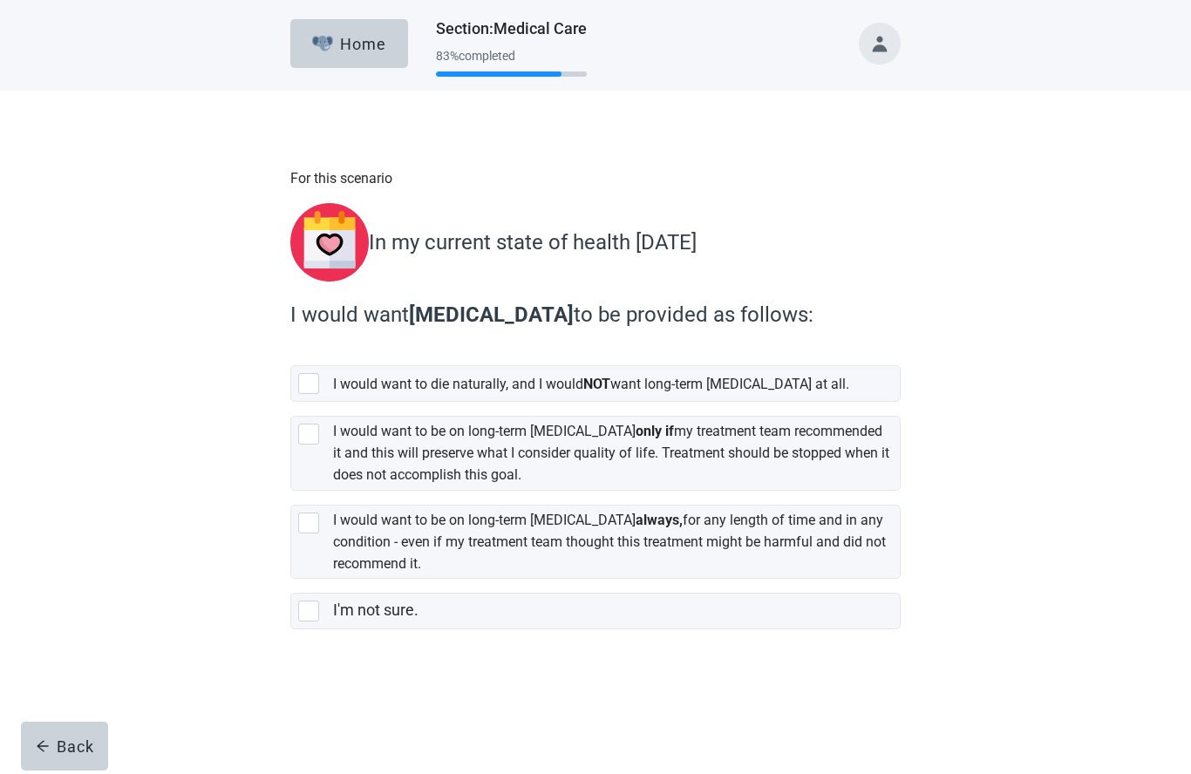
click at [316, 383] on div "[object Object], checkbox, not selected" at bounding box center [308, 383] width 21 height 21
click at [291, 352] on input "I would want to die naturally, and I would NOT want long-term [MEDICAL_DATA] at…" at bounding box center [290, 351] width 1 height 1
checkbox input "true"
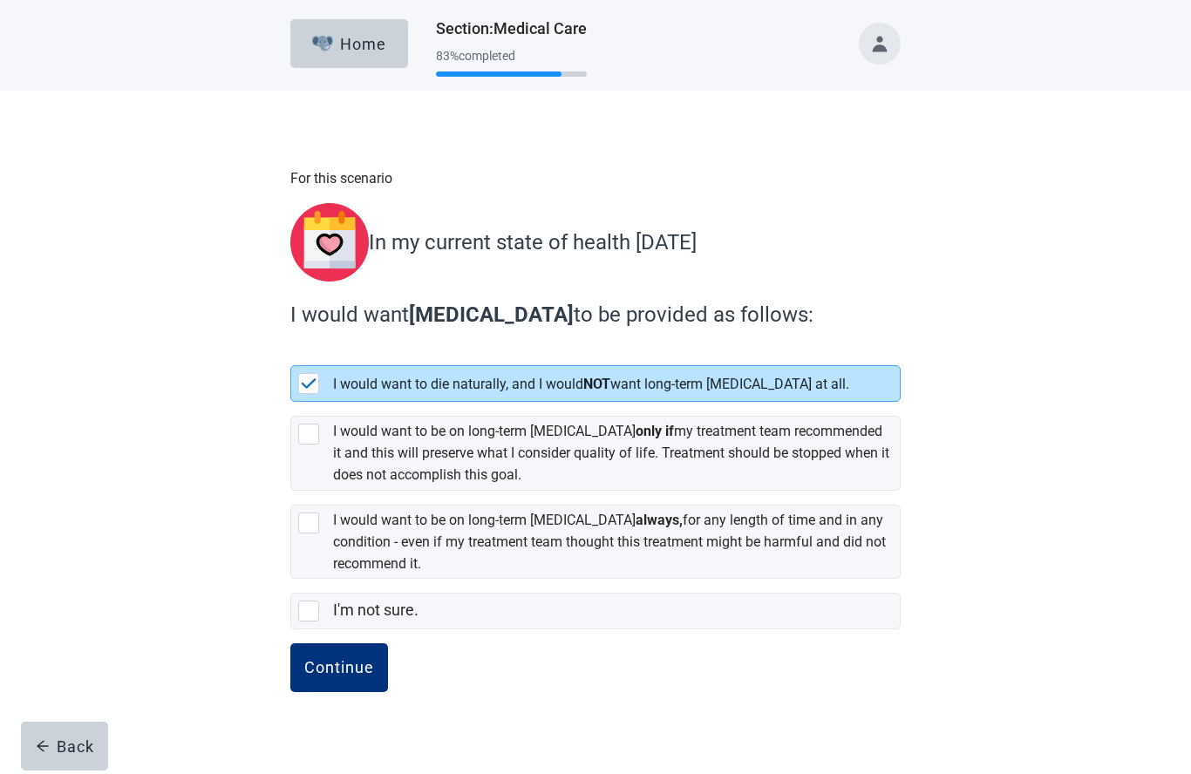
click at [350, 660] on div "Continue" at bounding box center [339, 667] width 70 height 17
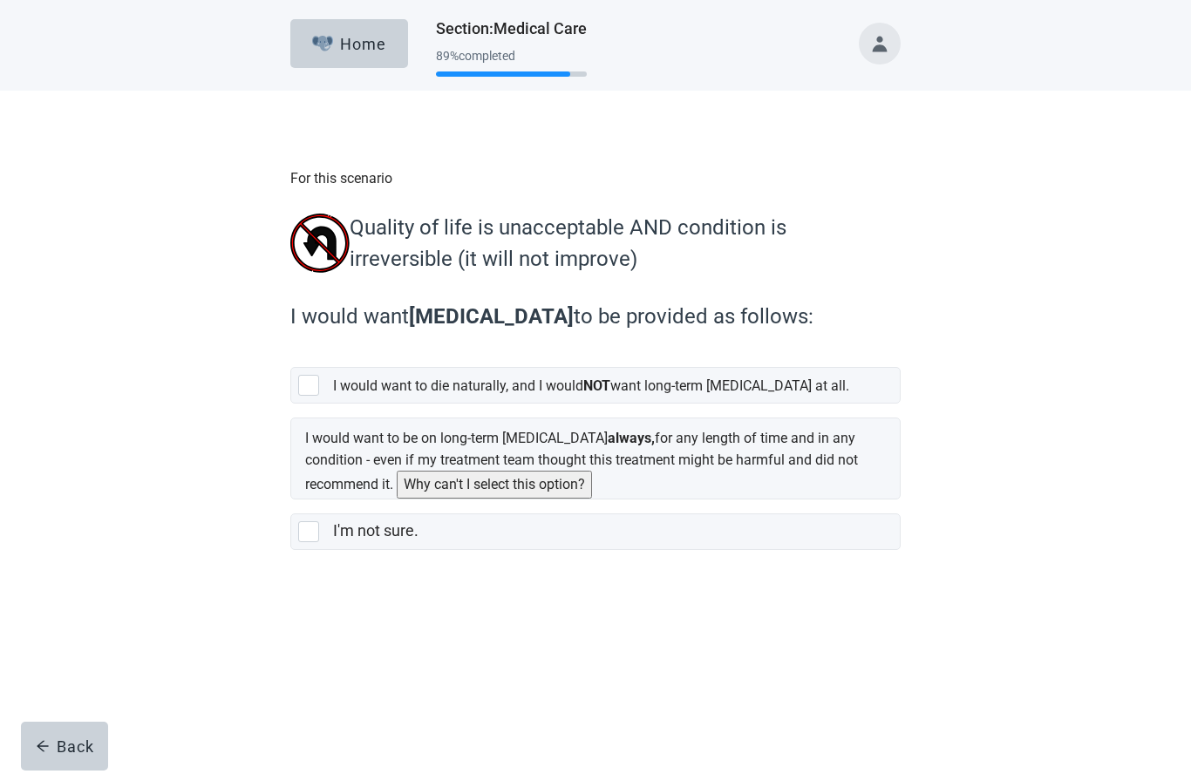
click at [305, 396] on div "[object Object], checkbox, not selected" at bounding box center [308, 385] width 21 height 21
click at [291, 354] on input "I would want to die naturally, and I would NOT want long-term [MEDICAL_DATA] at…" at bounding box center [290, 353] width 1 height 1
checkbox input "true"
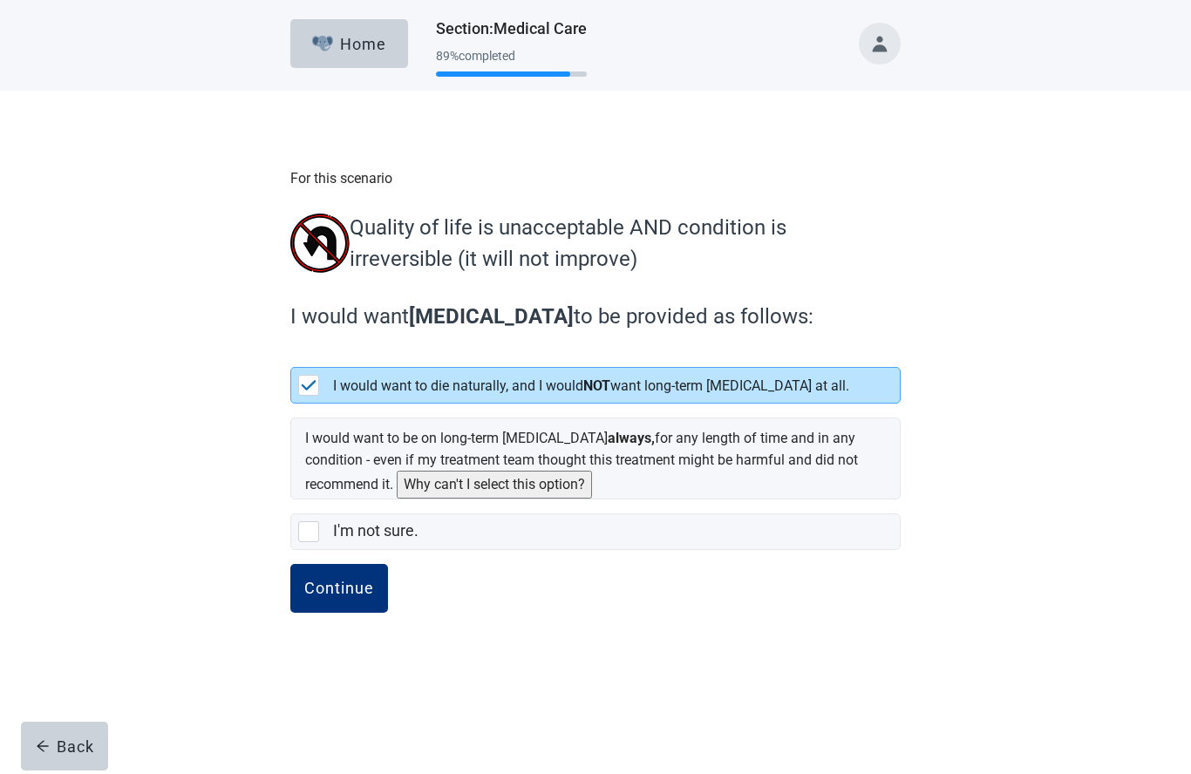
click at [350, 589] on div "Continue" at bounding box center [339, 588] width 70 height 17
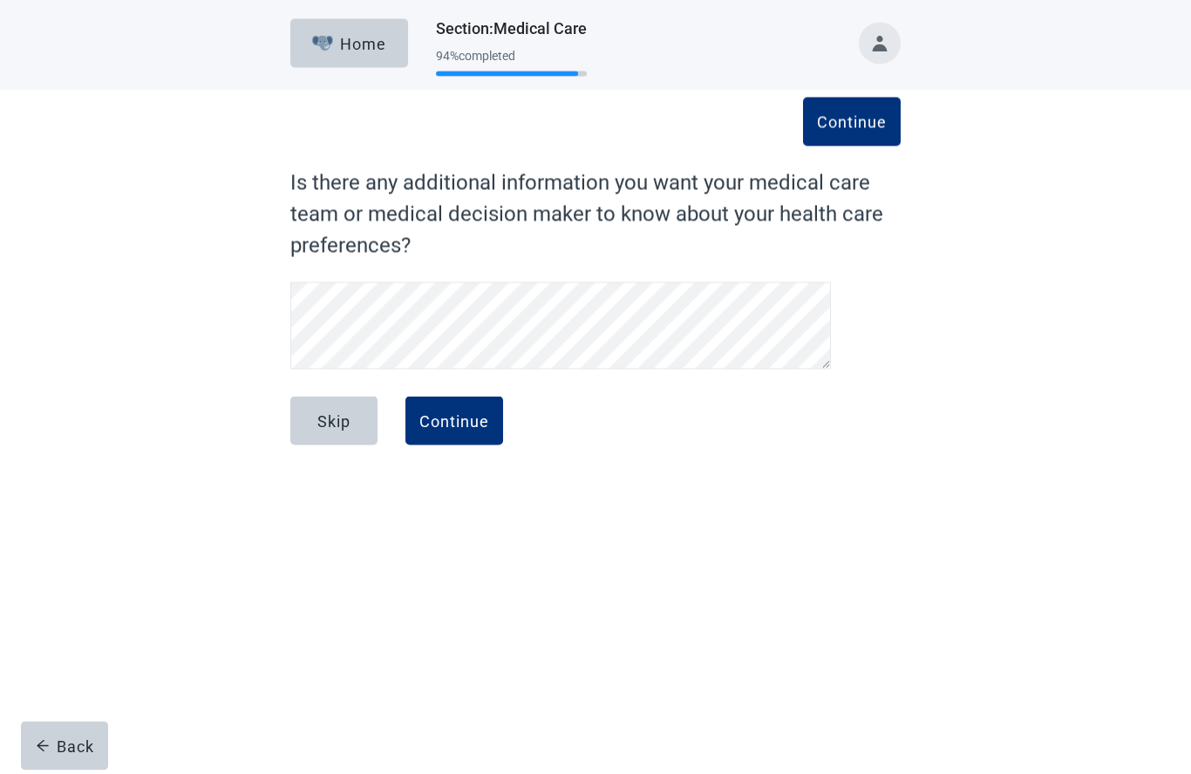
click at [466, 425] on div "Continue" at bounding box center [454, 420] width 70 height 17
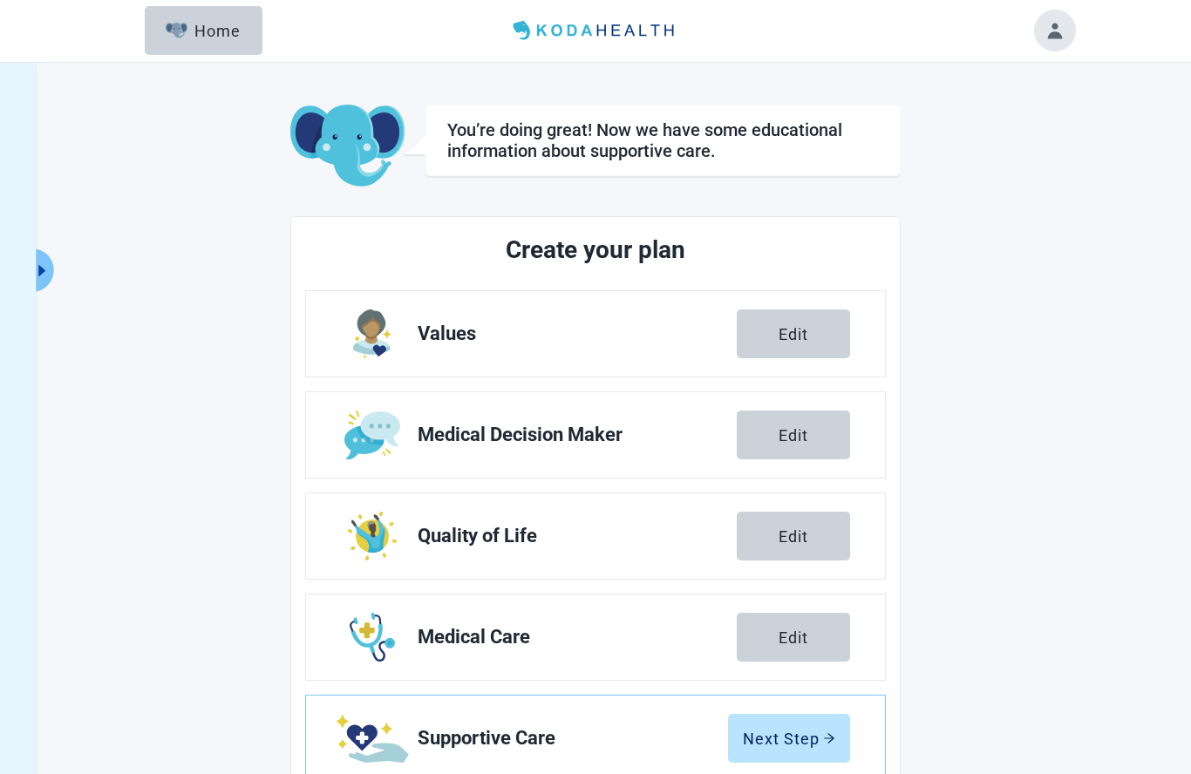
scroll to position [1, 0]
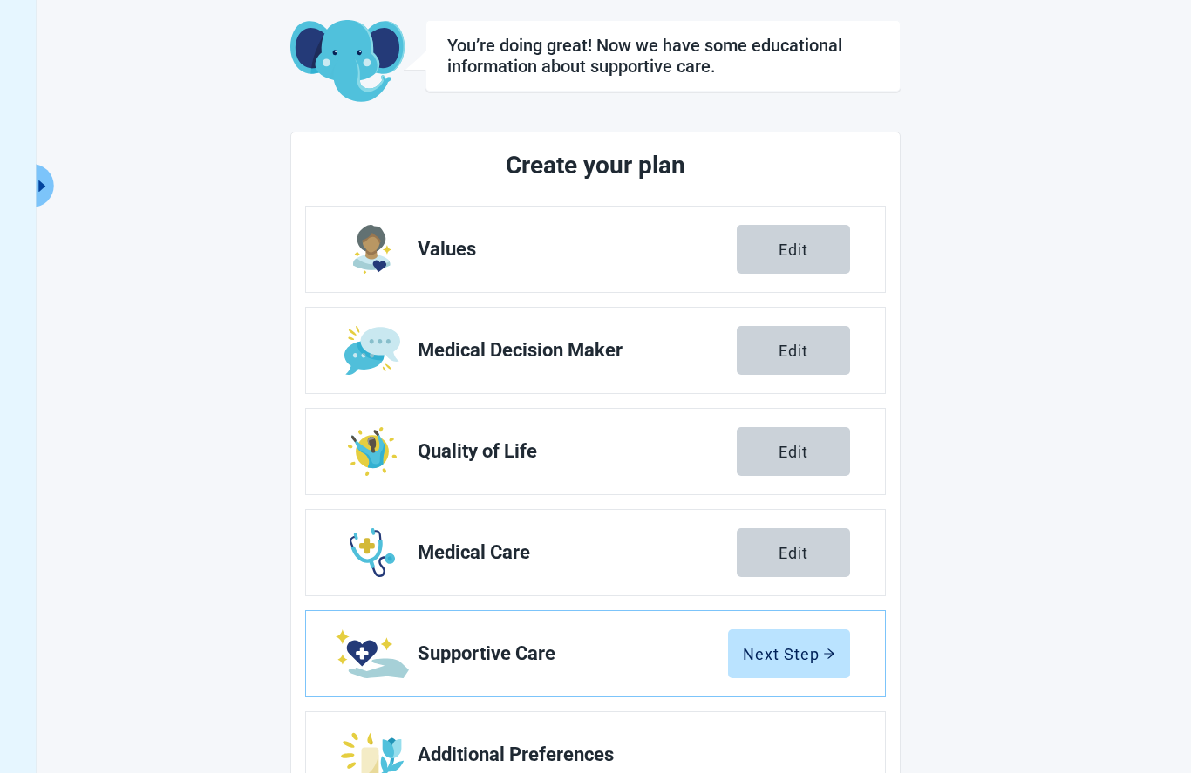
click at [798, 659] on div "Next Step" at bounding box center [789, 654] width 92 height 17
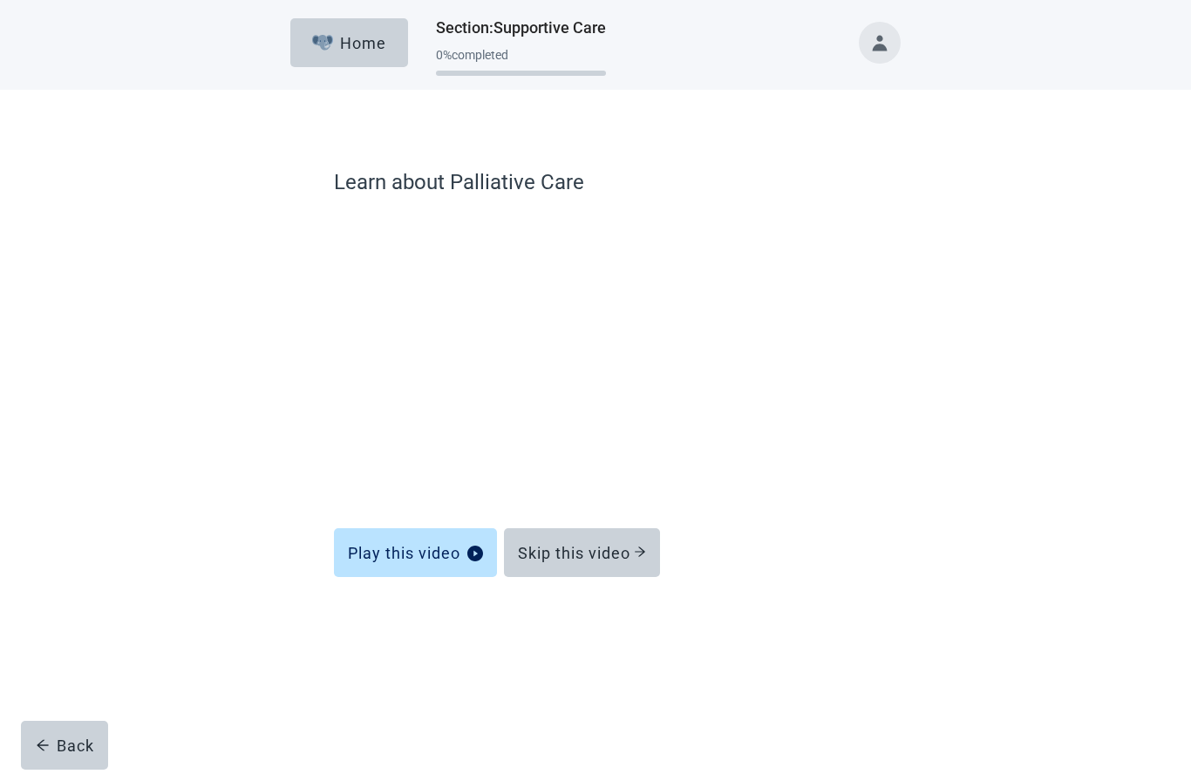
click at [602, 560] on div "Skip this video" at bounding box center [582, 553] width 128 height 17
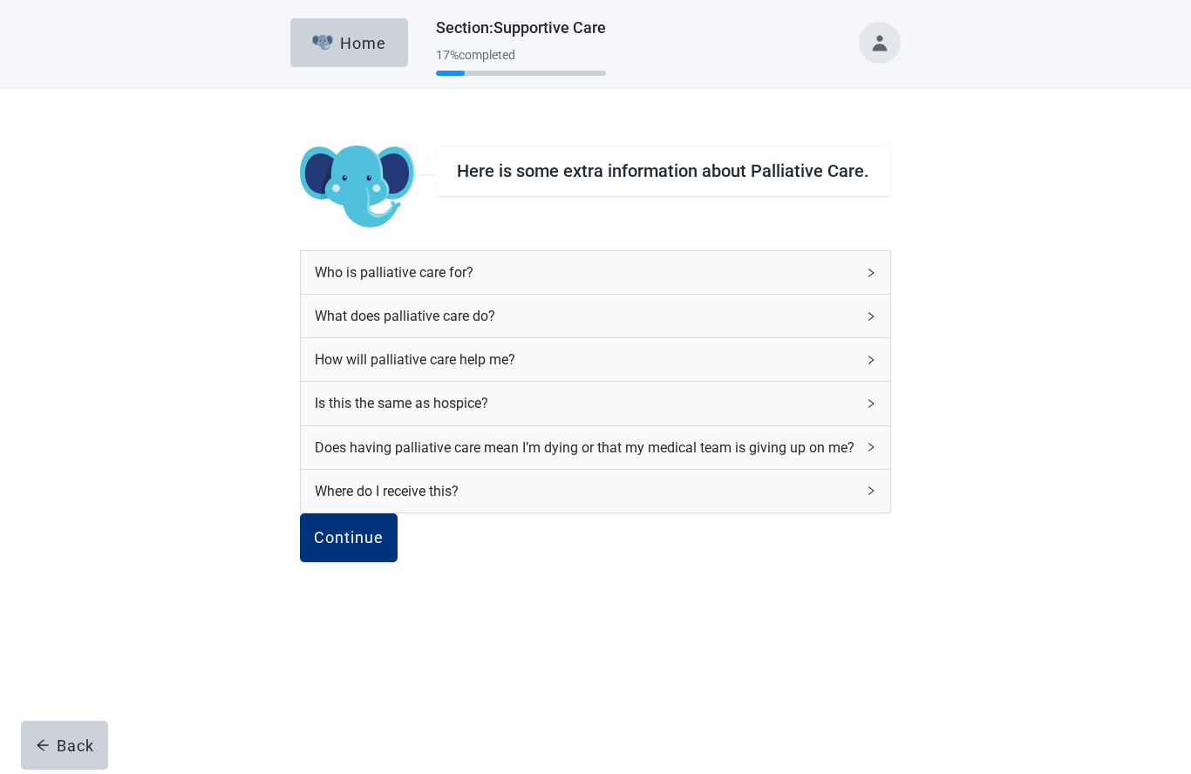
click at [384, 547] on div "Continue" at bounding box center [349, 538] width 70 height 17
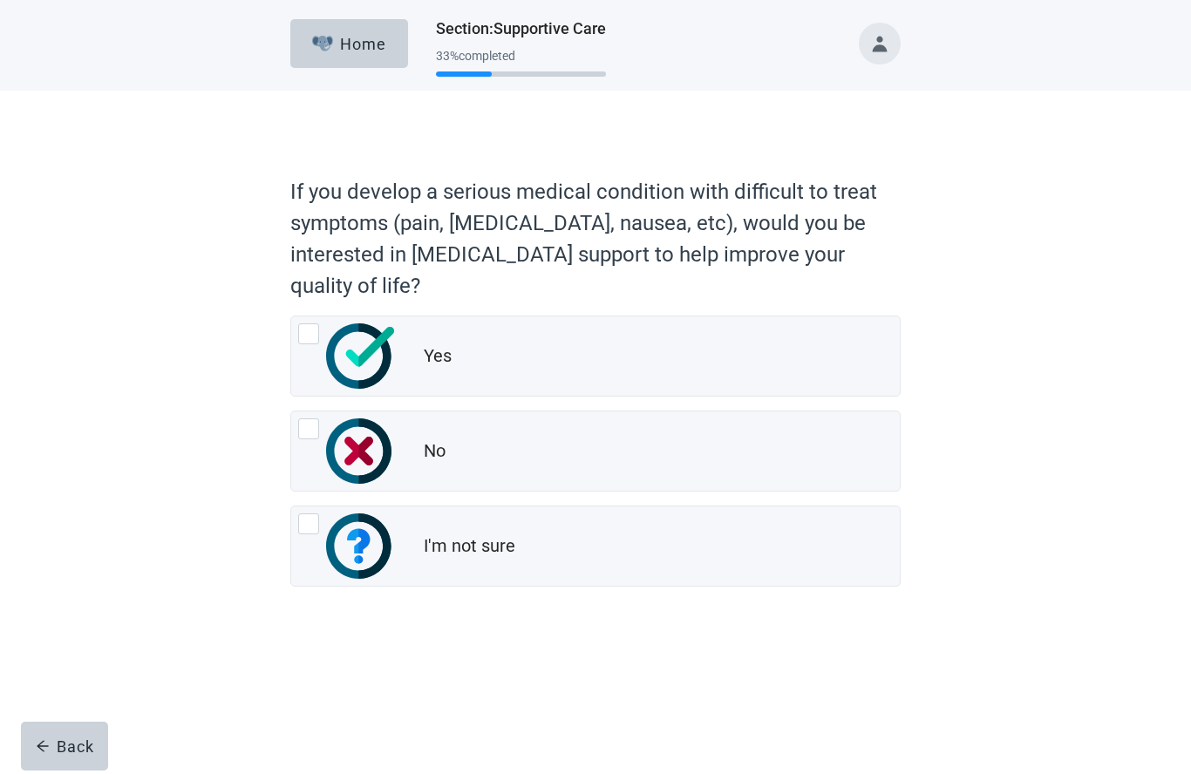
click at [326, 341] on img "Yes, radio button, not checked" at bounding box center [360, 355] width 68 height 65
click at [291, 316] on input "Yes" at bounding box center [290, 316] width 1 height 1
radio input "true"
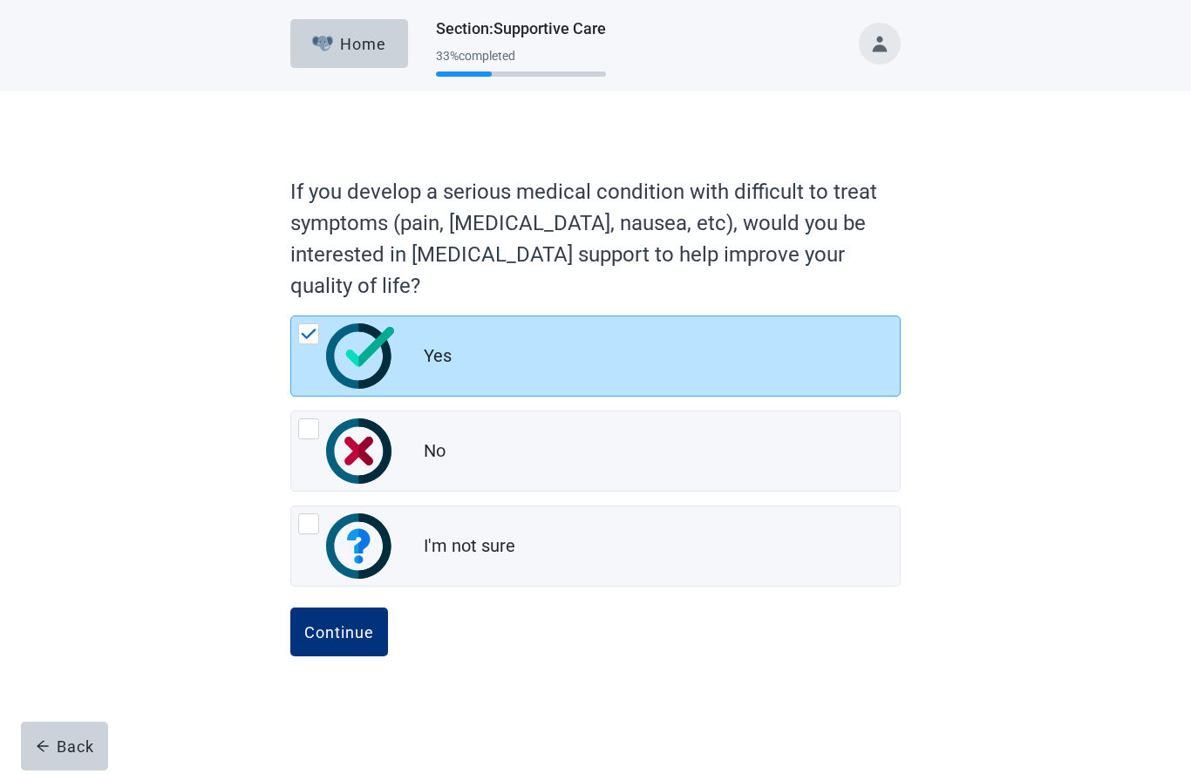
click at [343, 625] on div "Continue" at bounding box center [339, 631] width 70 height 17
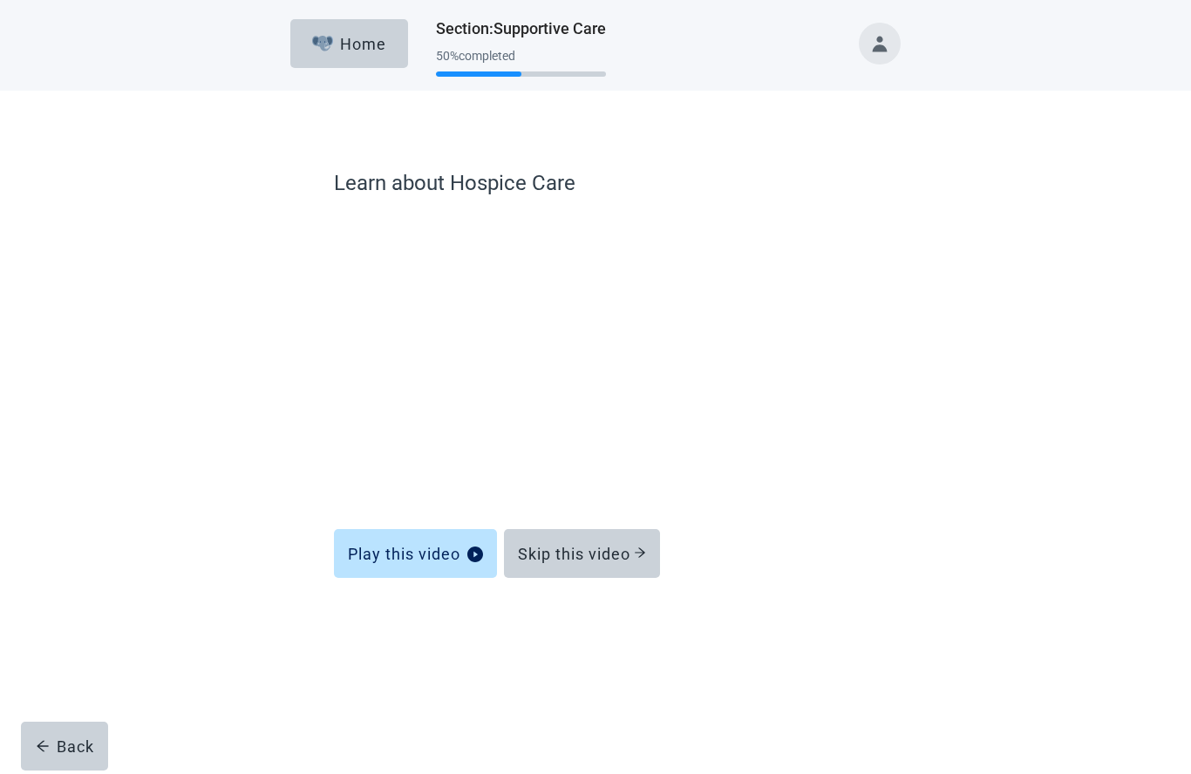
click at [606, 560] on div "Skip this video" at bounding box center [582, 553] width 128 height 17
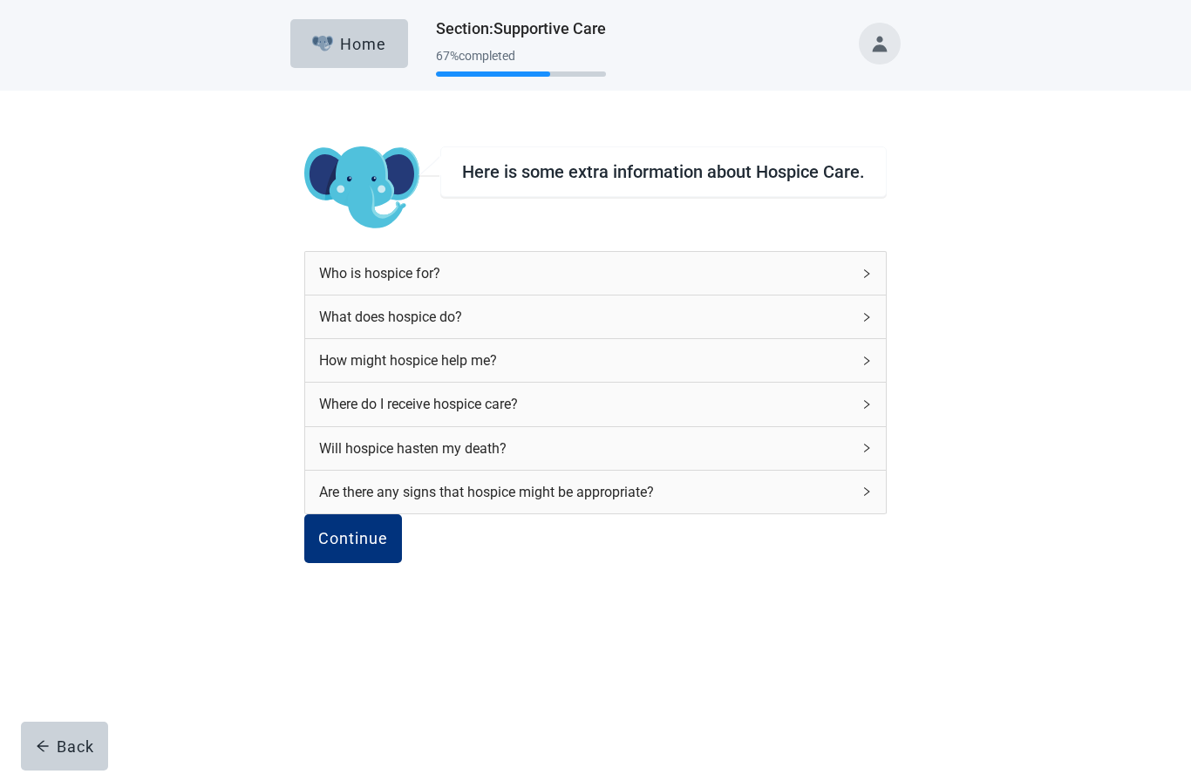
click at [388, 547] on div "Continue" at bounding box center [353, 538] width 70 height 17
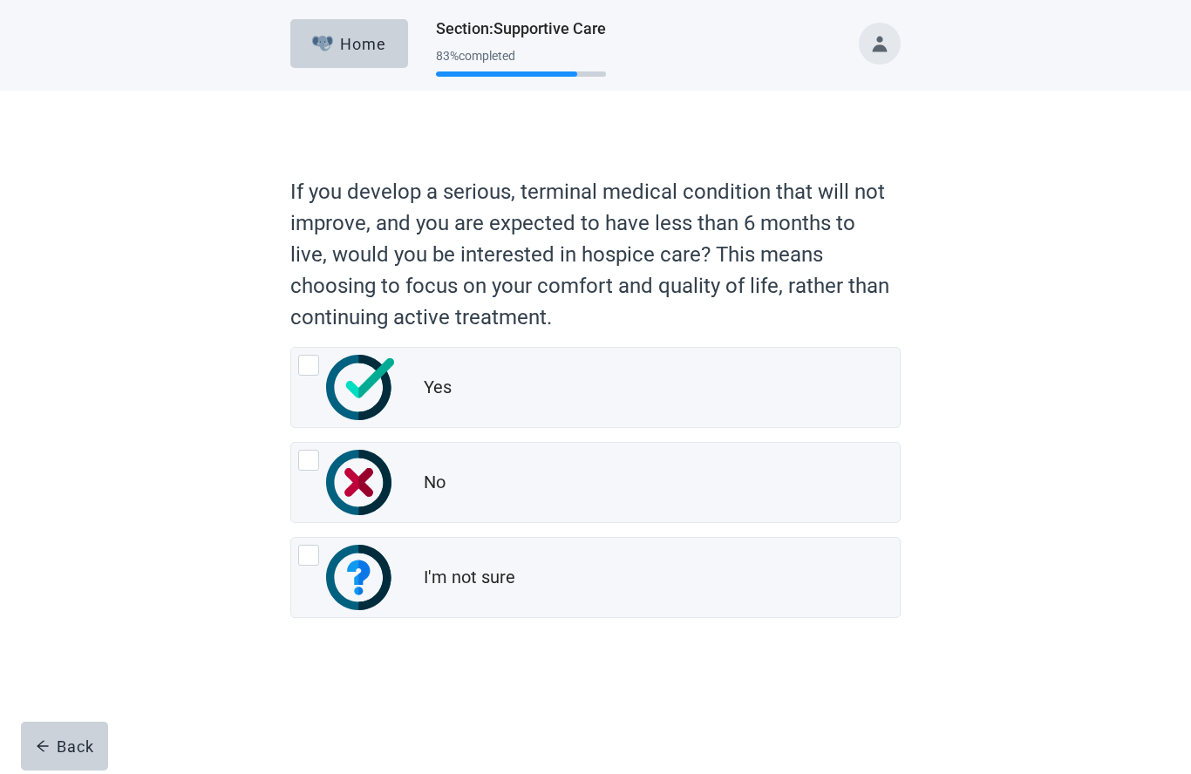
click at [326, 366] on img "Yes, radio button, not checked" at bounding box center [360, 387] width 68 height 65
click at [291, 348] on input "Yes" at bounding box center [290, 347] width 1 height 1
radio input "true"
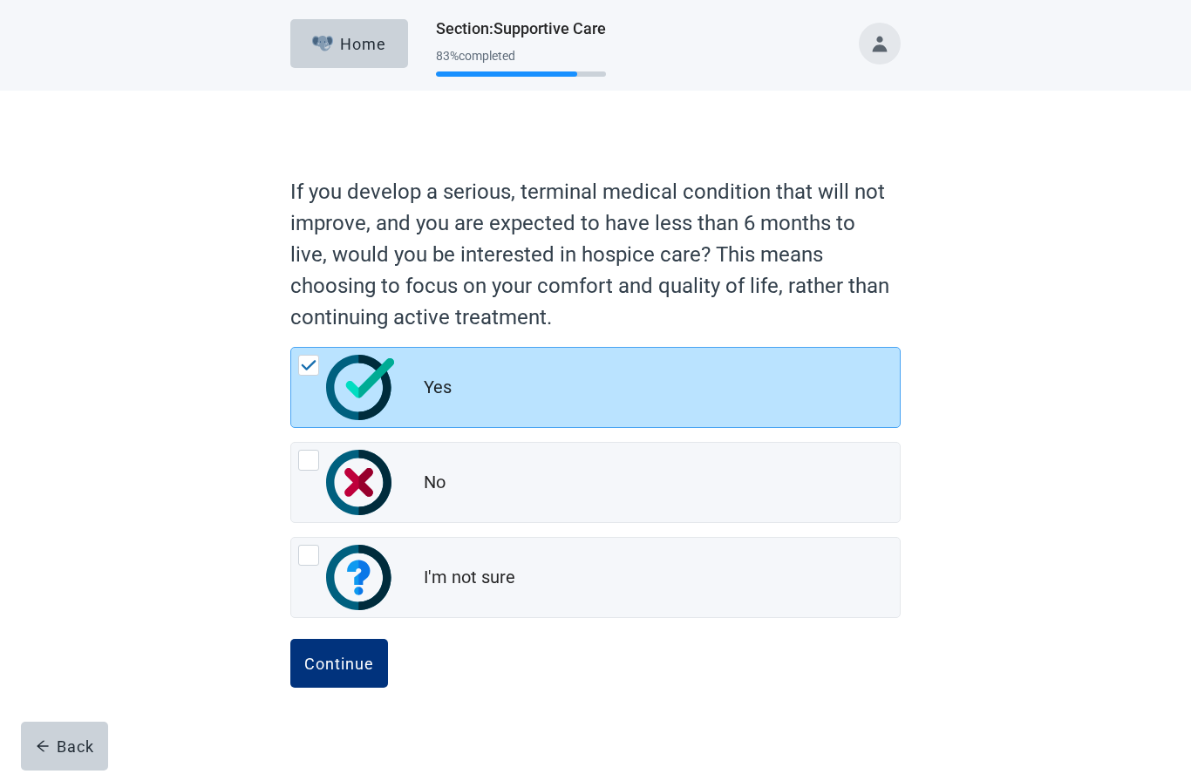
click at [355, 662] on div "Continue" at bounding box center [339, 663] width 70 height 17
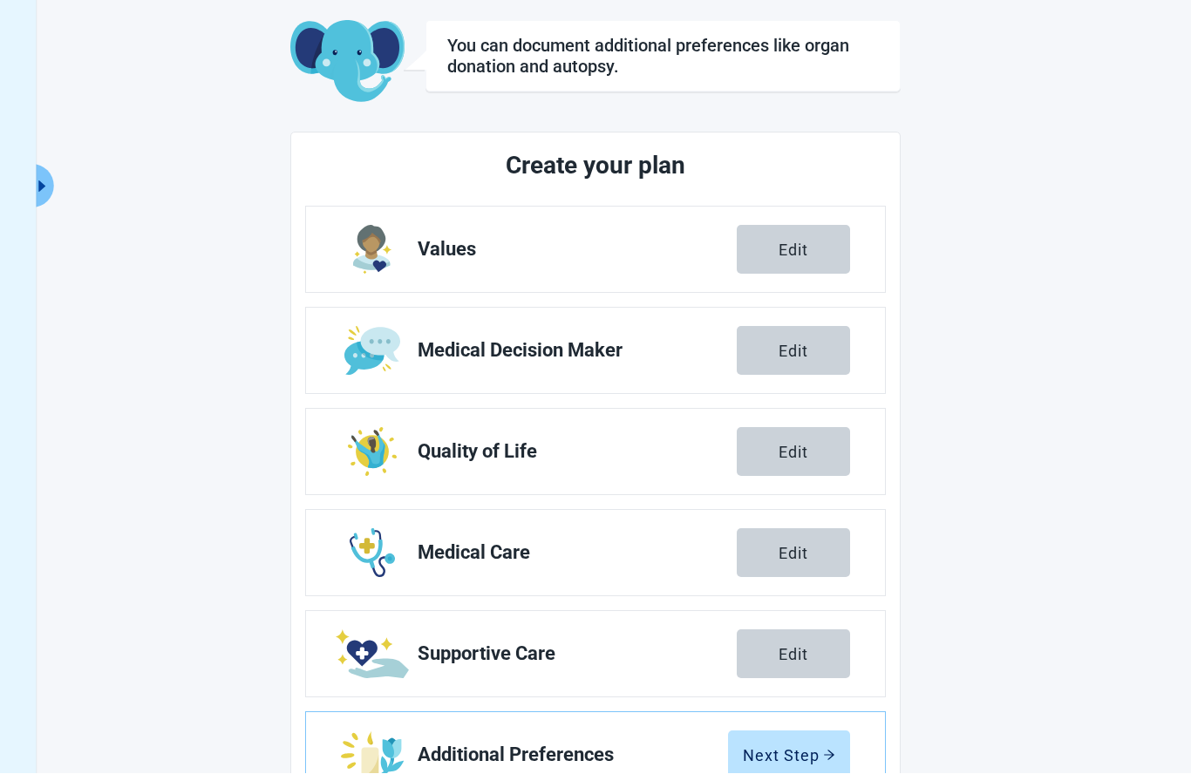
click at [795, 760] on div "Next Step" at bounding box center [789, 755] width 92 height 17
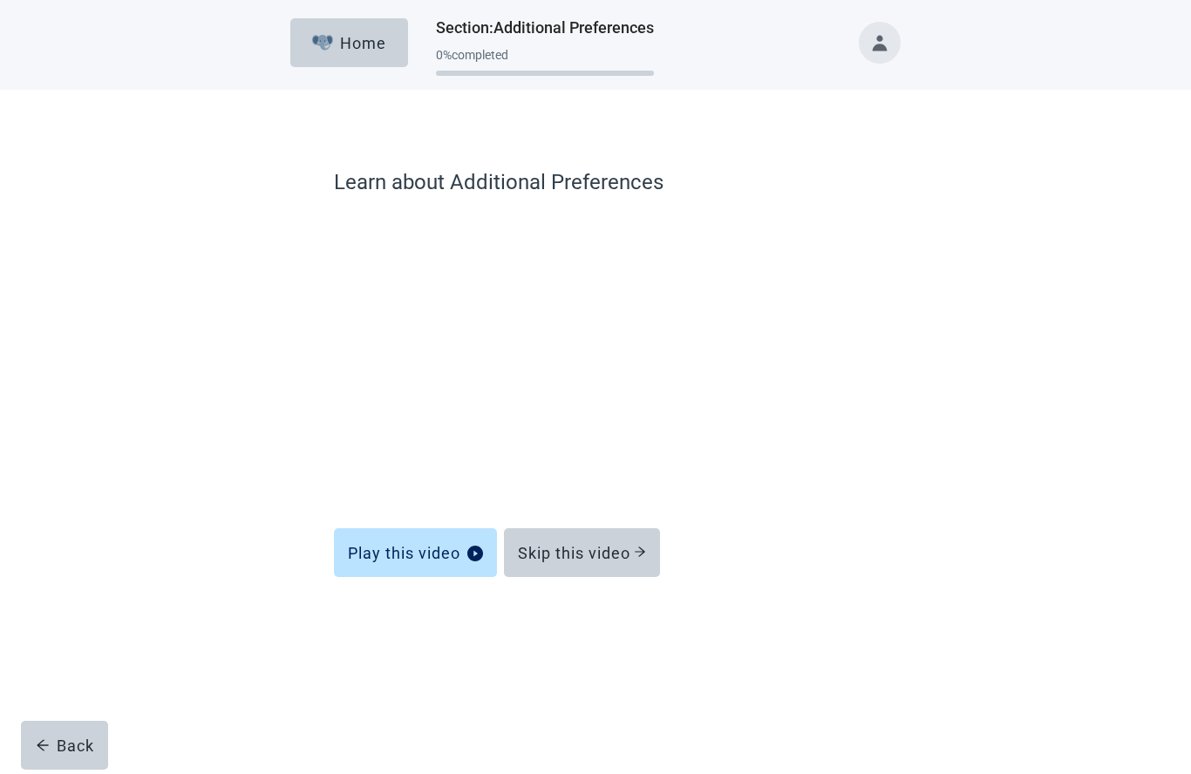
click at [617, 557] on div "Skip this video" at bounding box center [582, 553] width 128 height 17
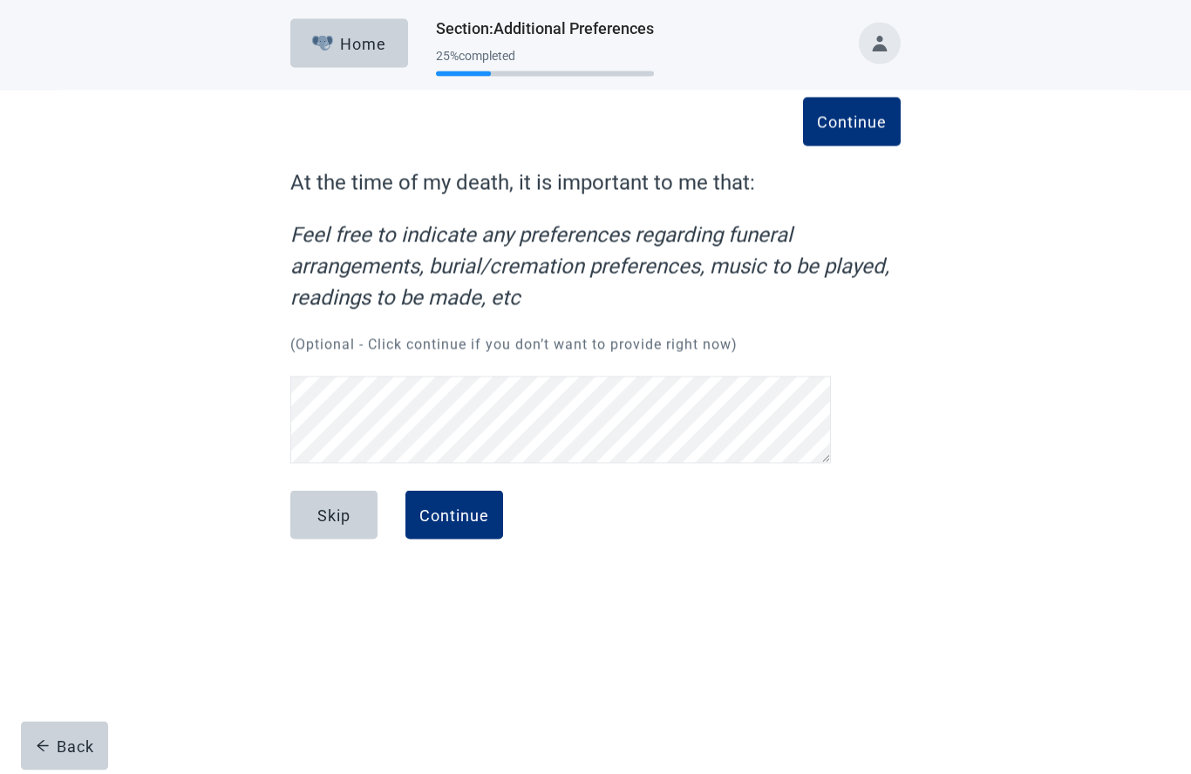
scroll to position [41, 0]
click at [1048, 278] on div "Continue At the time of my death, it is important to me that: Feel free to indi…" at bounding box center [594, 334] width 1071 height 487
click at [468, 506] on div "Continue" at bounding box center [454, 514] width 70 height 17
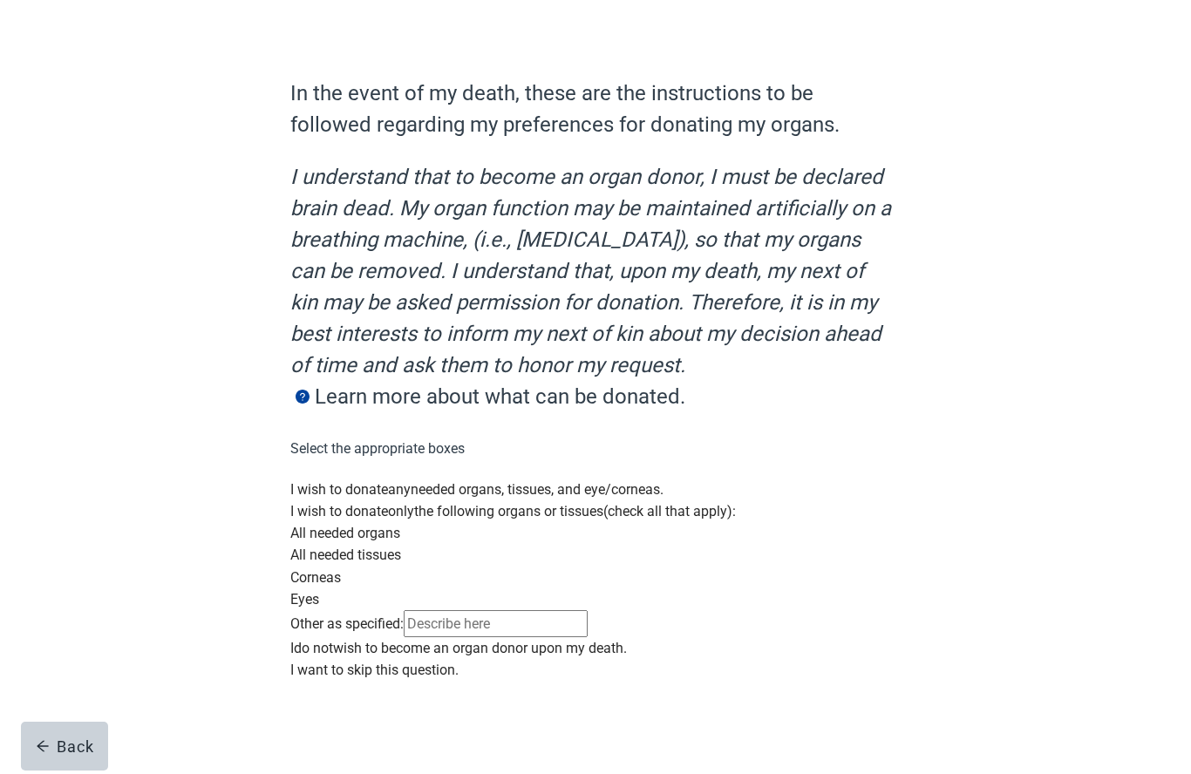
scroll to position [101, 0]
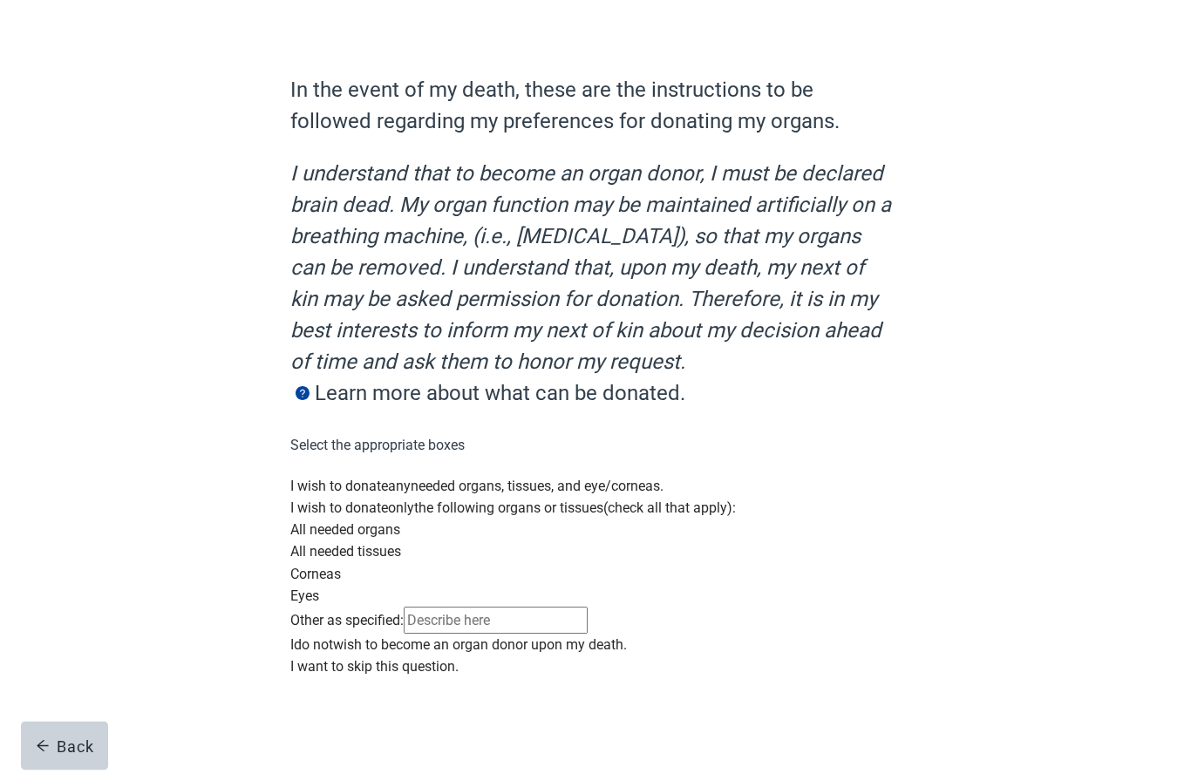
click at [320, 476] on div "Main content" at bounding box center [595, 476] width 610 height 0
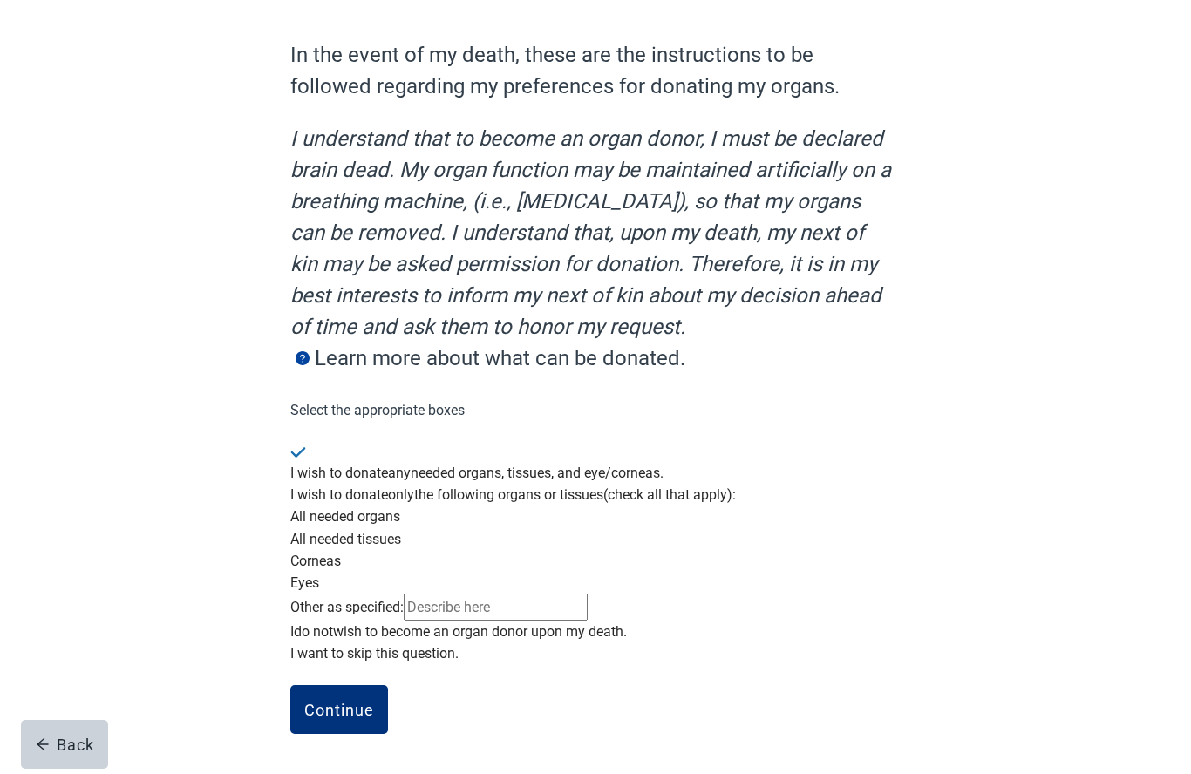
scroll to position [240, 0]
click at [344, 720] on div "Continue" at bounding box center [339, 711] width 70 height 17
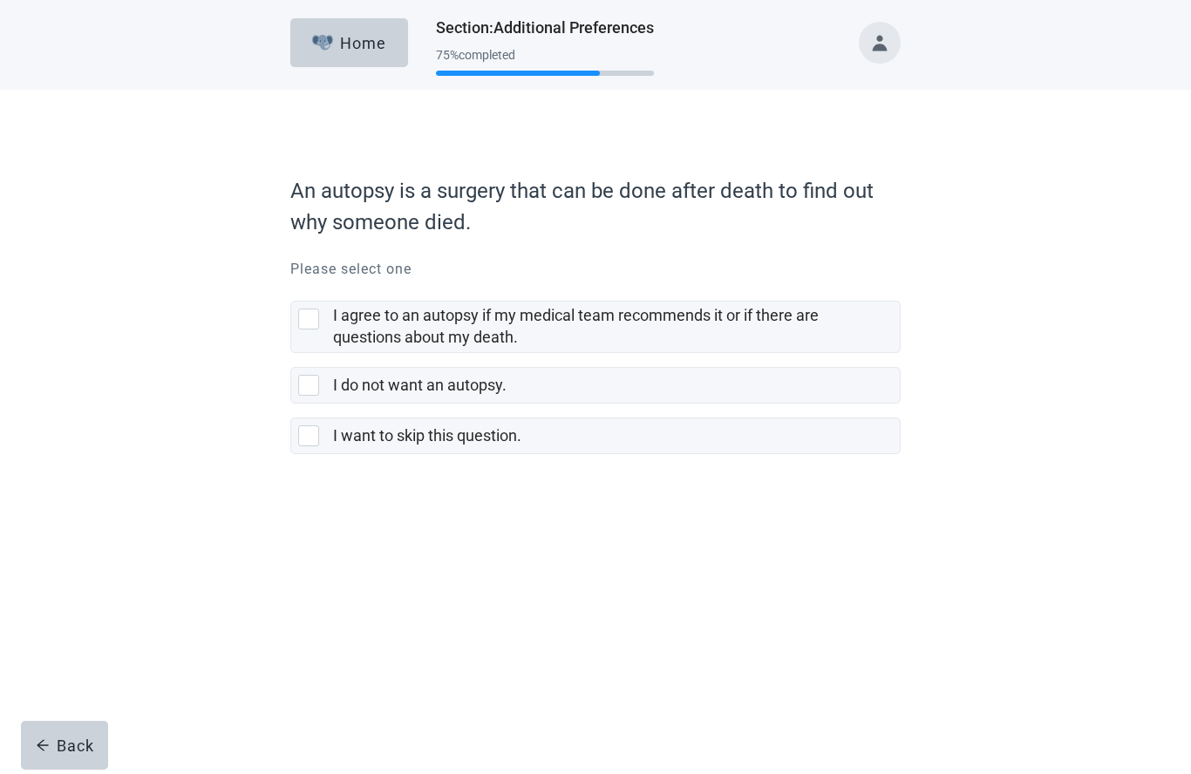
click at [311, 385] on div "I do not want an autopsy., checkbox, not selected" at bounding box center [308, 386] width 21 height 21
click at [291, 355] on input "I do not want an autopsy." at bounding box center [290, 354] width 1 height 1
checkbox input "true"
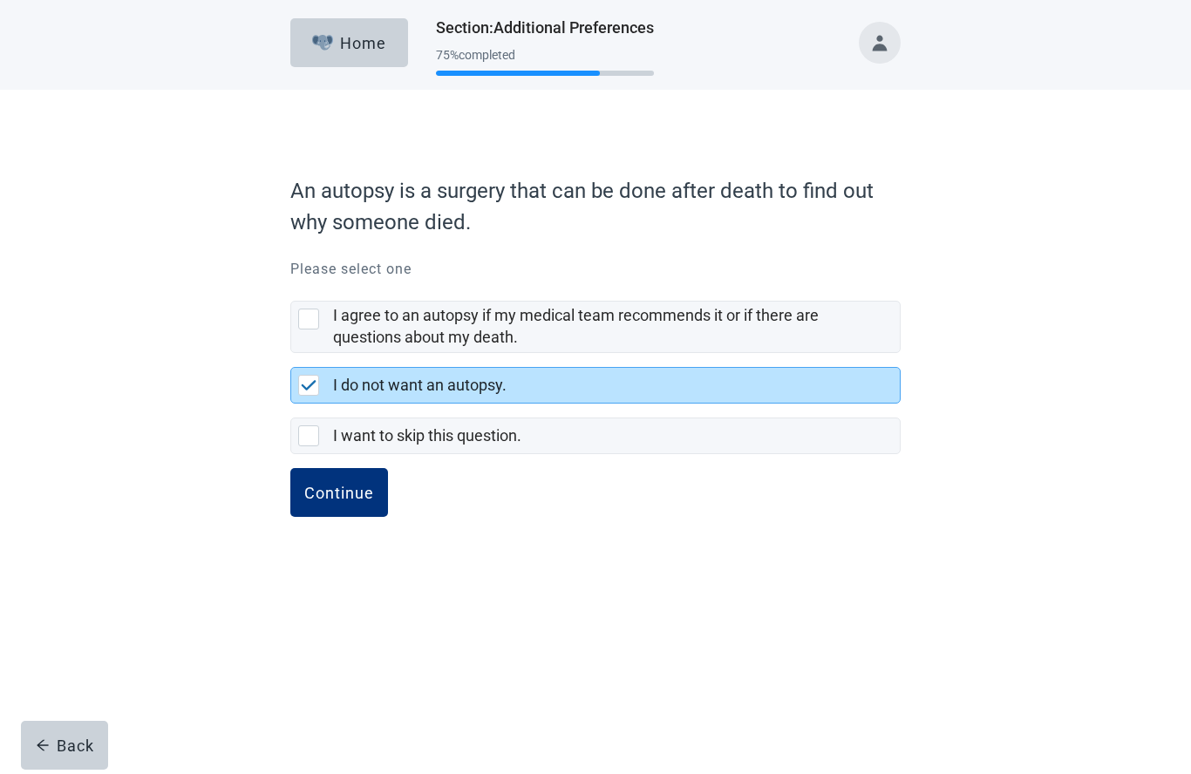
click at [354, 499] on div "Continue" at bounding box center [339, 493] width 70 height 17
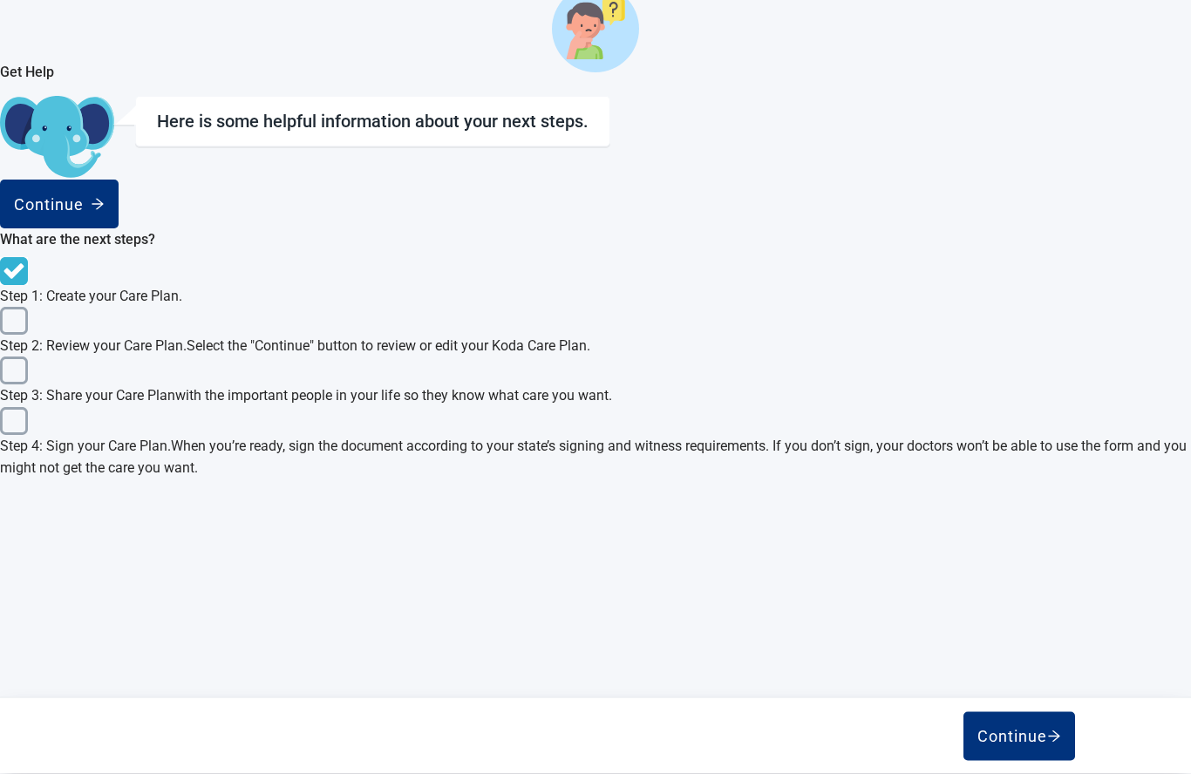
scroll to position [509, 0]
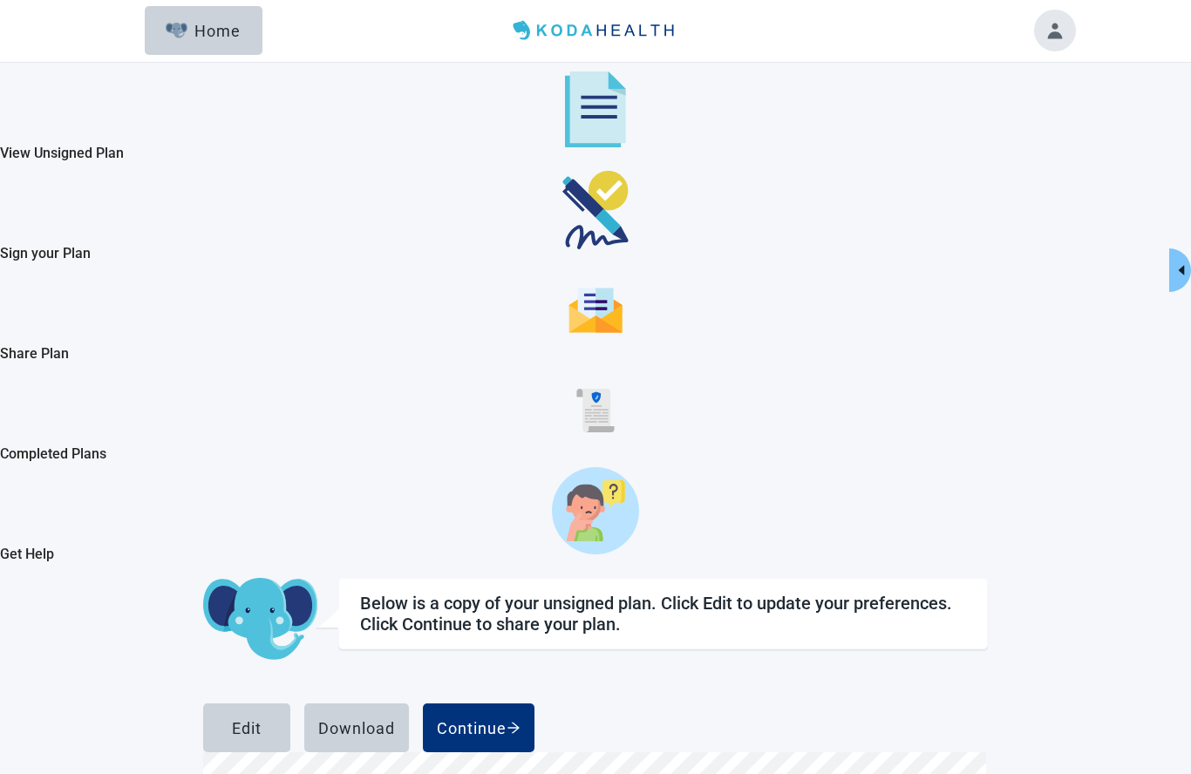
scroll to position [58, 0]
click at [395, 719] on div "Download" at bounding box center [356, 727] width 77 height 17
